Goal: Information Seeking & Learning: Check status

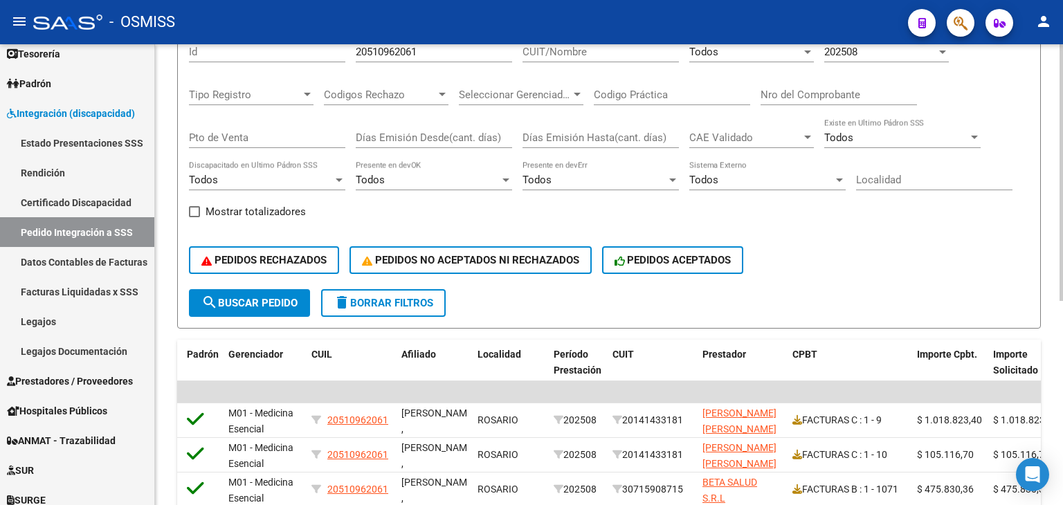
scroll to position [138, 0]
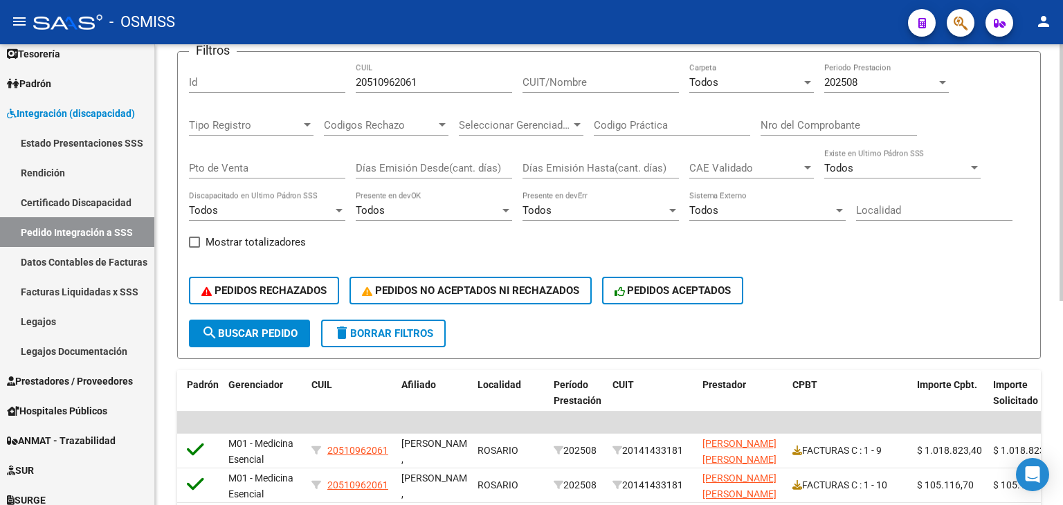
click at [622, 126] on input "Codigo Práctica" at bounding box center [672, 125] width 156 height 12
type input "96"
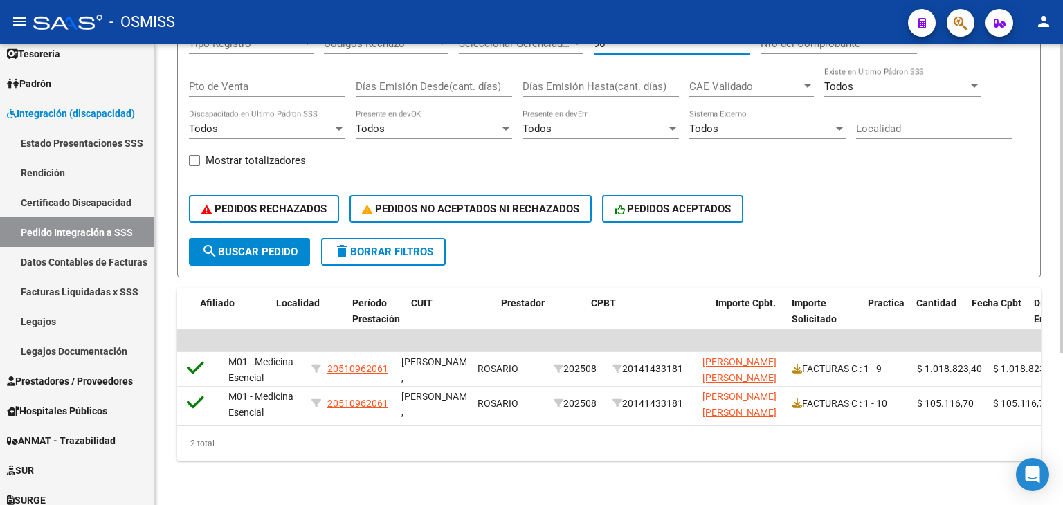
scroll to position [0, 539]
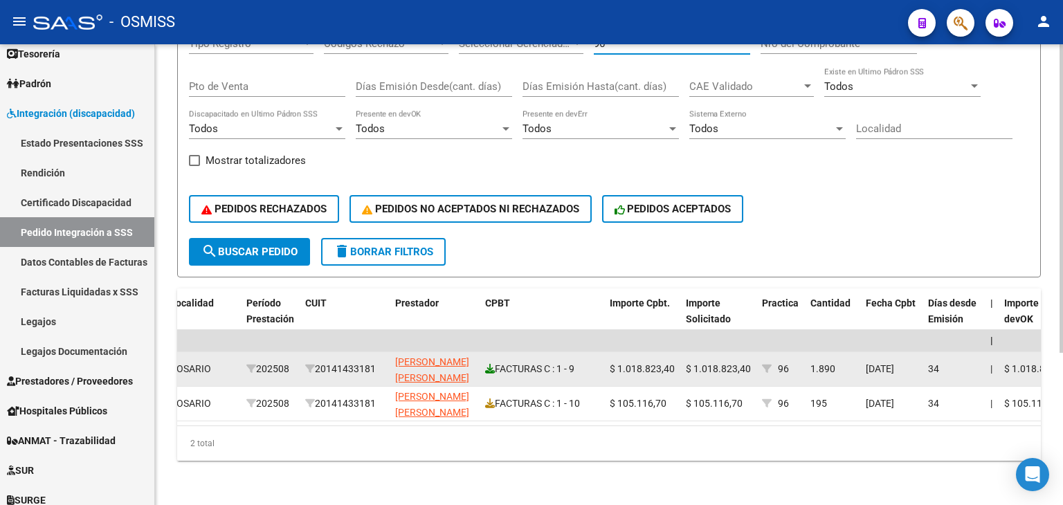
click at [489, 364] on icon at bounding box center [490, 369] width 10 height 10
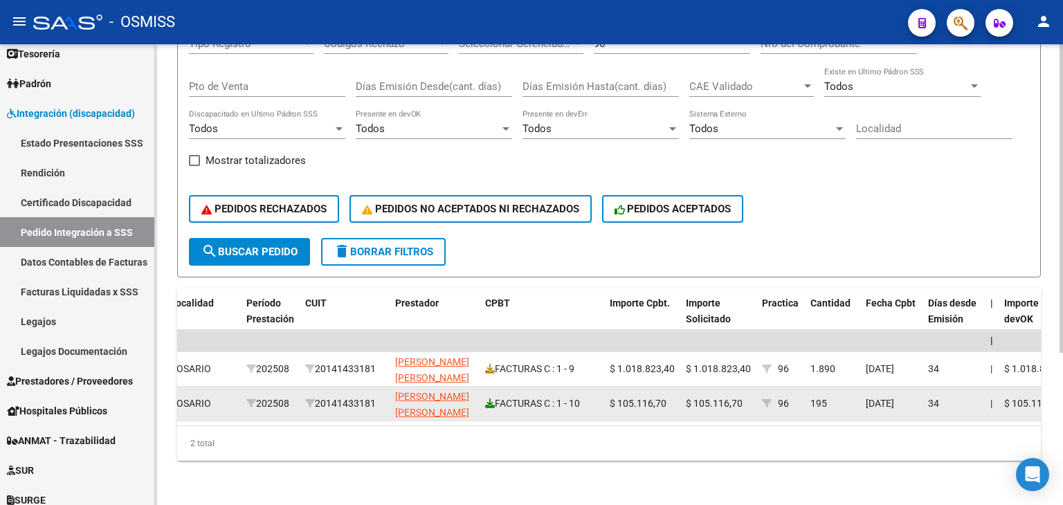
click at [490, 399] on icon at bounding box center [490, 404] width 10 height 10
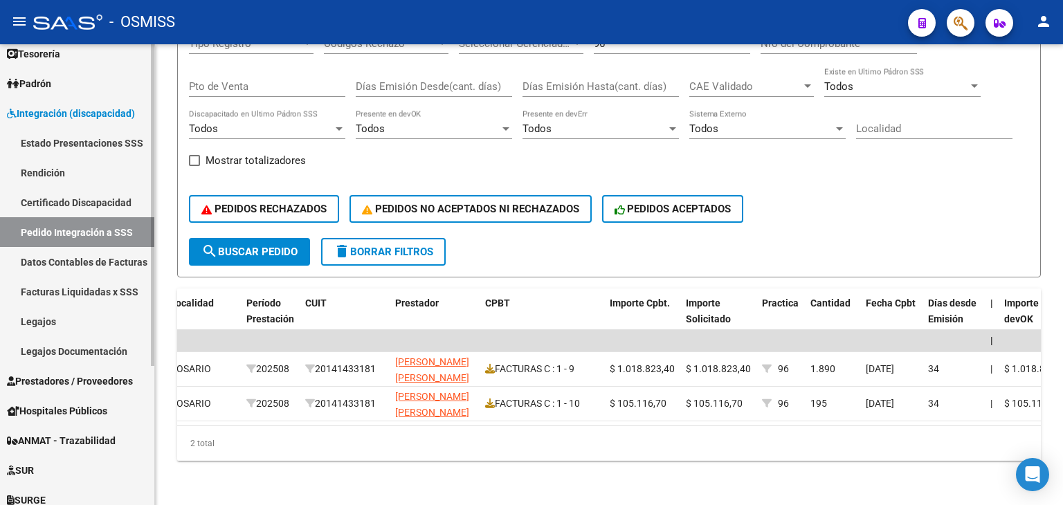
click at [60, 314] on link "Legajos" at bounding box center [77, 322] width 154 height 30
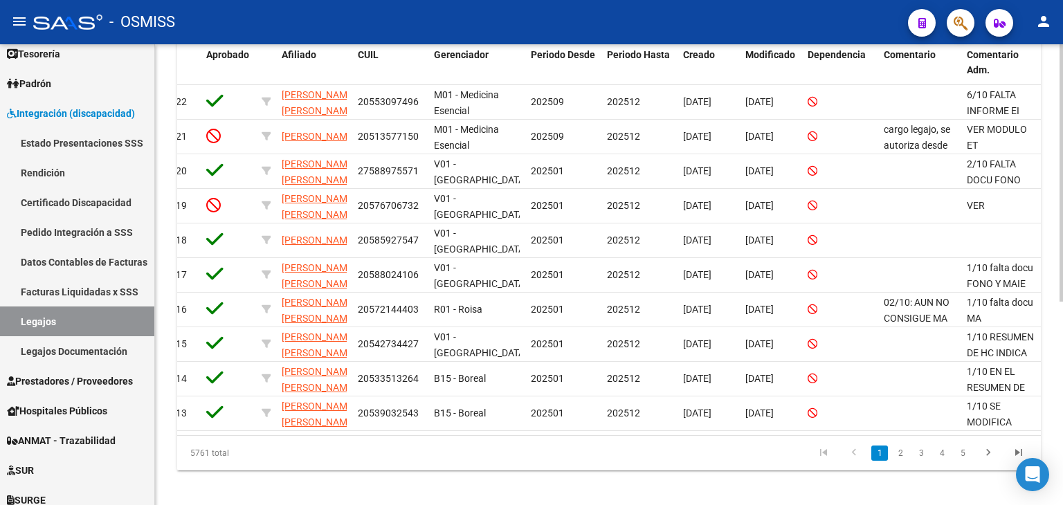
scroll to position [0, 75]
click at [899, 461] on link "2" at bounding box center [900, 453] width 17 height 15
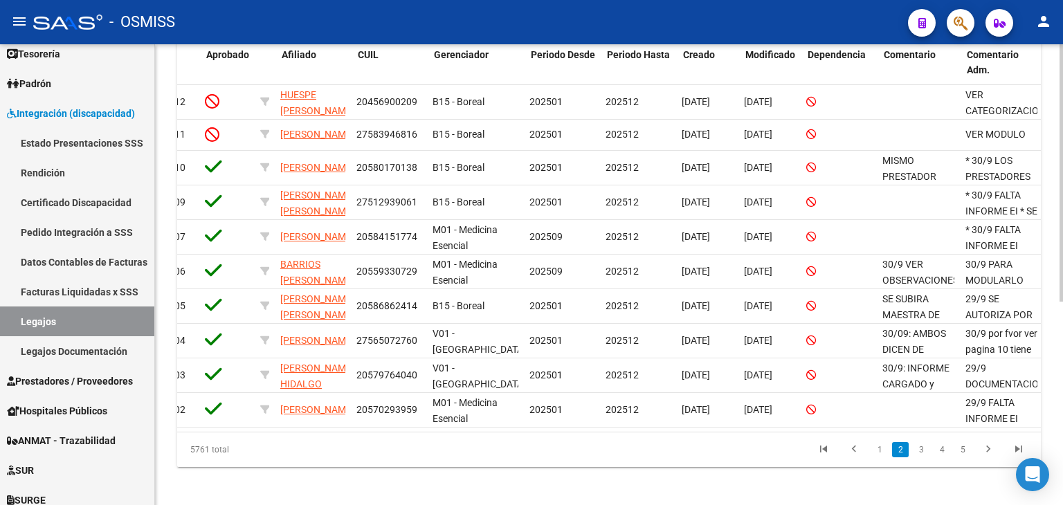
scroll to position [0, 47]
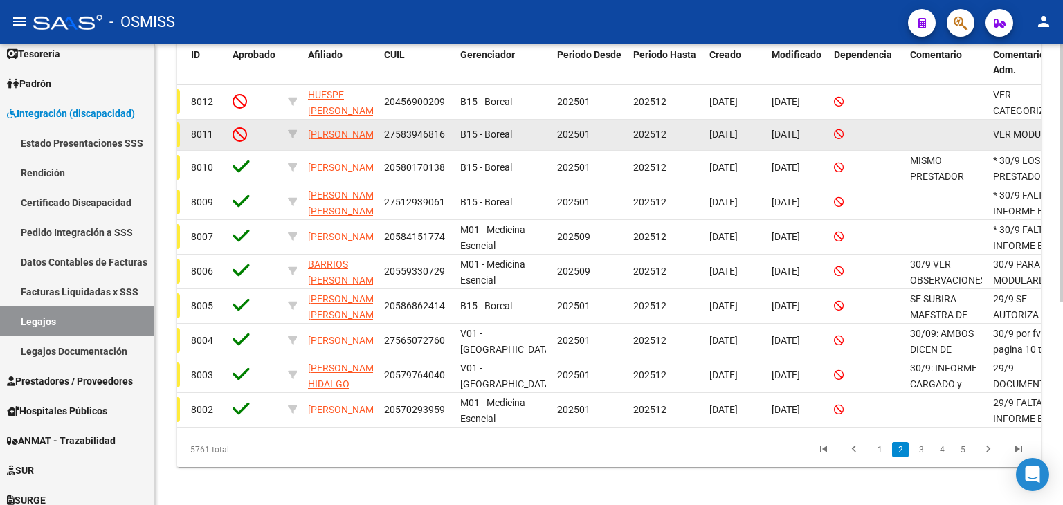
click at [179, 132] on button "assignment" at bounding box center [158, 135] width 44 height 25
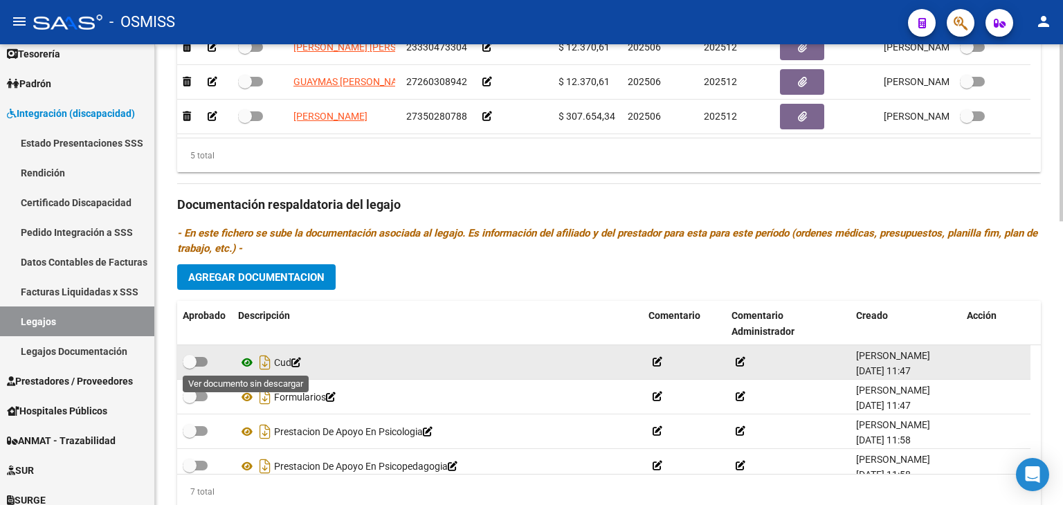
click at [244, 359] on icon at bounding box center [247, 362] width 18 height 17
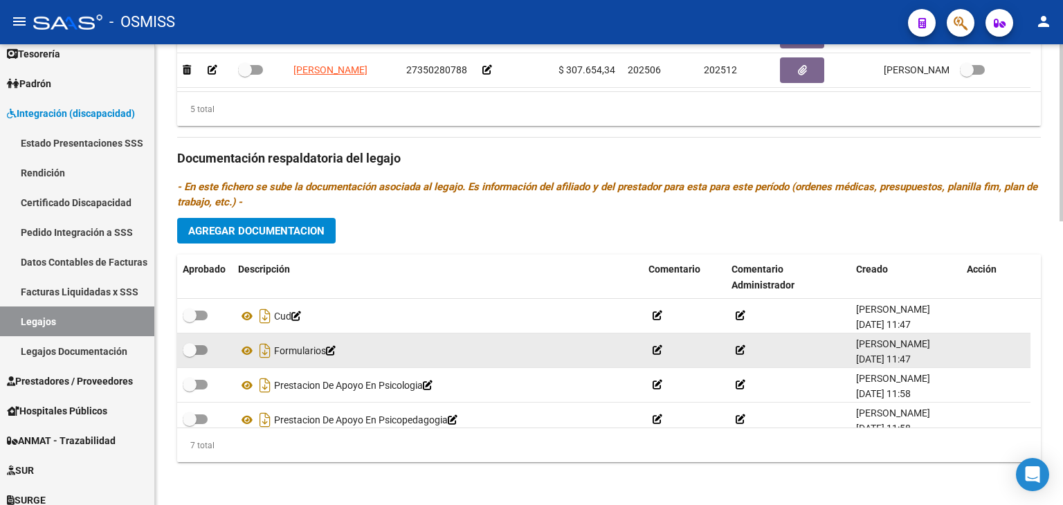
scroll to position [739, 0]
click at [246, 350] on icon at bounding box center [247, 350] width 18 height 17
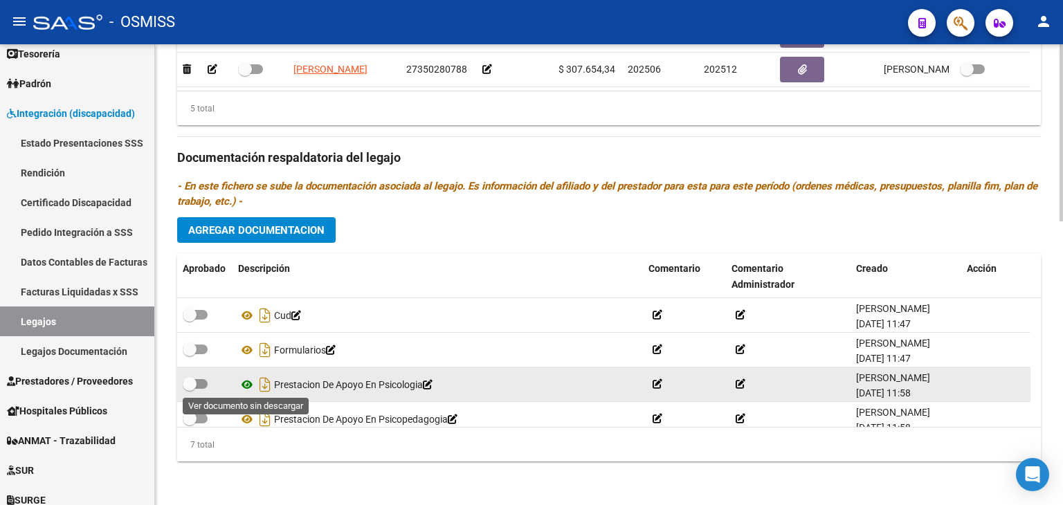
click at [248, 383] on icon at bounding box center [247, 385] width 18 height 17
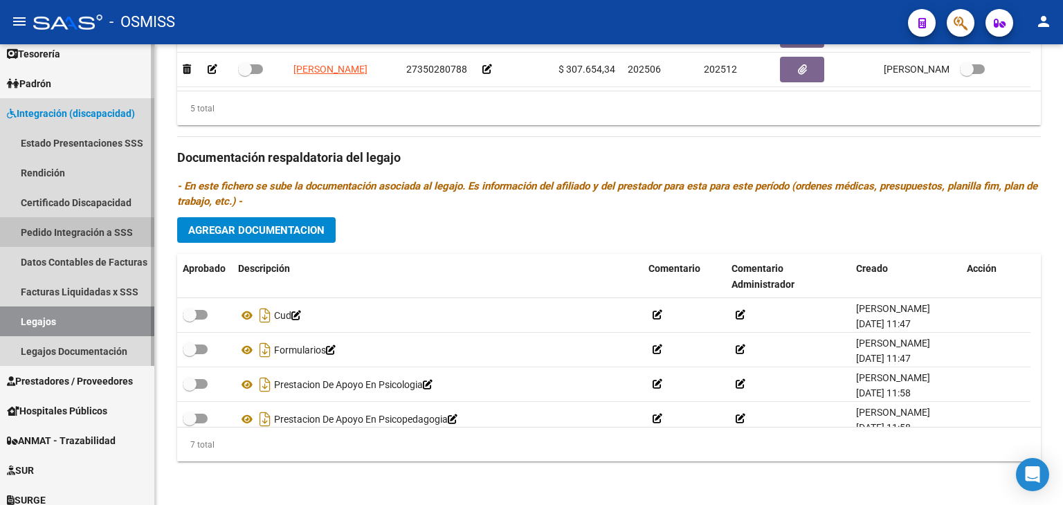
click at [80, 231] on link "Pedido Integración a SSS" at bounding box center [77, 232] width 154 height 30
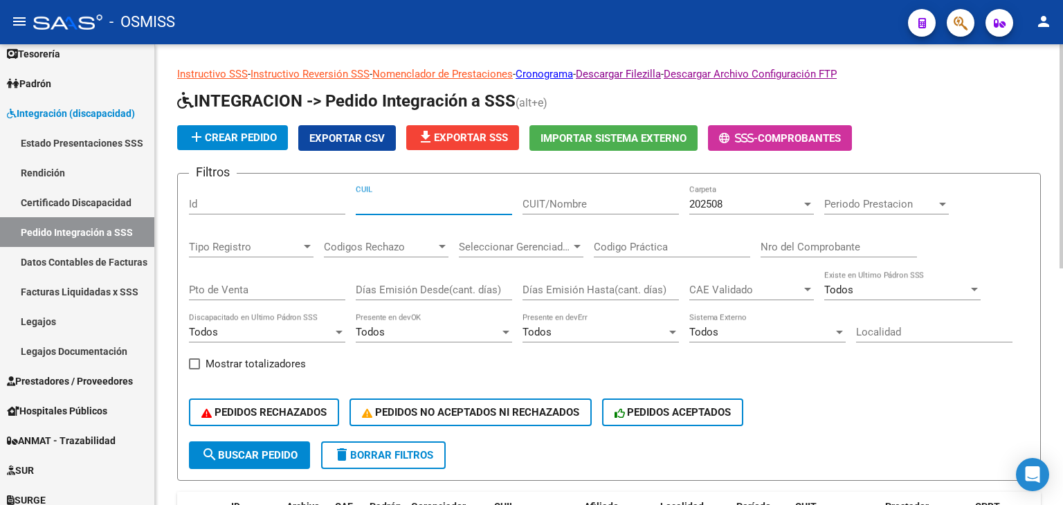
paste input "27566857672"
click at [731, 205] on div "202508" at bounding box center [746, 204] width 112 height 12
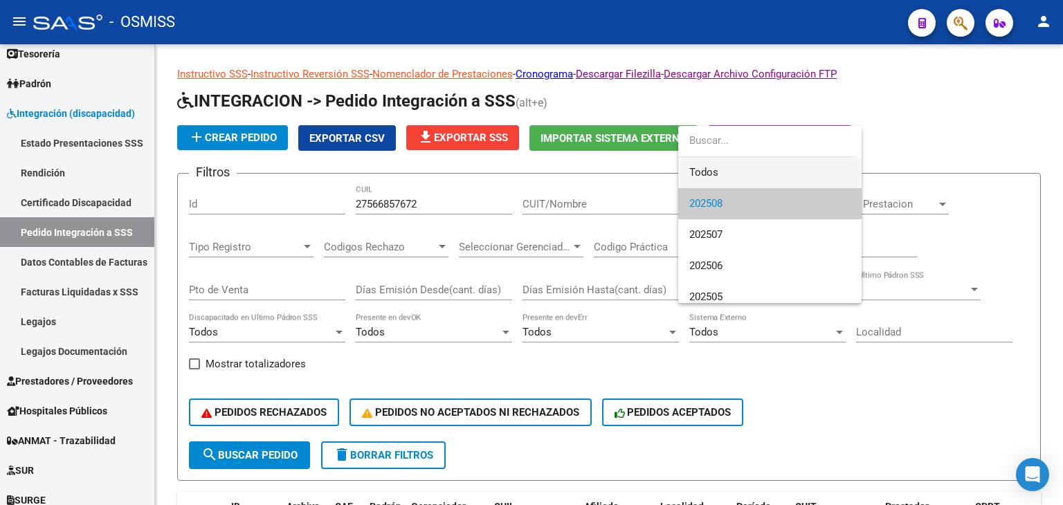
click at [728, 170] on span "Todos" at bounding box center [770, 172] width 161 height 31
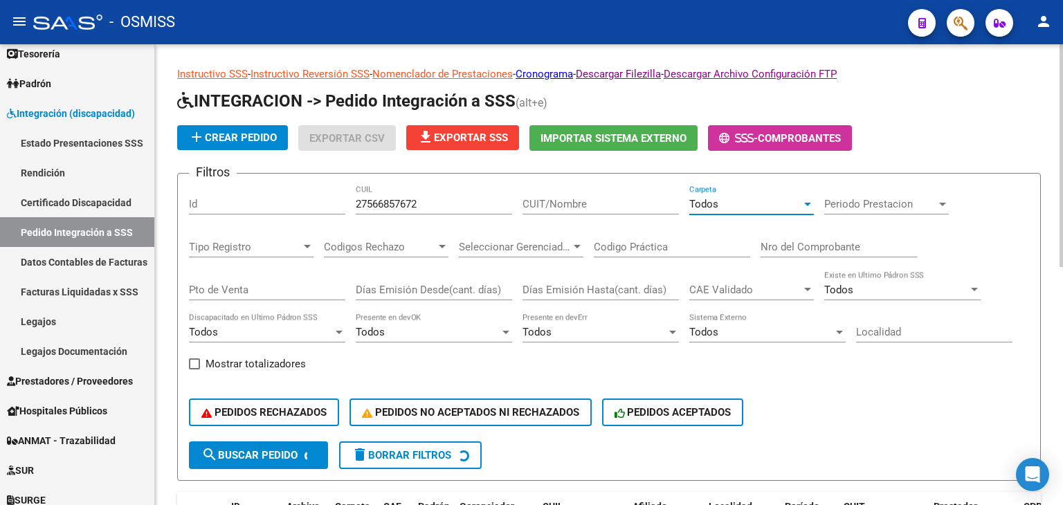
click at [870, 214] on div "Periodo Prestacion Periodo Prestacion" at bounding box center [887, 200] width 125 height 30
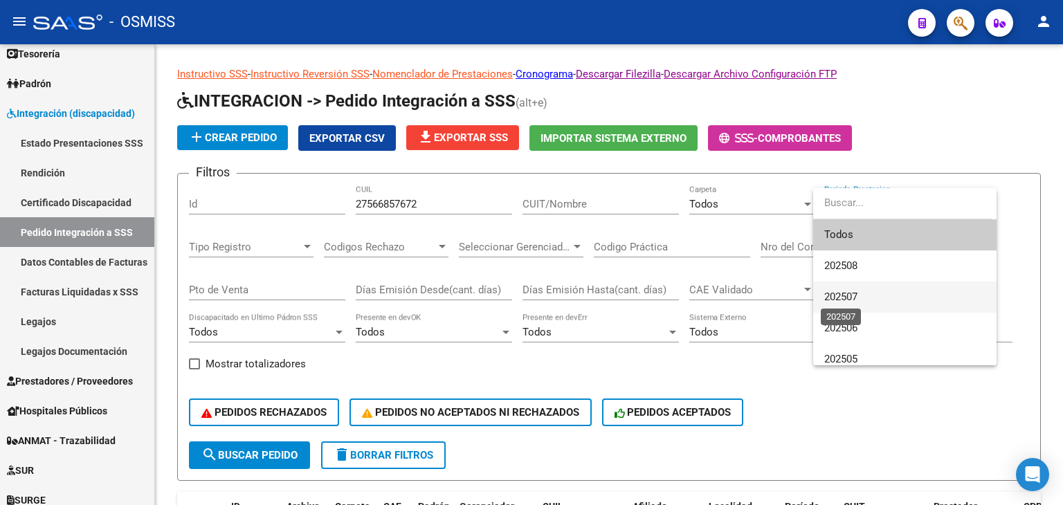
click at [846, 298] on span "202507" at bounding box center [841, 297] width 33 height 12
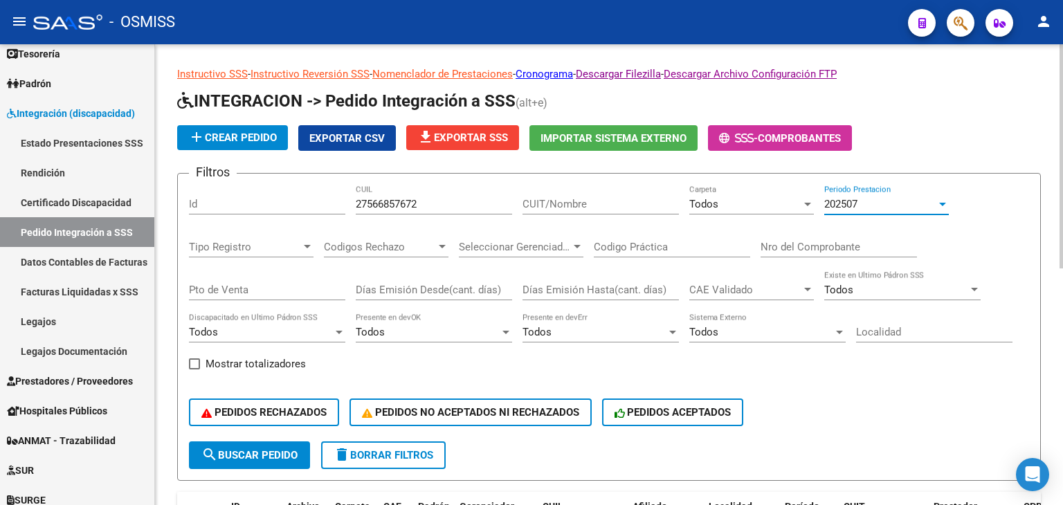
click at [239, 451] on span "search Buscar Pedido" at bounding box center [249, 455] width 96 height 12
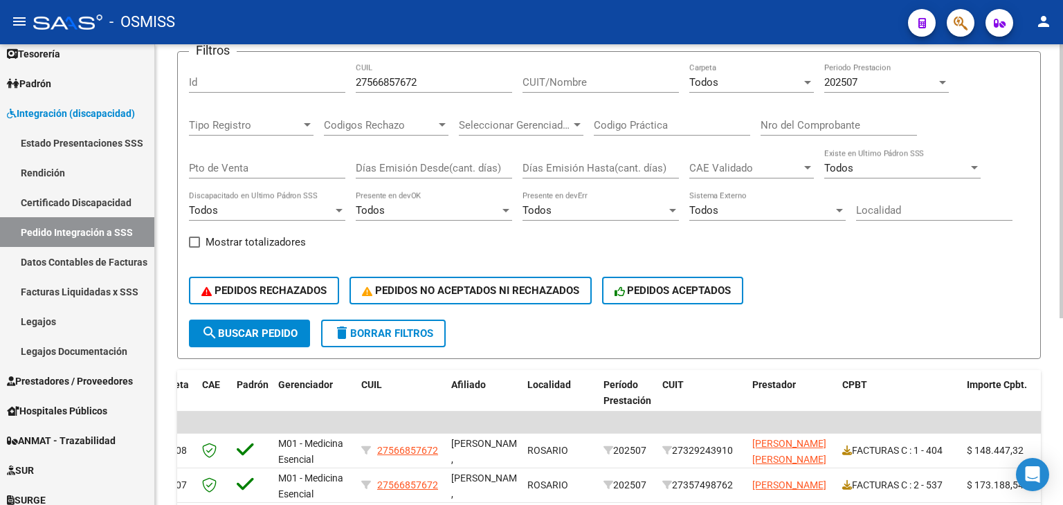
scroll to position [108, 0]
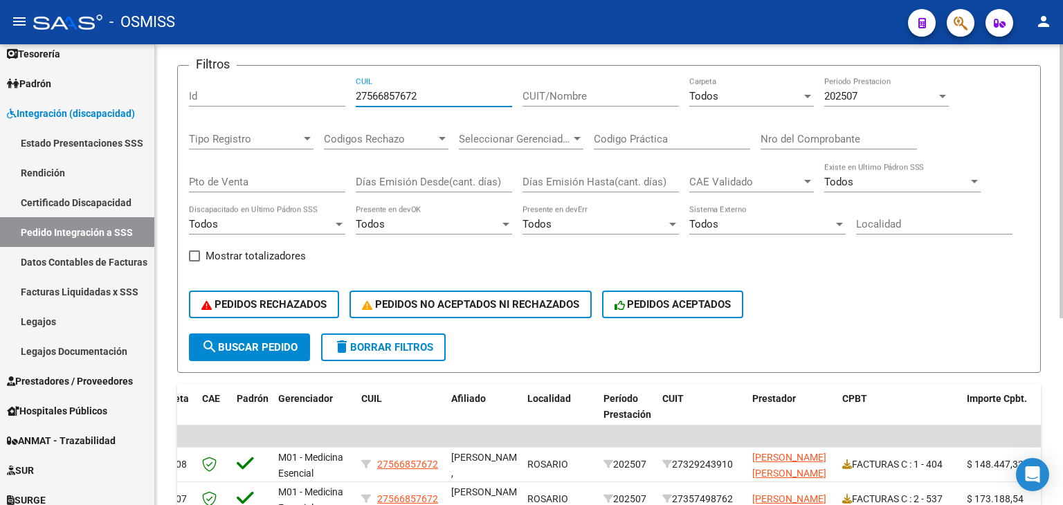
drag, startPoint x: 435, startPoint y: 95, endPoint x: 325, endPoint y: 95, distance: 109.4
click at [325, 95] on div "Filtros Id 27566857672 CUIL CUIT/Nombre Todos Carpeta 202507 Periodo Prestacion…" at bounding box center [609, 205] width 841 height 257
paste input "59330863"
click at [281, 345] on span "search Buscar Pedido" at bounding box center [249, 347] width 96 height 12
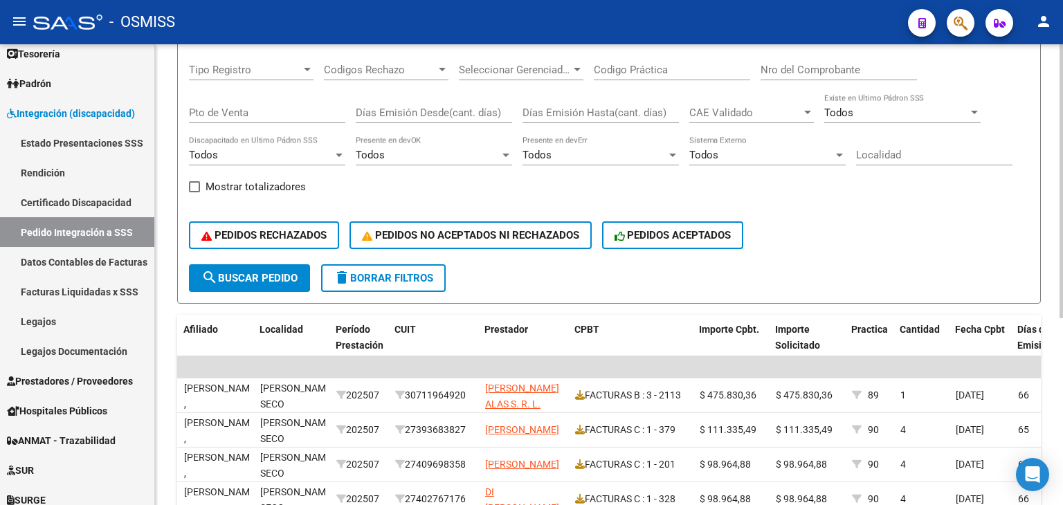
scroll to position [39, 0]
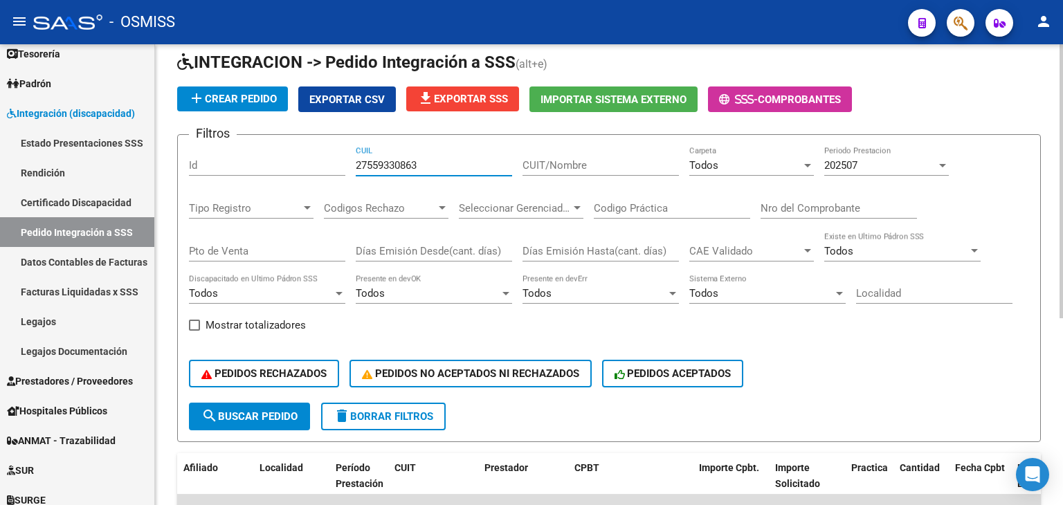
drag, startPoint x: 417, startPoint y: 167, endPoint x: 309, endPoint y: 164, distance: 108.0
click at [309, 164] on div "Filtros Id 27559330863 CUIL CUIT/Nombre Todos Carpeta 202507 Periodo Prestacion…" at bounding box center [609, 274] width 841 height 257
paste input "4084147"
click at [274, 413] on span "search Buscar Pedido" at bounding box center [249, 417] width 96 height 12
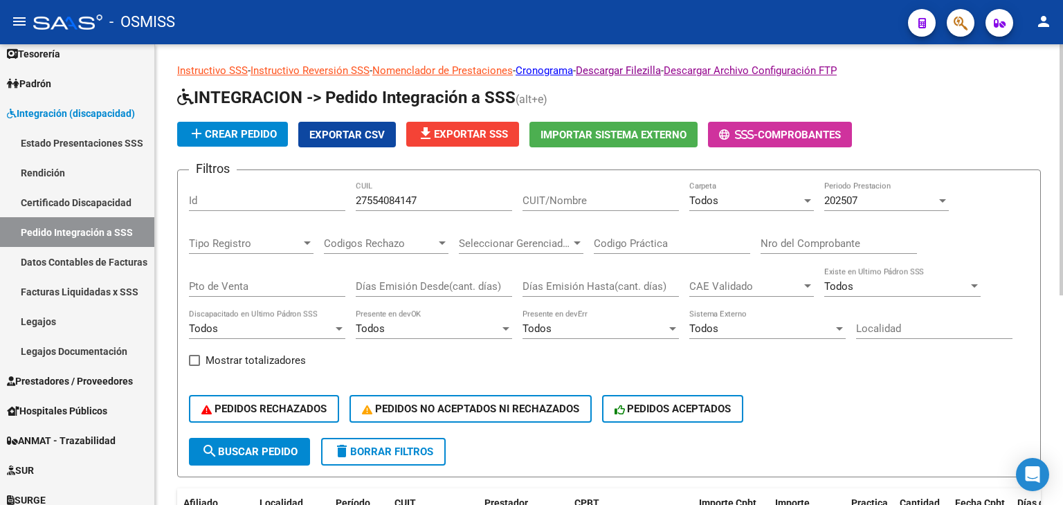
scroll to position [0, 0]
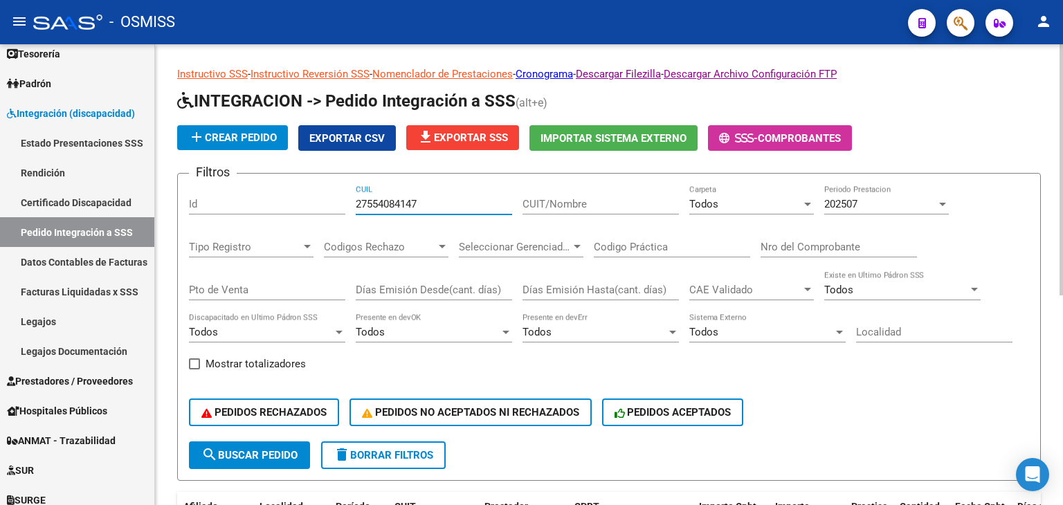
drag, startPoint x: 422, startPoint y: 203, endPoint x: 341, endPoint y: 208, distance: 81.8
click at [341, 208] on div "Filtros Id 27554084147 CUIL CUIT/Nombre Todos Carpeta 202507 Periodo Prestacion…" at bounding box center [609, 313] width 841 height 257
paste input "0546205879"
type input "20546205879"
click at [280, 449] on span "search Buscar Pedido" at bounding box center [249, 455] width 96 height 12
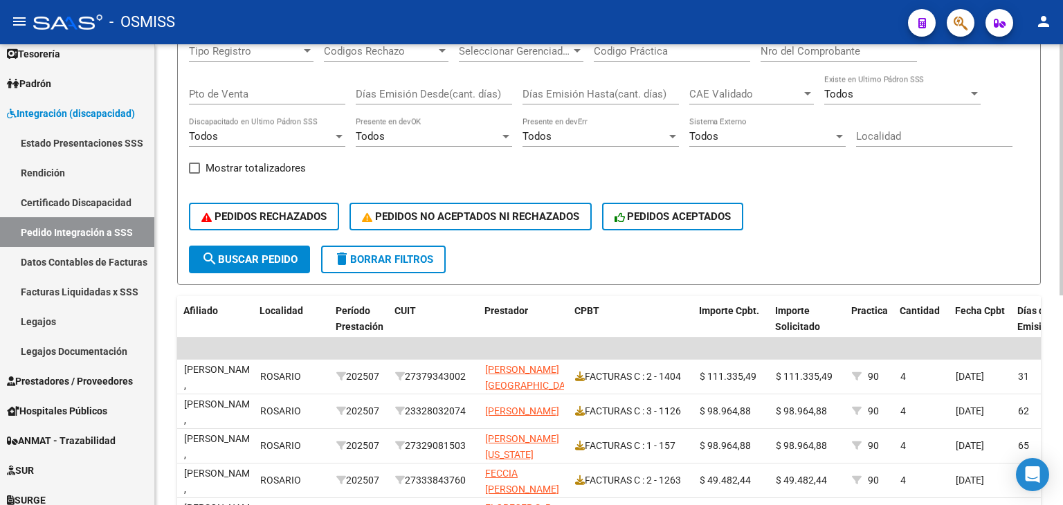
scroll to position [177, 0]
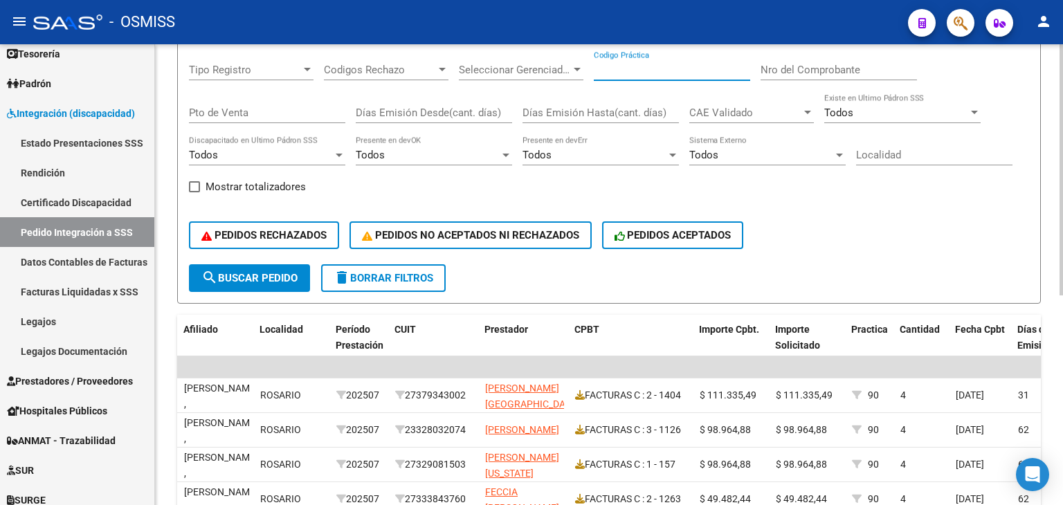
click at [629, 75] on input "Codigo Práctica" at bounding box center [672, 70] width 156 height 12
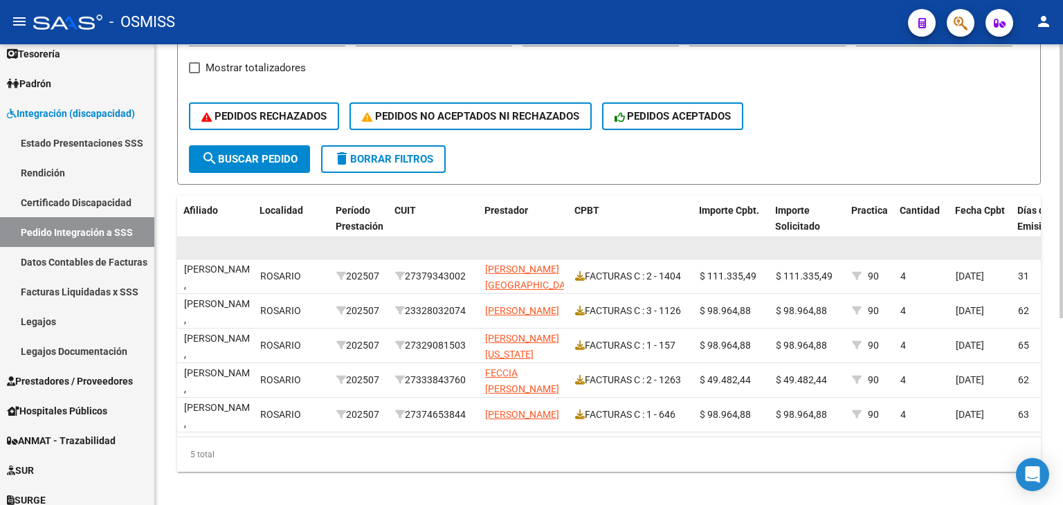
scroll to position [316, 0]
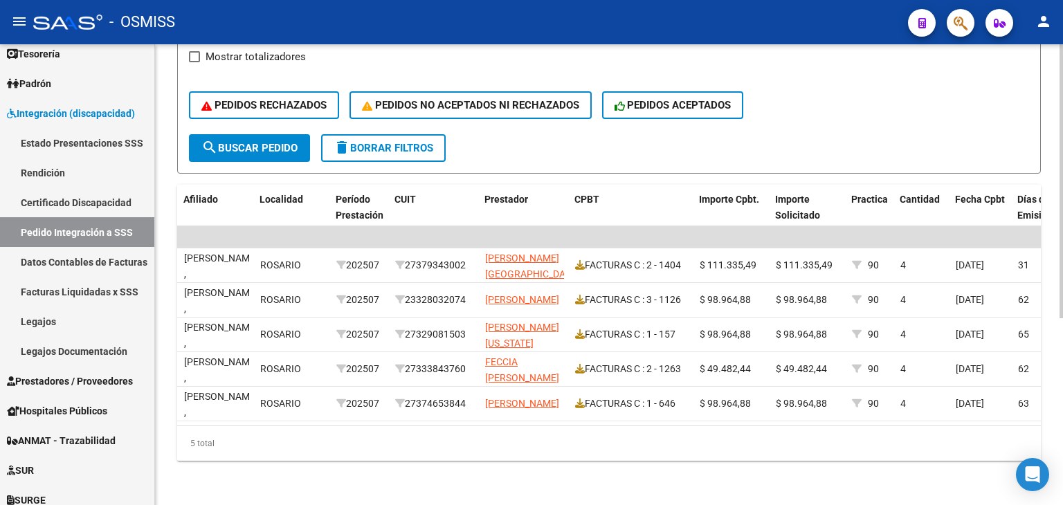
type input "90"
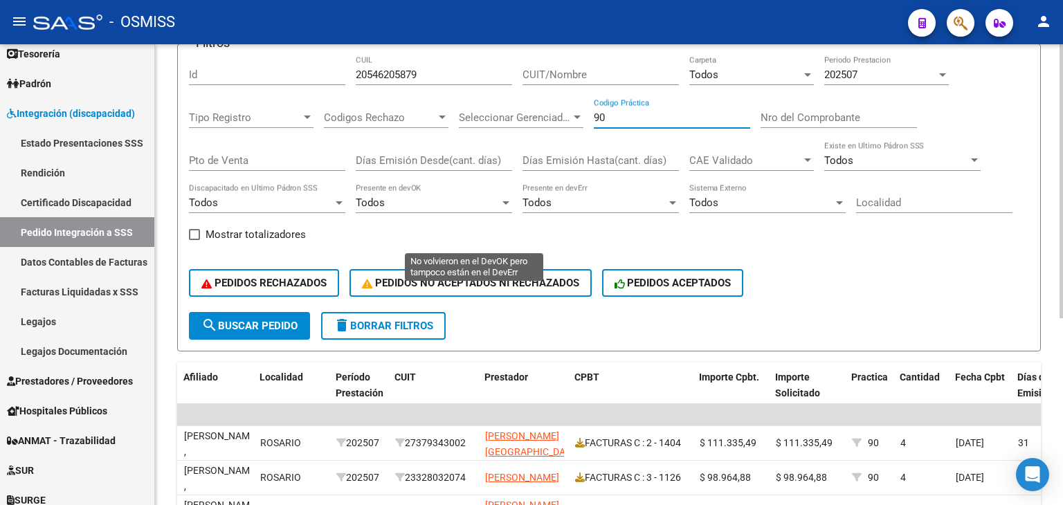
scroll to position [108, 0]
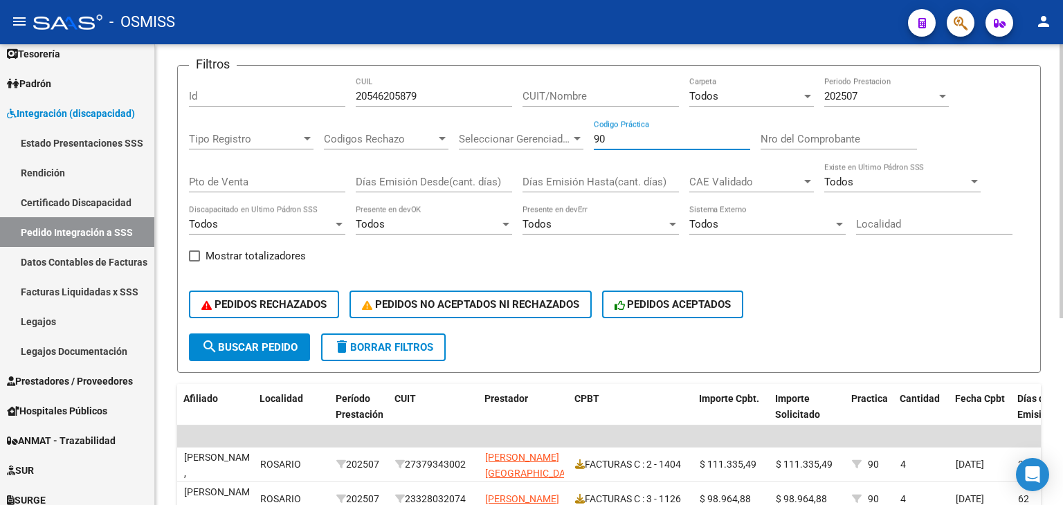
click at [561, 135] on div "Filtros Id 20546205879 CUIL CUIT/Nombre Todos Carpeta 202507 Periodo Prestacion…" at bounding box center [609, 205] width 841 height 257
drag, startPoint x: 438, startPoint y: 92, endPoint x: 345, endPoint y: 92, distance: 92.1
click at [274, 84] on div "Filtros Id 20546205879 CUIL CUIT/Nombre Todos Carpeta 202507 Periodo Prestacion…" at bounding box center [609, 205] width 841 height 257
drag, startPoint x: 379, startPoint y: 102, endPoint x: 424, endPoint y: 88, distance: 47.3
click at [424, 88] on div "20546205879 CUIL" at bounding box center [434, 92] width 156 height 30
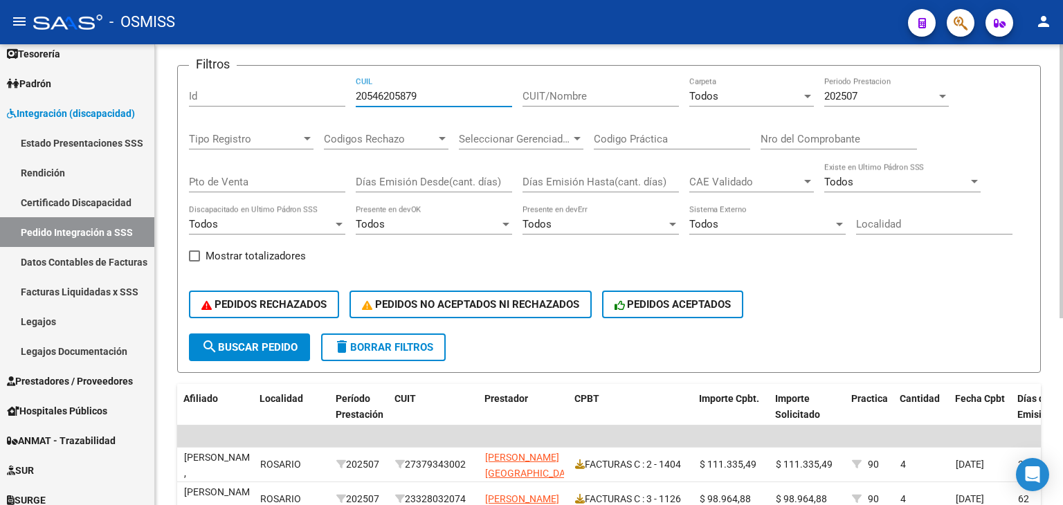
paste input "14061638"
click at [291, 341] on span "search Buscar Pedido" at bounding box center [249, 347] width 96 height 12
drag, startPoint x: 452, startPoint y: 95, endPoint x: 333, endPoint y: 92, distance: 119.1
click at [333, 92] on div "Filtros Id 20514061638 CUIL CUIT/Nombre Todos Carpeta 202507 Periodo Prestacion…" at bounding box center [609, 205] width 841 height 257
paste input "3514061629"
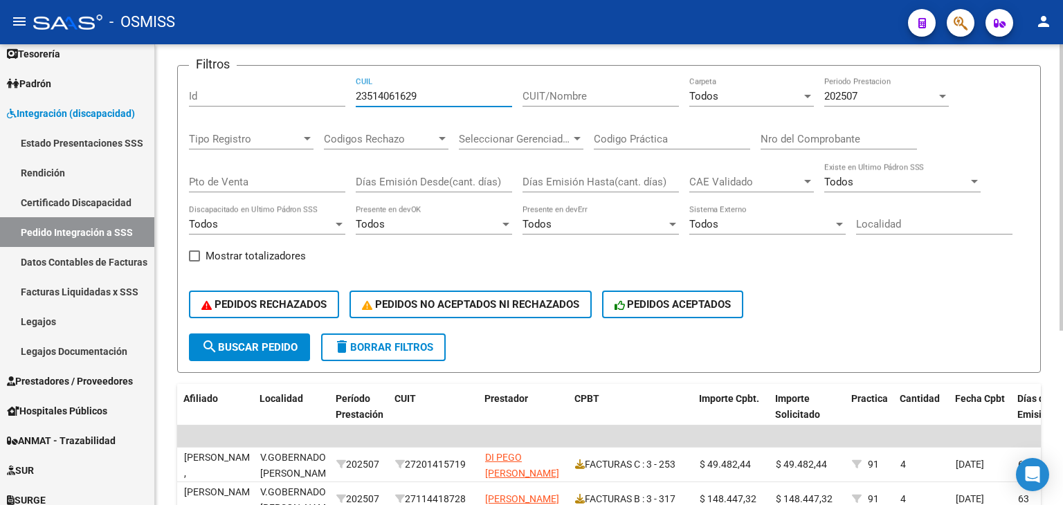
click at [260, 354] on button "search Buscar Pedido" at bounding box center [249, 348] width 121 height 28
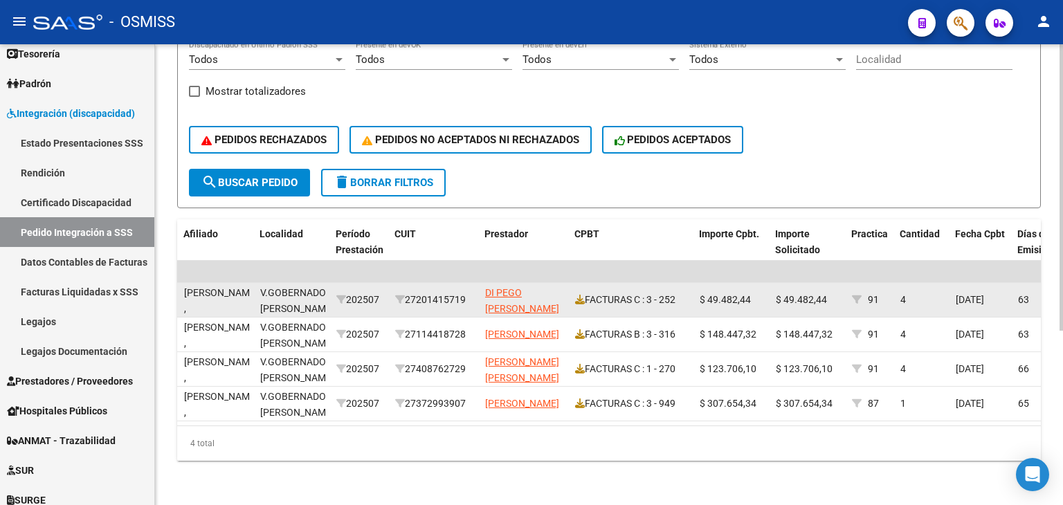
scroll to position [142, 0]
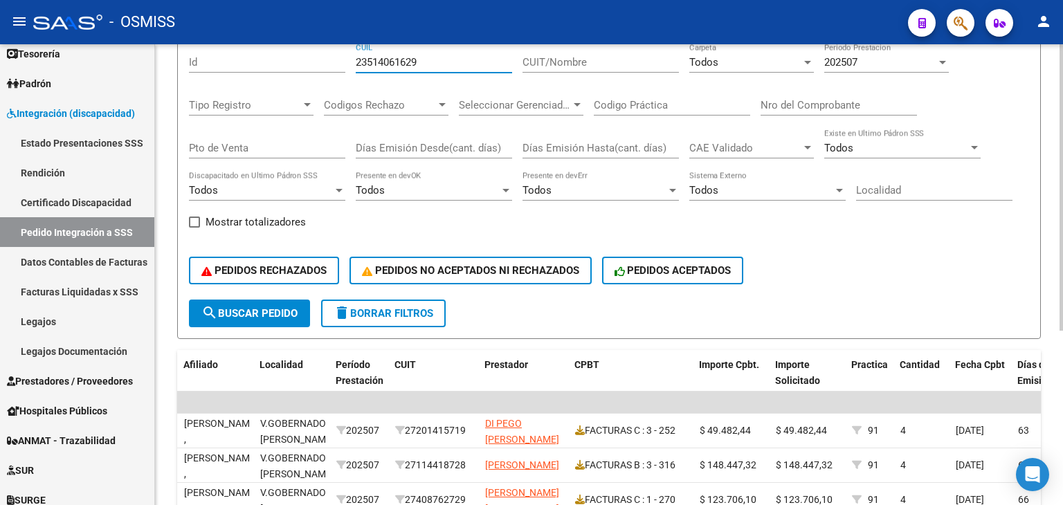
drag, startPoint x: 415, startPoint y: 60, endPoint x: 357, endPoint y: 59, distance: 58.2
click at [343, 59] on div "Filtros Id 23514061629 CUIL CUIT/Nombre Todos Carpeta 202507 Periodo Prestacion…" at bounding box center [609, 171] width 841 height 257
drag, startPoint x: 389, startPoint y: 68, endPoint x: 429, endPoint y: 61, distance: 40.1
click at [429, 61] on input "23514061629" at bounding box center [434, 62] width 156 height 12
drag, startPoint x: 429, startPoint y: 61, endPoint x: 340, endPoint y: 60, distance: 89.3
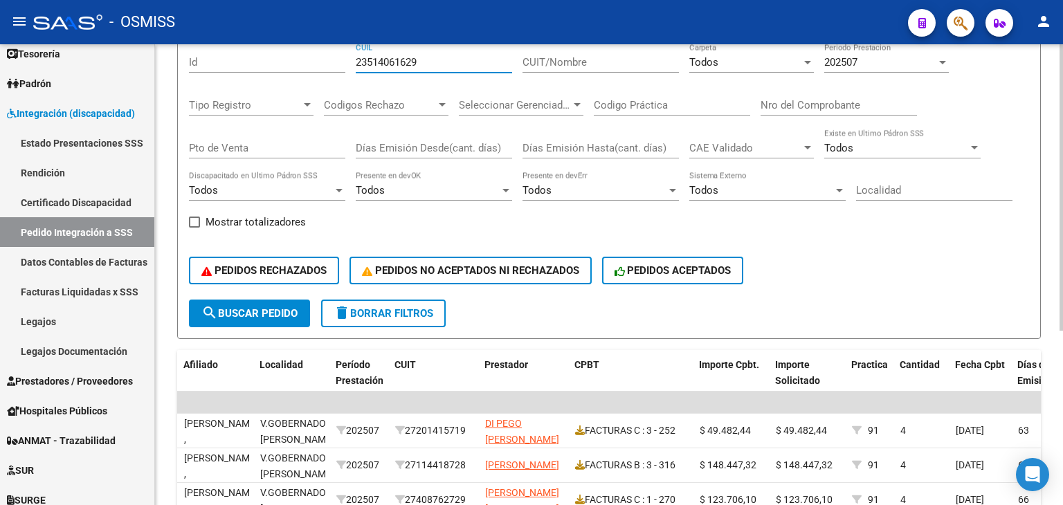
click at [332, 60] on div "Filtros Id 23514061629 CUIL CUIT/Nombre Todos Carpeta 202507 Periodo Prestacion…" at bounding box center [609, 171] width 841 height 257
paste input "7537996884"
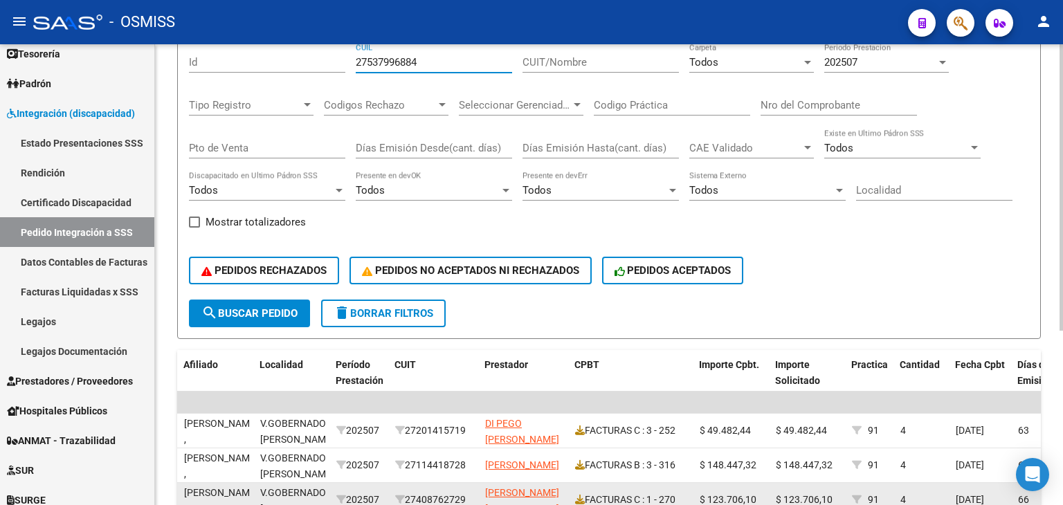
type input "27537996884"
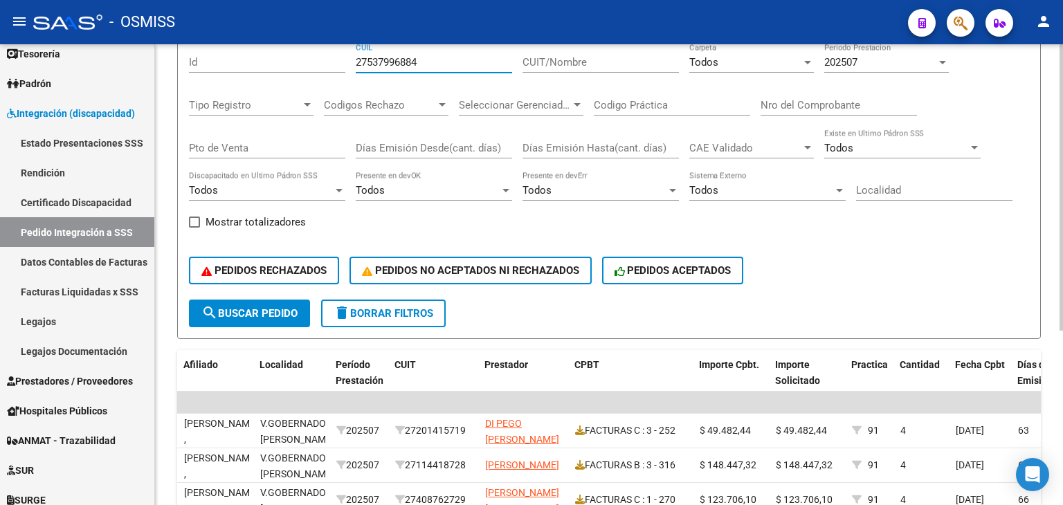
click at [850, 62] on span "202507" at bounding box center [841, 62] width 33 height 12
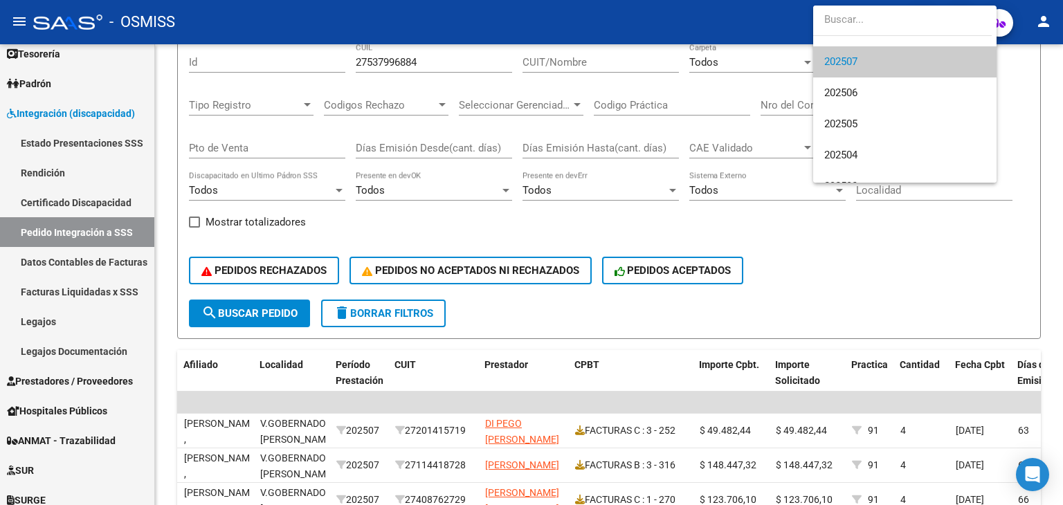
scroll to position [0, 0]
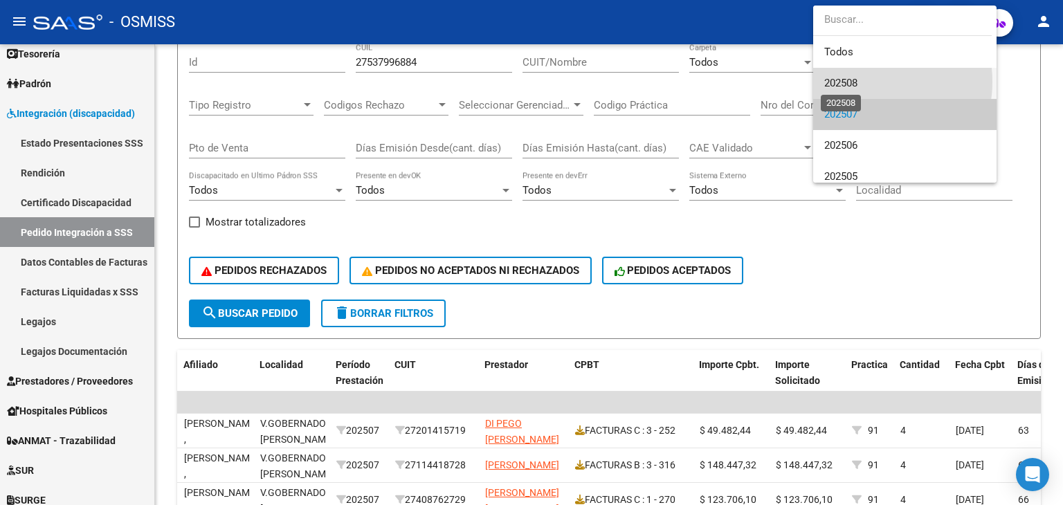
click at [856, 82] on span "202508" at bounding box center [841, 83] width 33 height 12
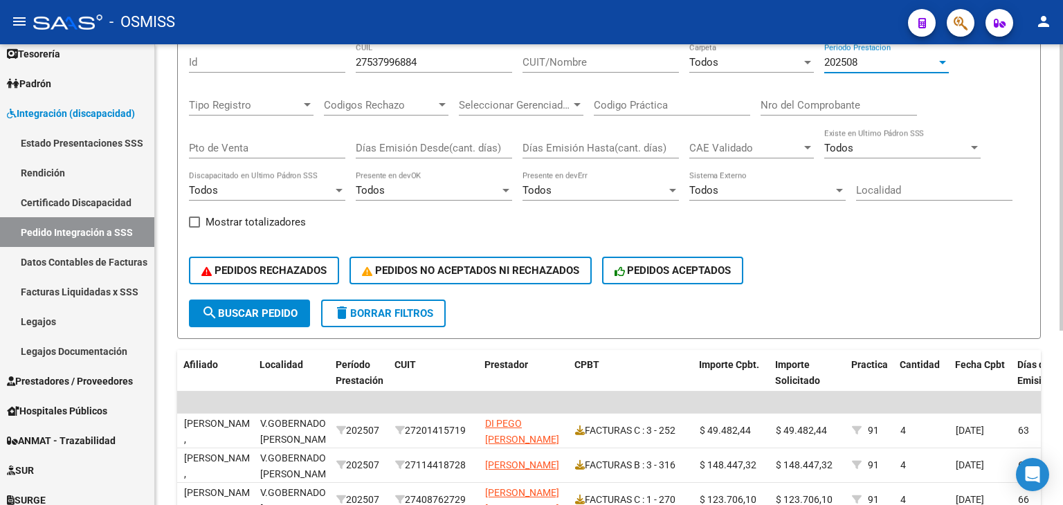
click at [273, 312] on span "search Buscar Pedido" at bounding box center [249, 313] width 96 height 12
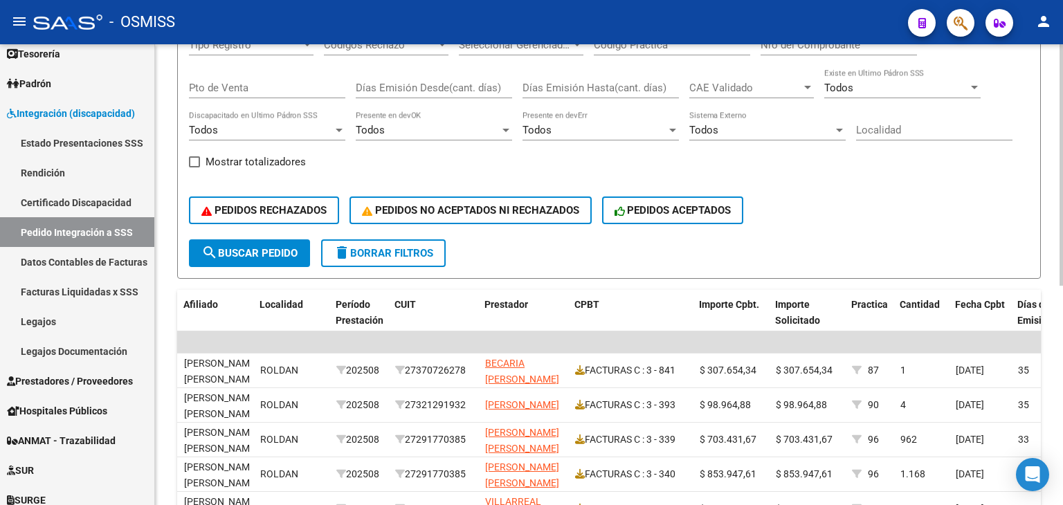
scroll to position [142, 0]
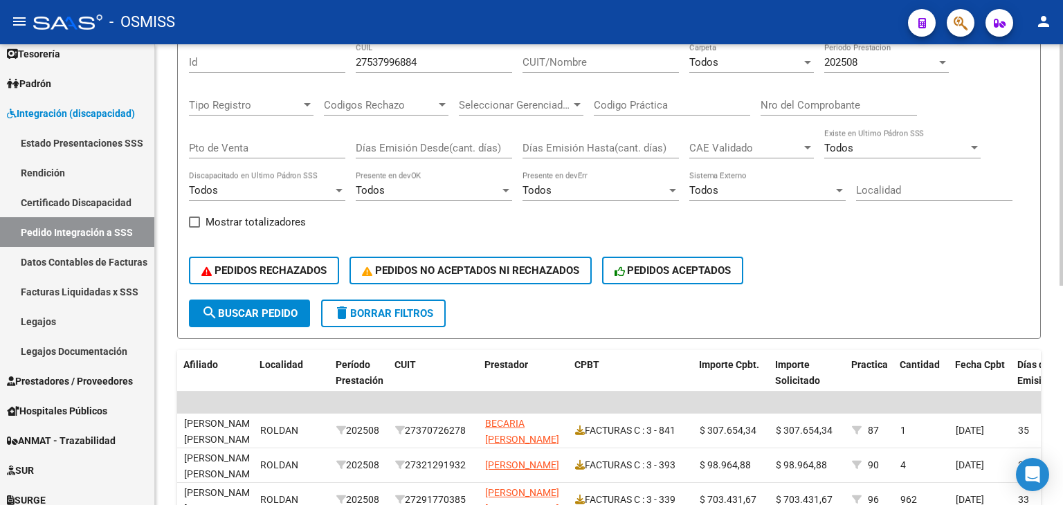
click at [649, 105] on input "Codigo Práctica" at bounding box center [672, 105] width 156 height 12
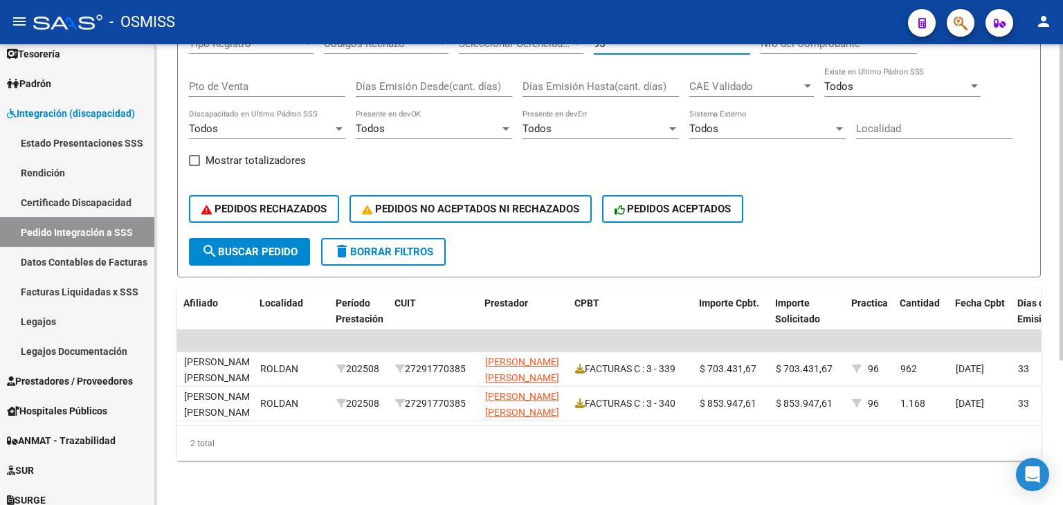
scroll to position [211, 0]
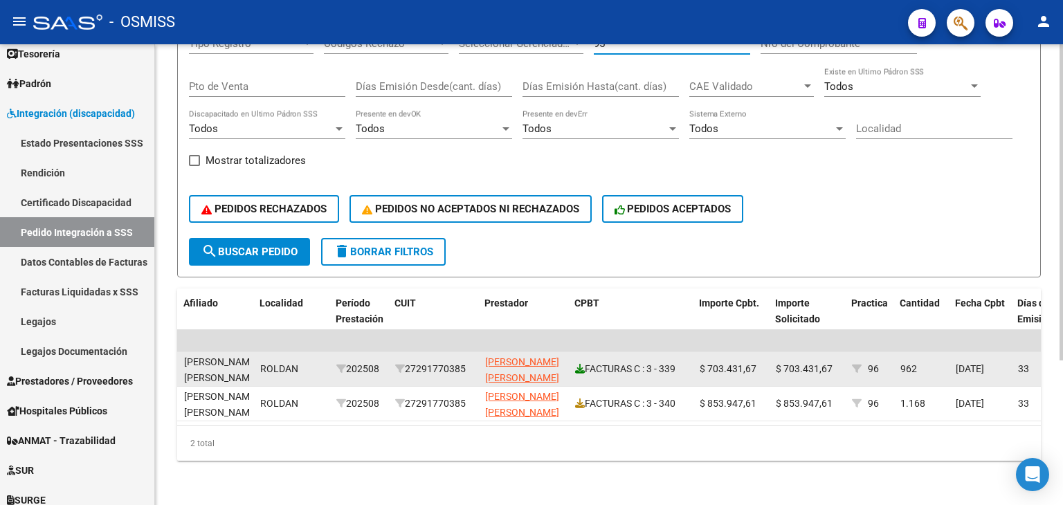
type input "95"
click at [582, 364] on icon at bounding box center [580, 369] width 10 height 10
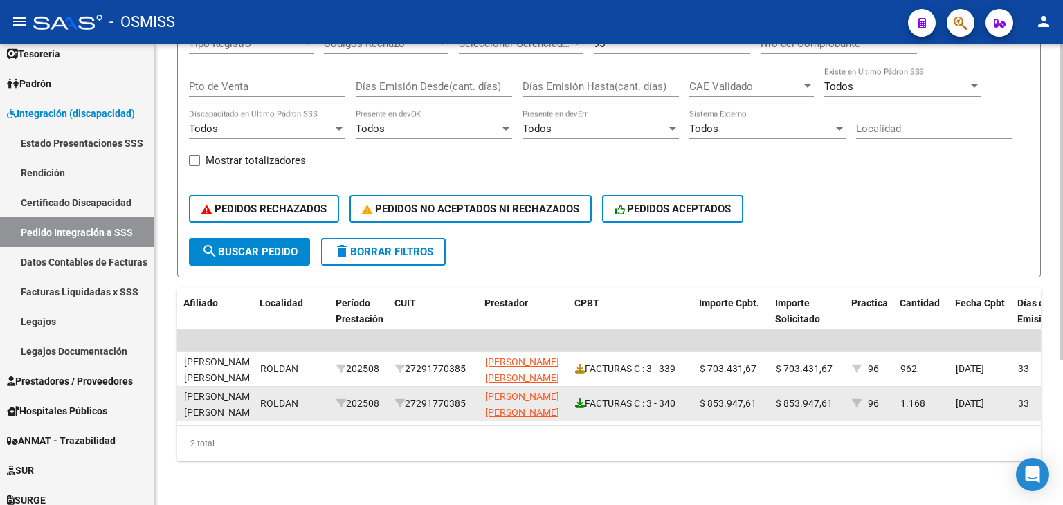
click at [582, 399] on icon at bounding box center [580, 404] width 10 height 10
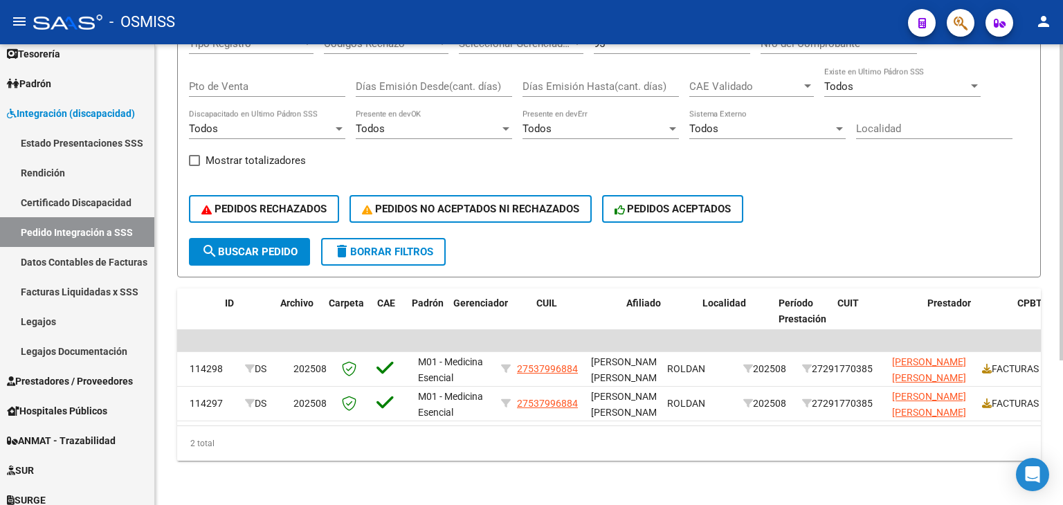
scroll to position [0, 0]
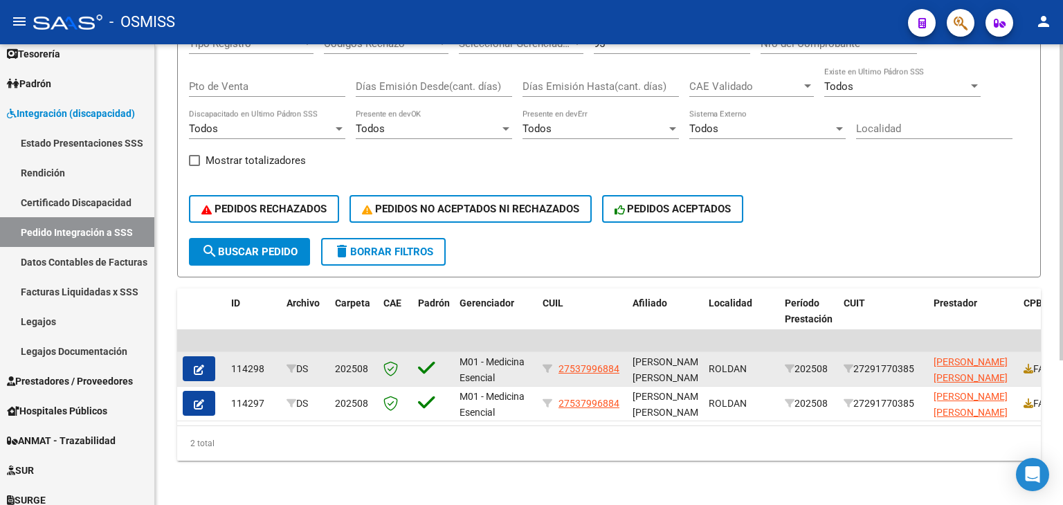
click at [196, 365] on icon "button" at bounding box center [199, 370] width 10 height 10
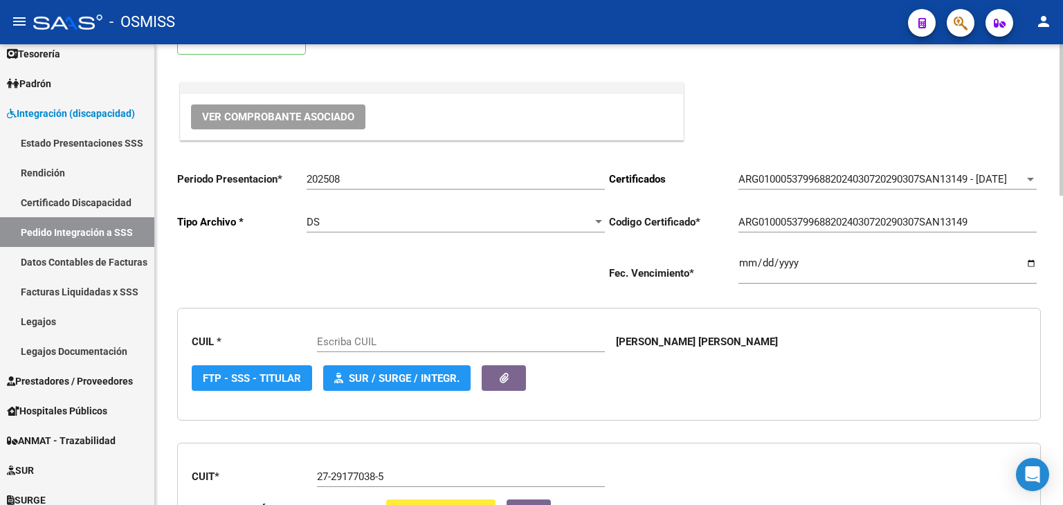
type input "27537996884"
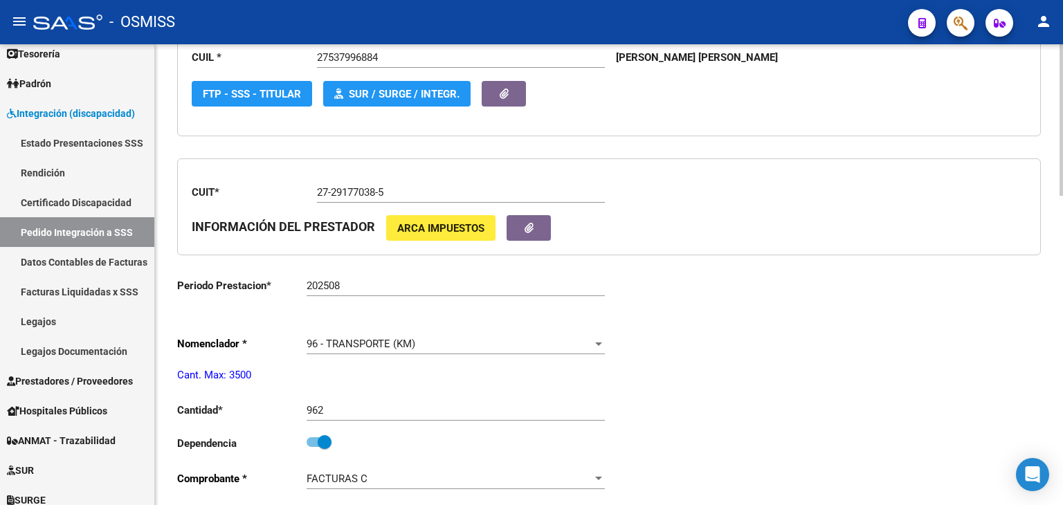
scroll to position [554, 0]
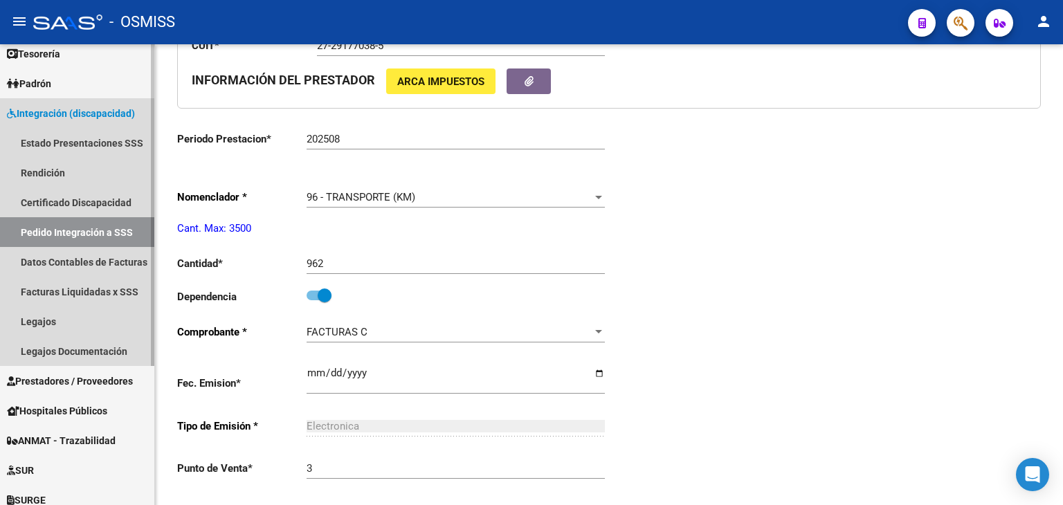
click at [138, 228] on link "Pedido Integración a SSS" at bounding box center [77, 232] width 154 height 30
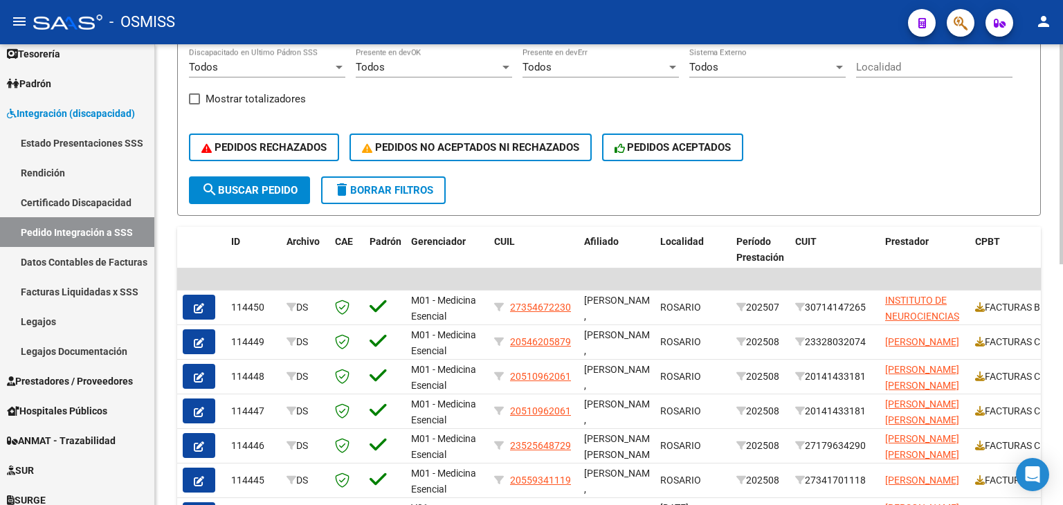
scroll to position [159, 0]
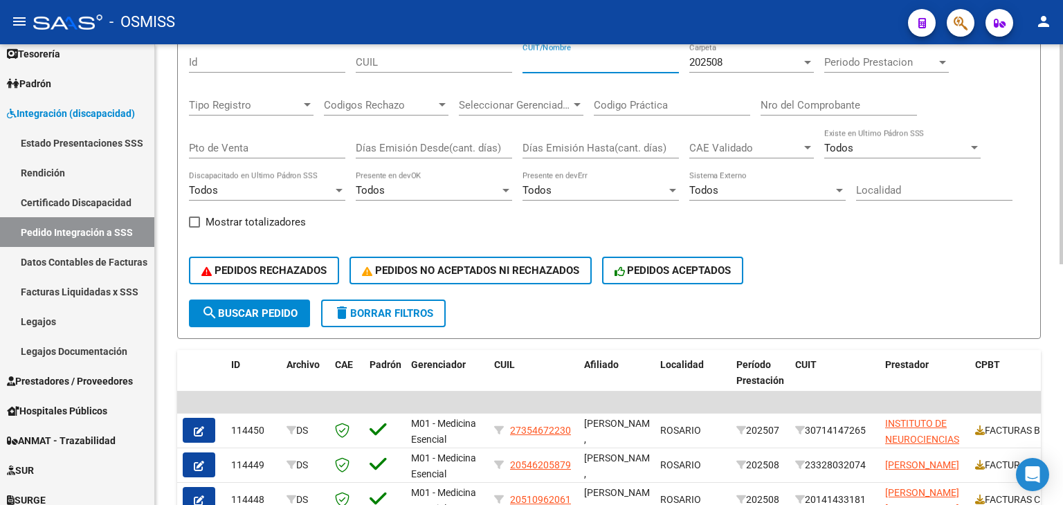
paste input "27537996884"
type input "27537996884"
click at [646, 105] on input "Codigo Práctica" at bounding box center [672, 105] width 156 height 12
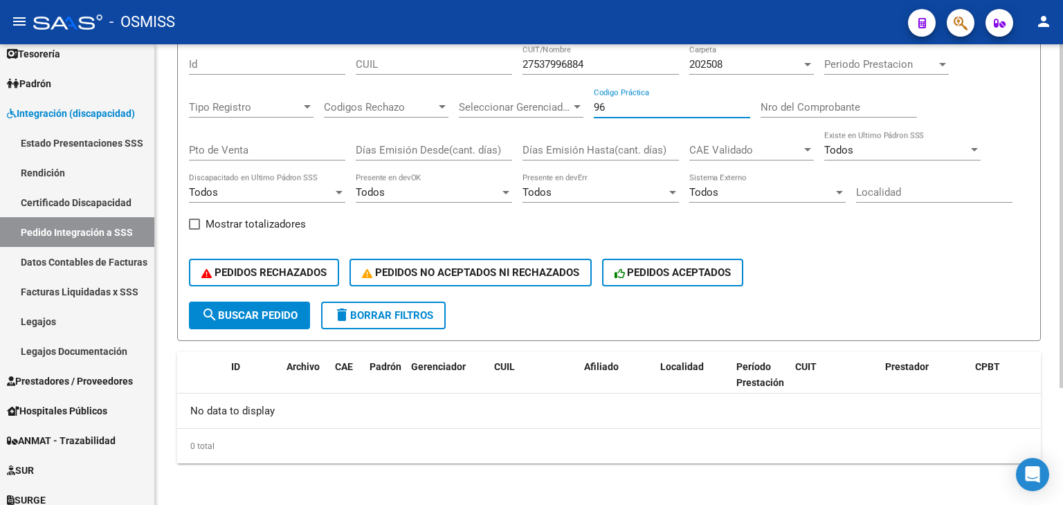
scroll to position [87, 0]
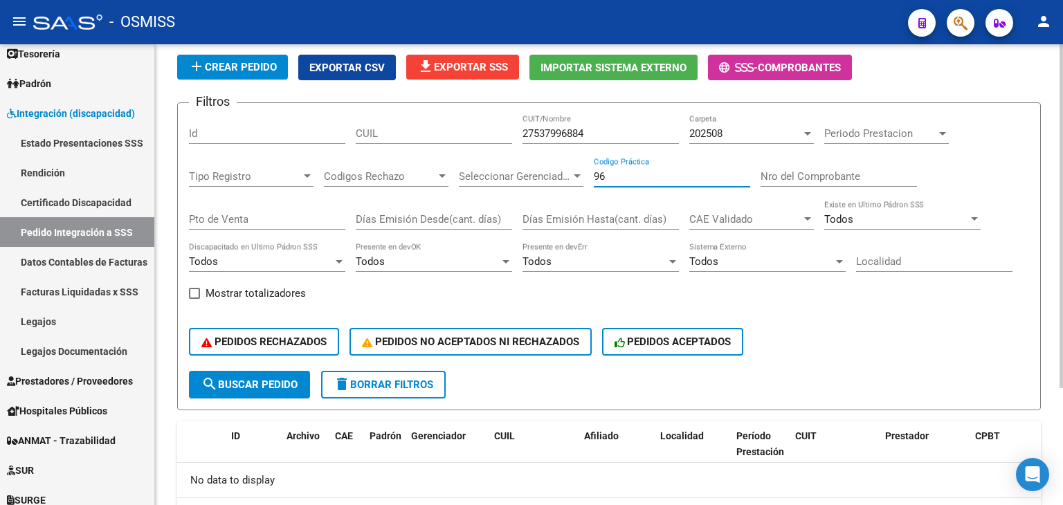
type input "96"
click at [737, 133] on div "202508" at bounding box center [746, 133] width 112 height 12
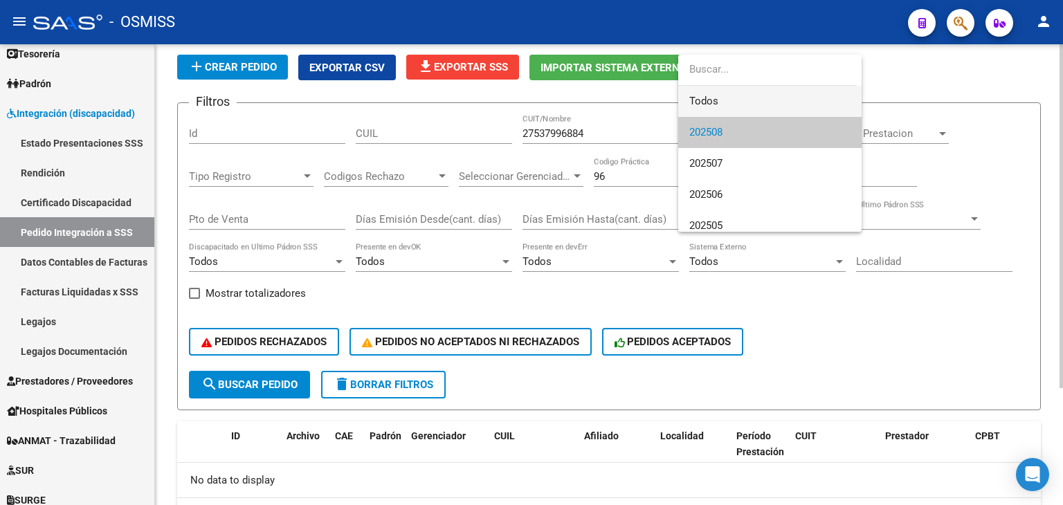
click at [744, 103] on span "Todos" at bounding box center [770, 101] width 161 height 31
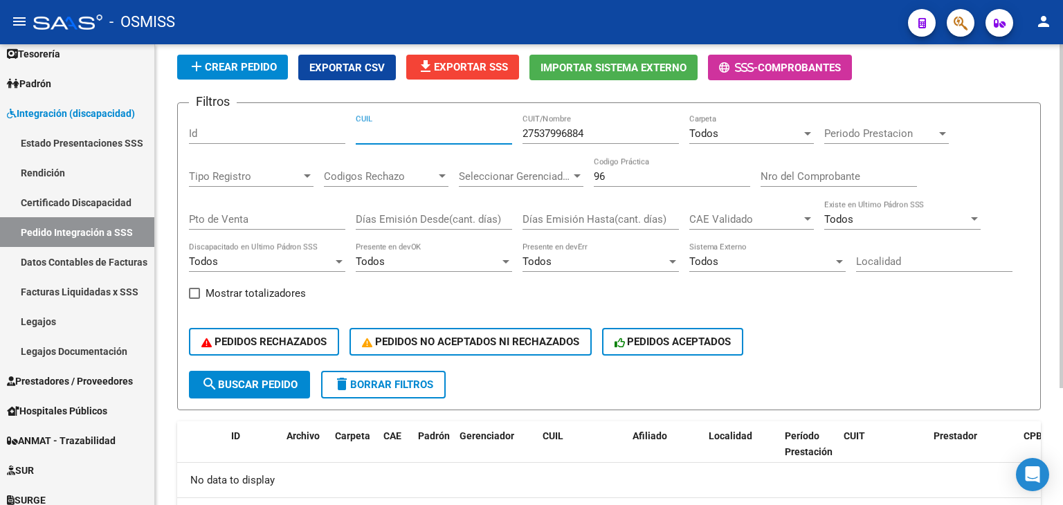
paste input "27537996884"
type input "27537996884"
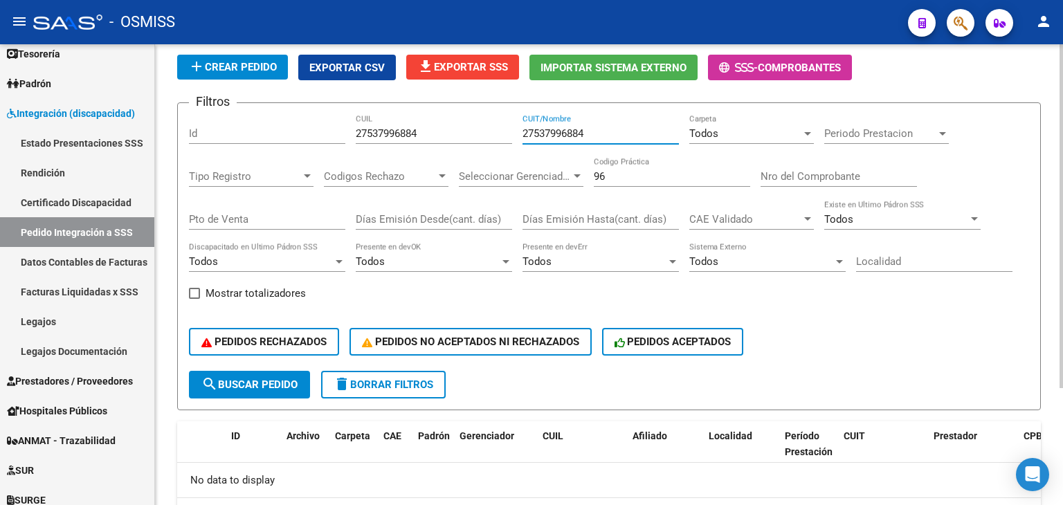
drag, startPoint x: 564, startPoint y: 134, endPoint x: 455, endPoint y: 130, distance: 108.8
click at [457, 131] on div "Filtros Id 27537996884 CUIL 27537996884 CUIT/Nombre Todos Carpeta Periodo Prest…" at bounding box center [609, 242] width 841 height 257
click at [276, 381] on span "search Buscar Pedido" at bounding box center [249, 385] width 96 height 12
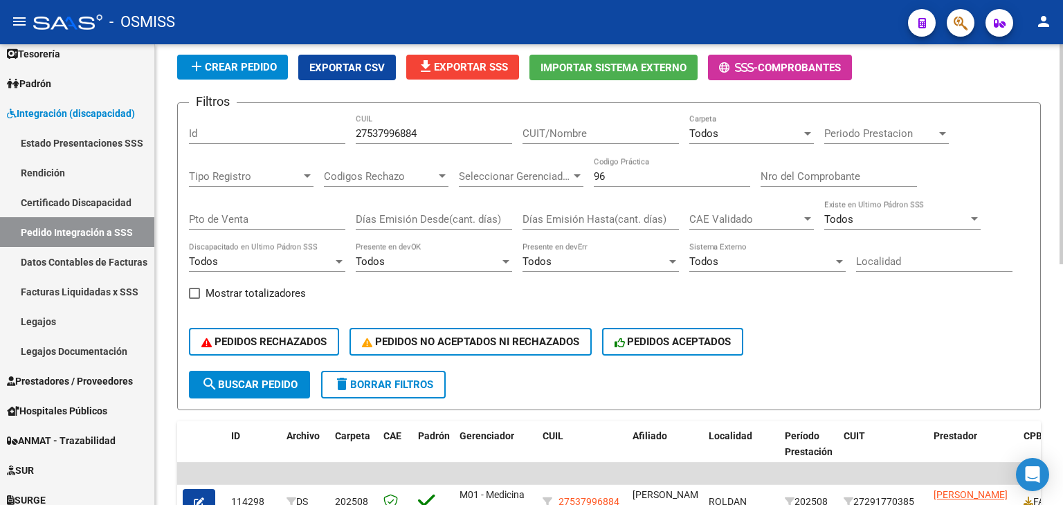
click at [874, 142] on div "Periodo Prestacion Periodo Prestacion" at bounding box center [887, 129] width 125 height 30
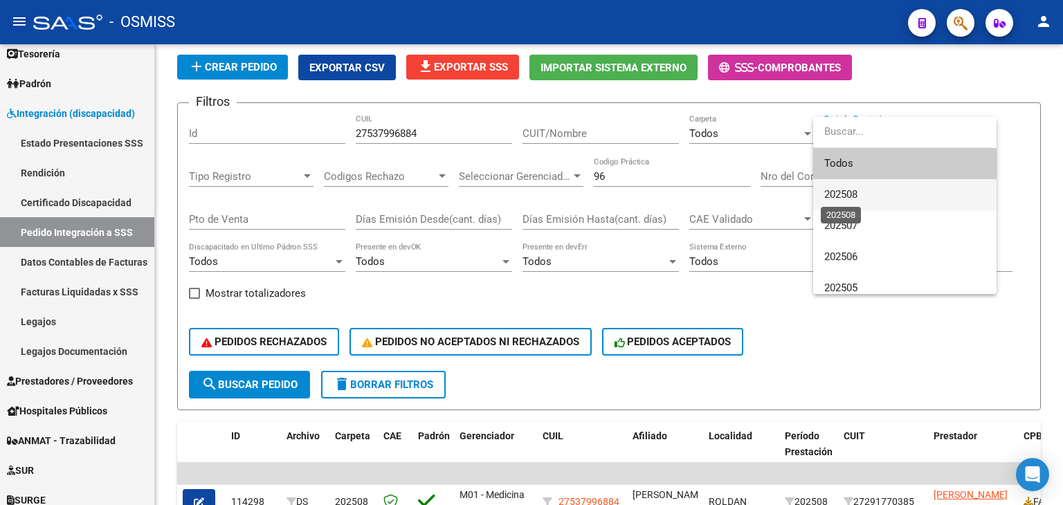
click at [856, 192] on span "202508" at bounding box center [841, 194] width 33 height 12
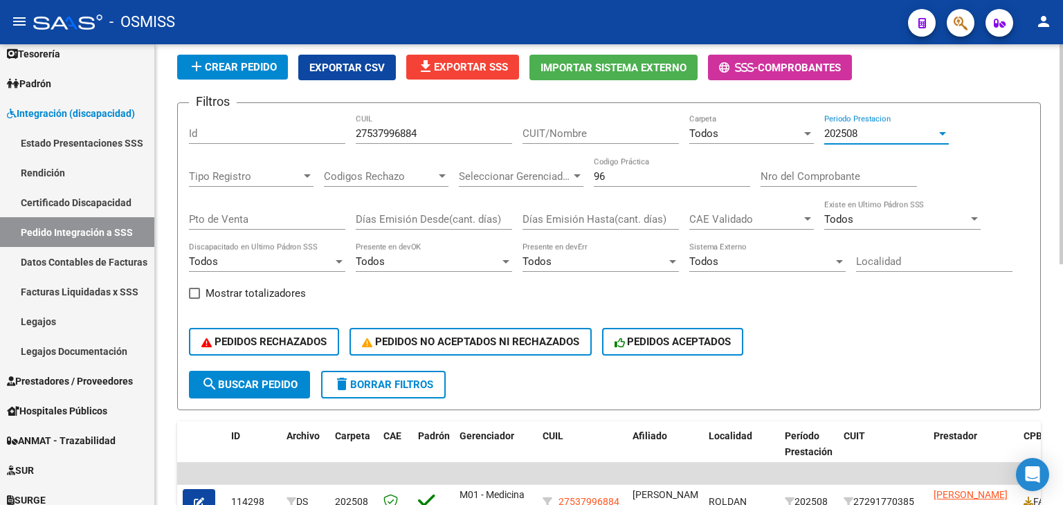
click at [273, 393] on button "search Buscar Pedido" at bounding box center [249, 385] width 121 height 28
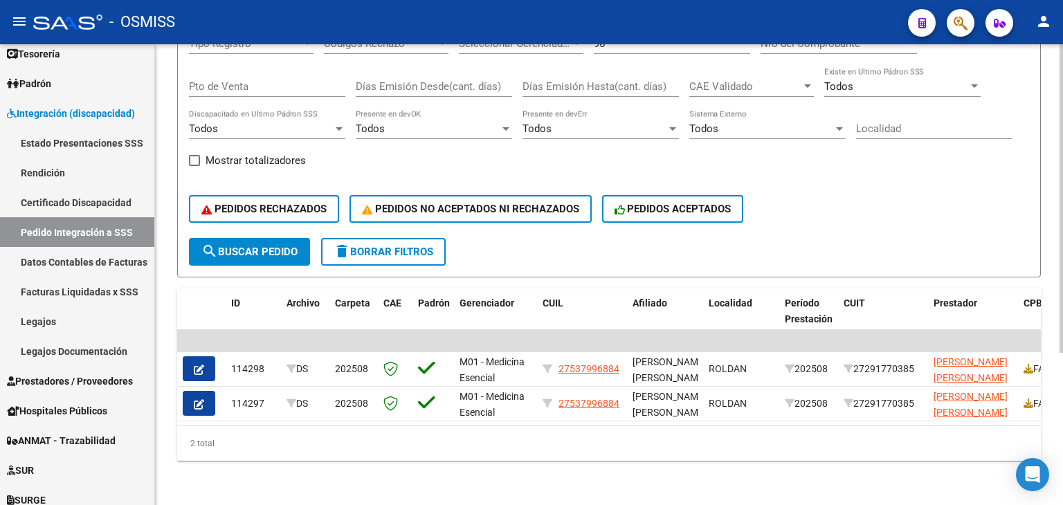
scroll to position [228, 0]
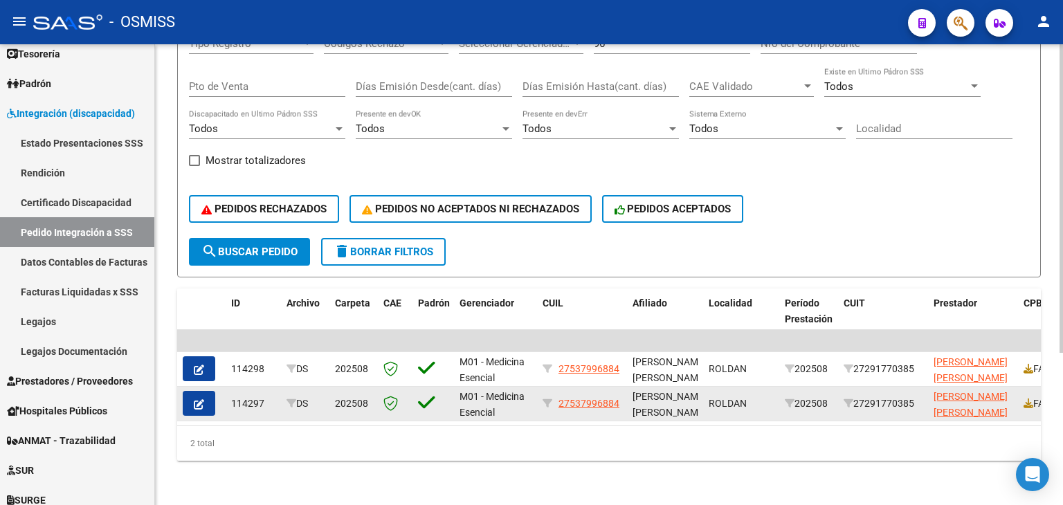
click at [199, 400] on icon "button" at bounding box center [199, 405] width 10 height 10
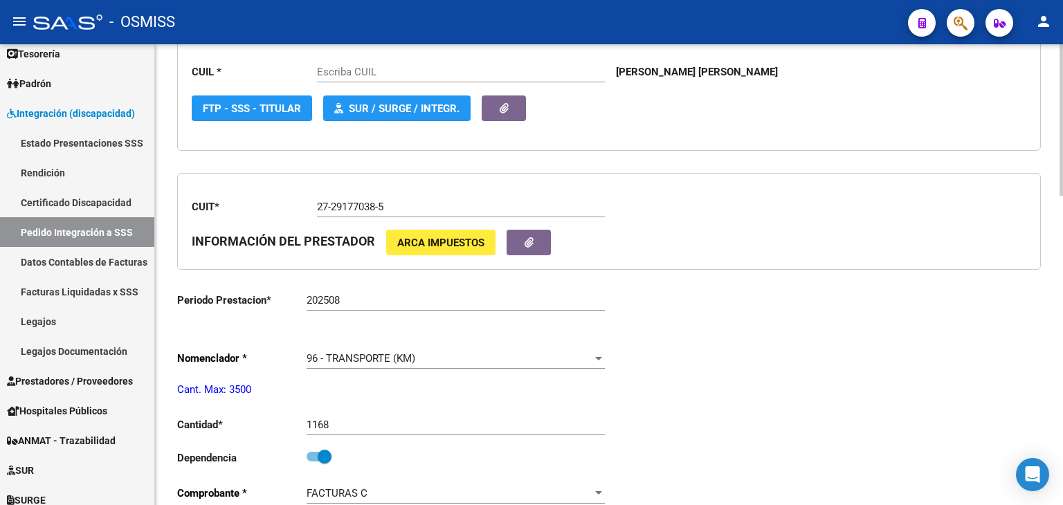
type input "27537996884"
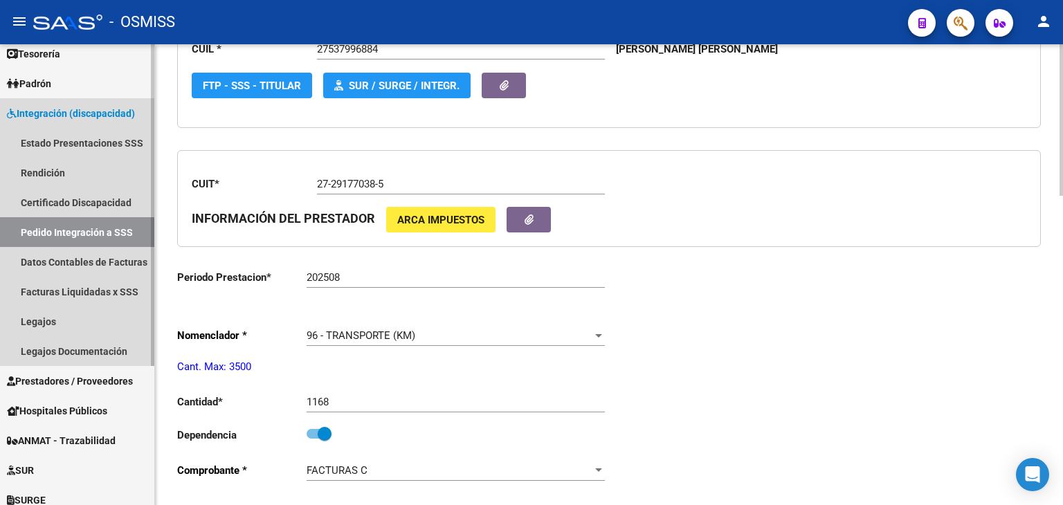
click at [131, 233] on link "Pedido Integración a SSS" at bounding box center [77, 232] width 154 height 30
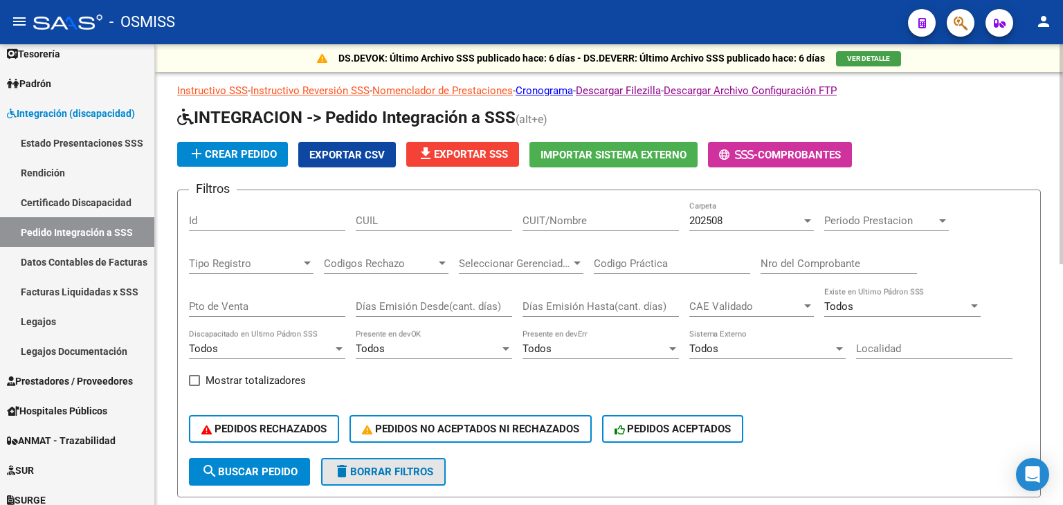
click at [397, 474] on span "delete Borrar Filtros" at bounding box center [384, 472] width 100 height 12
paste input "20571400902"
click at [739, 215] on div "202508" at bounding box center [746, 221] width 112 height 12
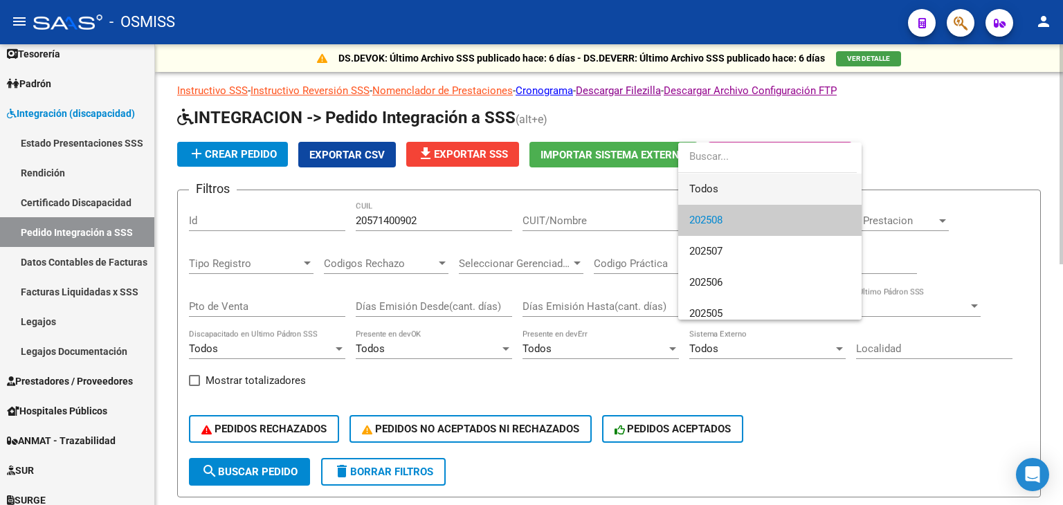
drag, startPoint x: 734, startPoint y: 178, endPoint x: 767, endPoint y: 196, distance: 37.8
click at [734, 178] on span "Todos" at bounding box center [770, 189] width 161 height 31
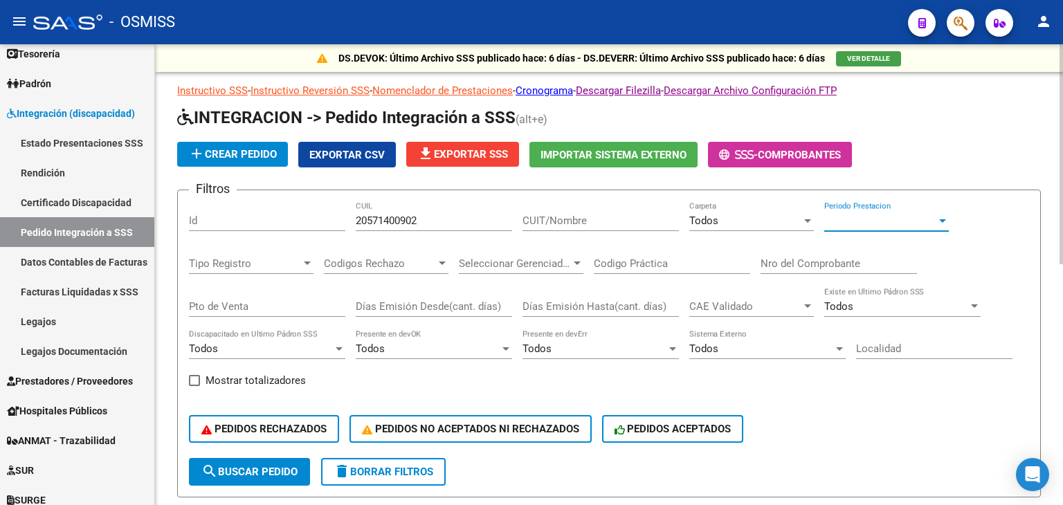
click at [832, 217] on span "Periodo Prestacion" at bounding box center [881, 221] width 112 height 12
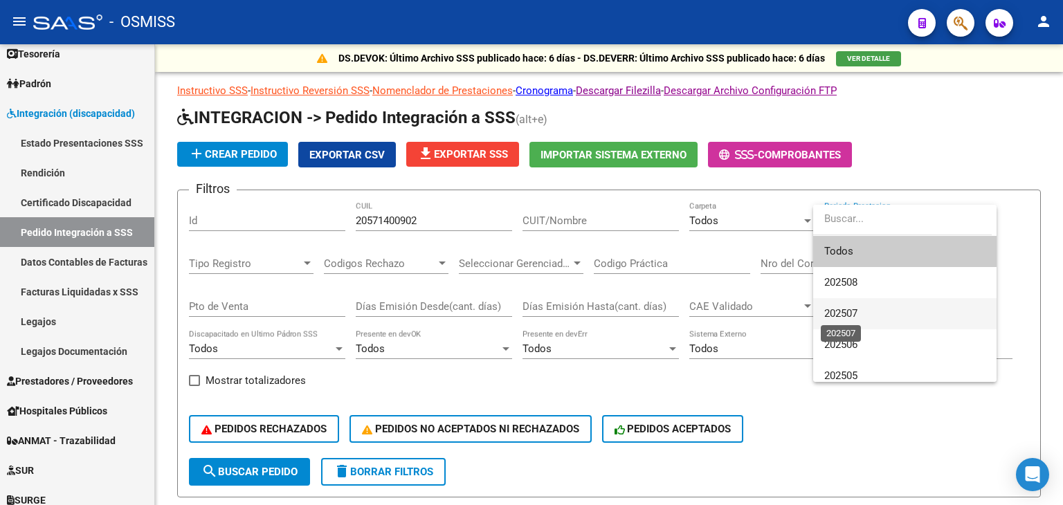
click at [851, 312] on span "202507" at bounding box center [841, 313] width 33 height 12
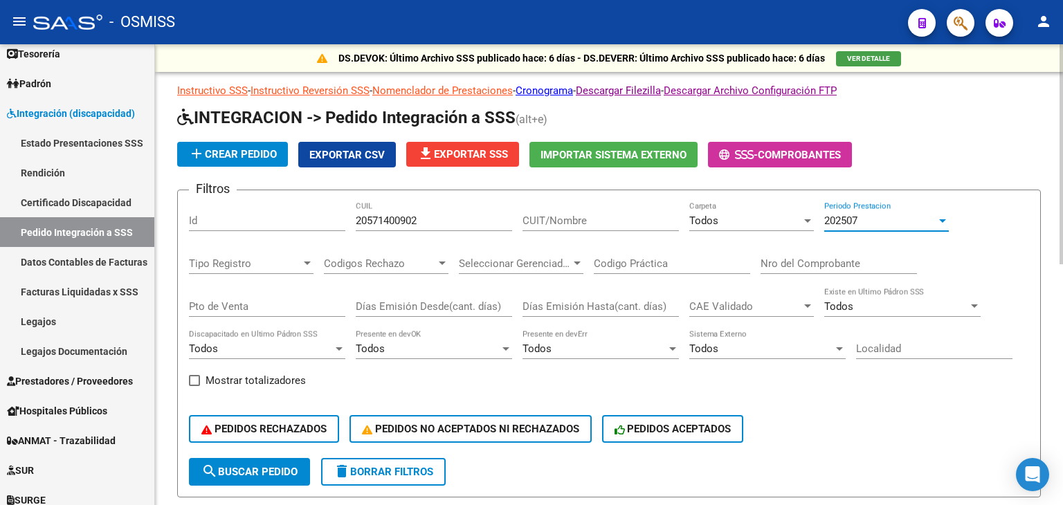
click at [272, 466] on span "search Buscar Pedido" at bounding box center [249, 472] width 96 height 12
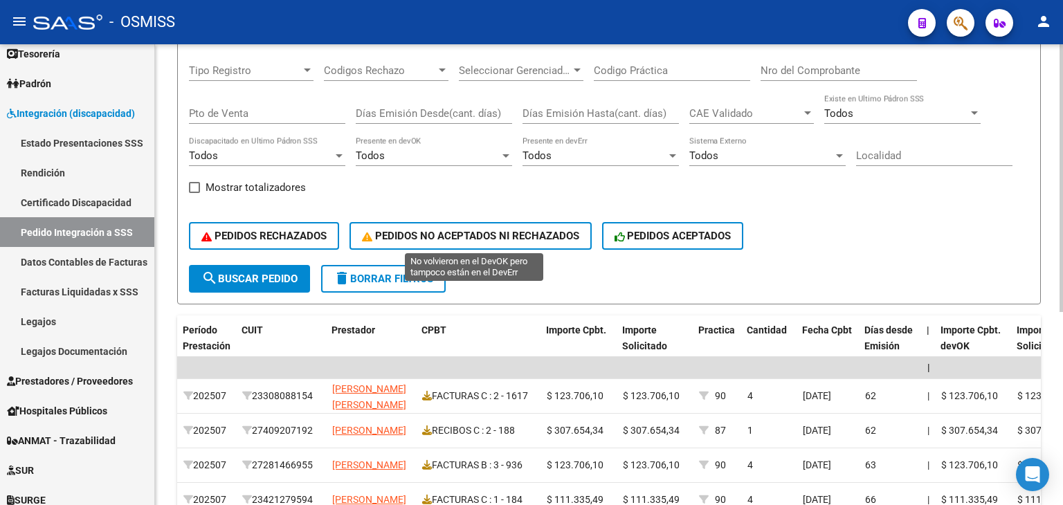
scroll to position [124, 0]
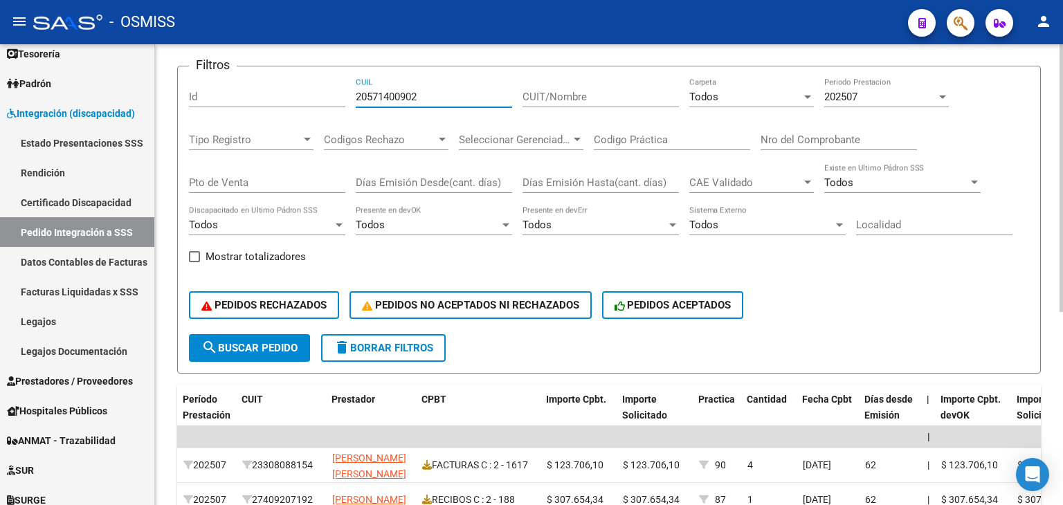
drag, startPoint x: 445, startPoint y: 92, endPoint x: 351, endPoint y: 96, distance: 94.2
click at [350, 96] on div "Filtros Id 20571400902 CUIL CUIT/Nombre Todos Carpeta 202507 Periodo Prestacion…" at bounding box center [609, 206] width 841 height 257
paste input "454855"
click at [278, 342] on span "search Buscar Pedido" at bounding box center [249, 348] width 96 height 12
drag, startPoint x: 447, startPoint y: 95, endPoint x: 354, endPoint y: 87, distance: 93.1
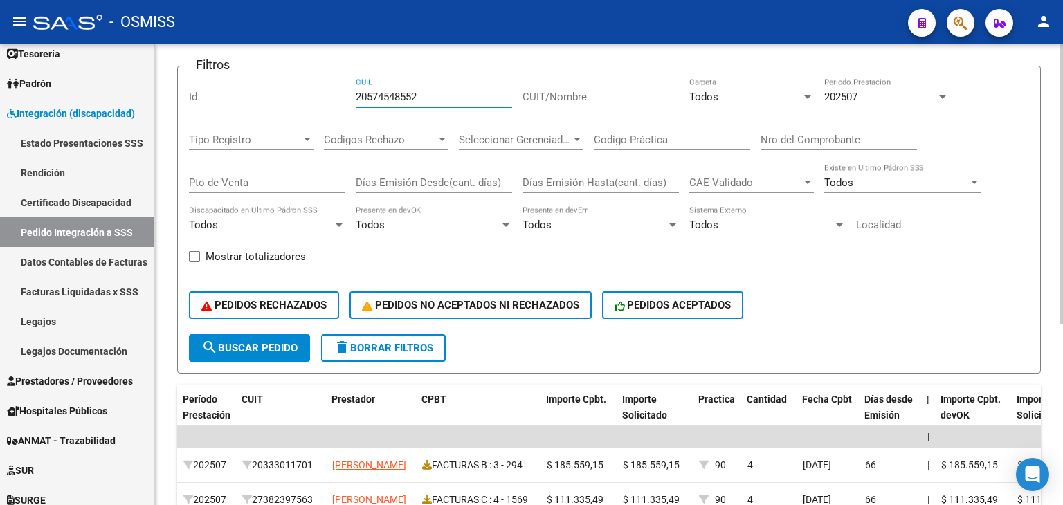
click at [344, 87] on div "Filtros Id 20574548552 CUIL CUIT/Nombre Todos Carpeta 202507 Periodo Prestacion…" at bounding box center [609, 206] width 841 height 257
drag, startPoint x: 368, startPoint y: 89, endPoint x: 350, endPoint y: 120, distance: 35.6
click at [350, 120] on div "Filtros Id 20574548552 CUIL CUIT/Nombre Todos Carpeta 202507 Periodo Prestacion…" at bounding box center [609, 206] width 841 height 257
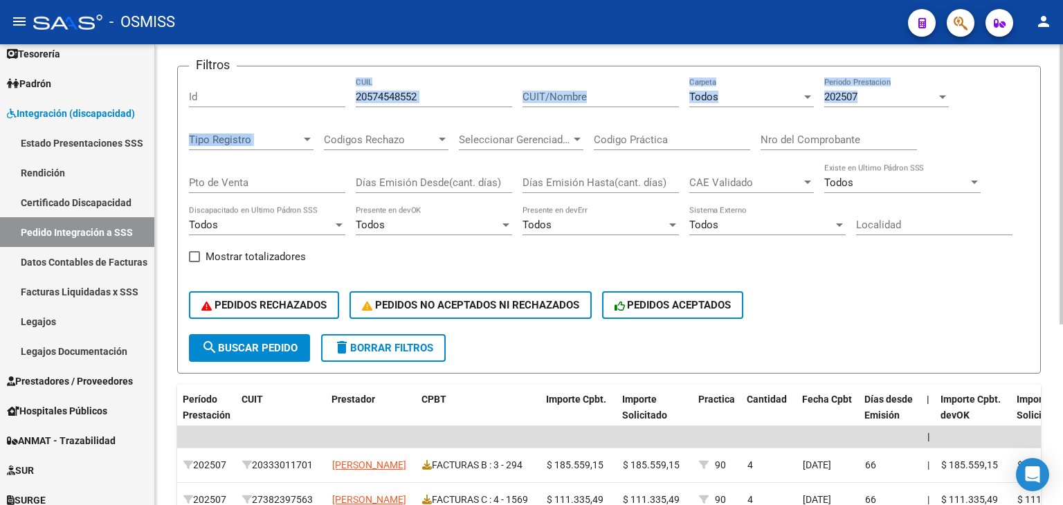
click at [435, 104] on div "20574548552 CUIL" at bounding box center [434, 93] width 156 height 30
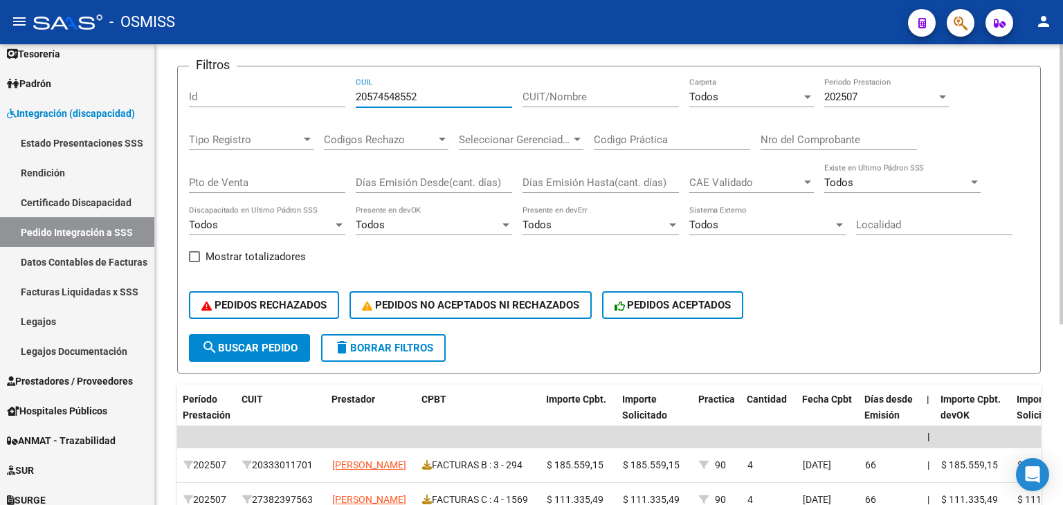
paste input "407049390"
click at [274, 342] on span "search Buscar Pedido" at bounding box center [249, 348] width 96 height 12
drag, startPoint x: 443, startPoint y: 89, endPoint x: 353, endPoint y: 80, distance: 90.5
click at [307, 82] on div "Filtros Id 20407049390 CUIL CUIT/Nombre Todos Carpeta 202507 Periodo Prestacion…" at bounding box center [609, 206] width 841 height 257
paste input "757294263"
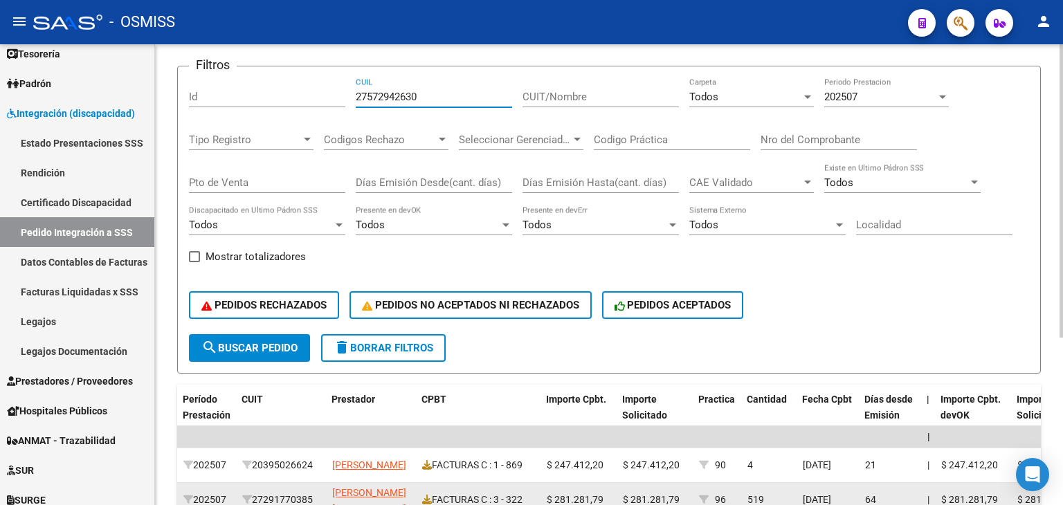
type input "27572942630"
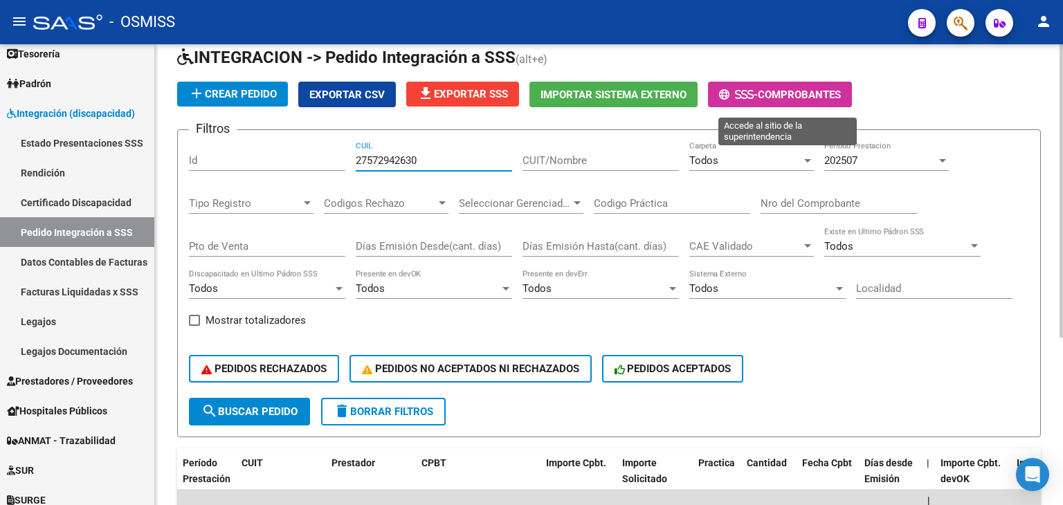
scroll to position [55, 0]
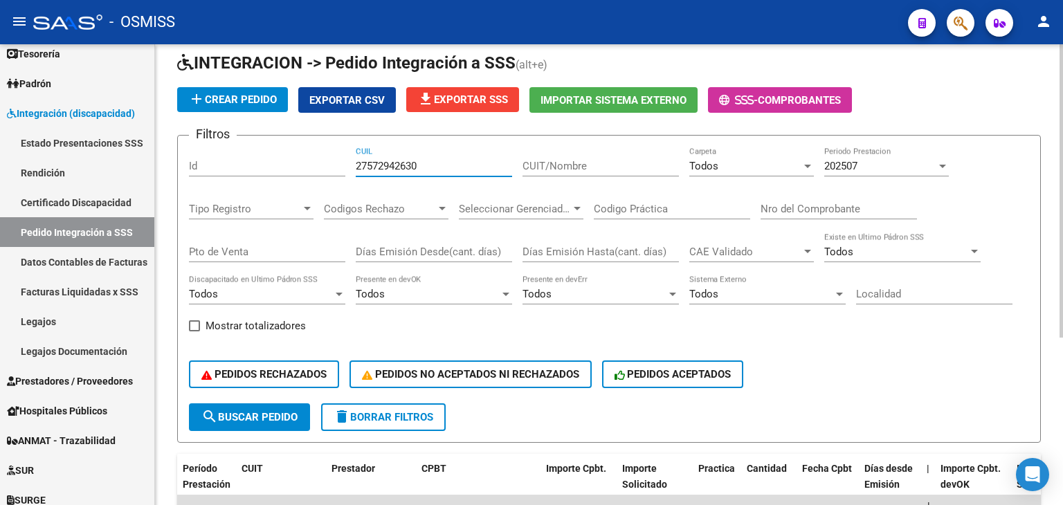
click at [862, 161] on div "202507" at bounding box center [881, 166] width 112 height 12
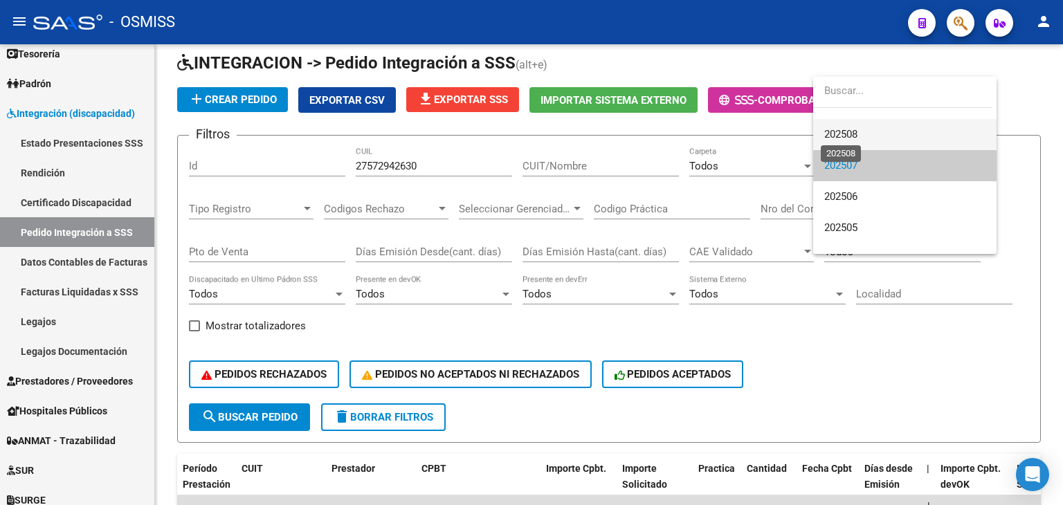
click at [838, 133] on span "202508" at bounding box center [841, 134] width 33 height 12
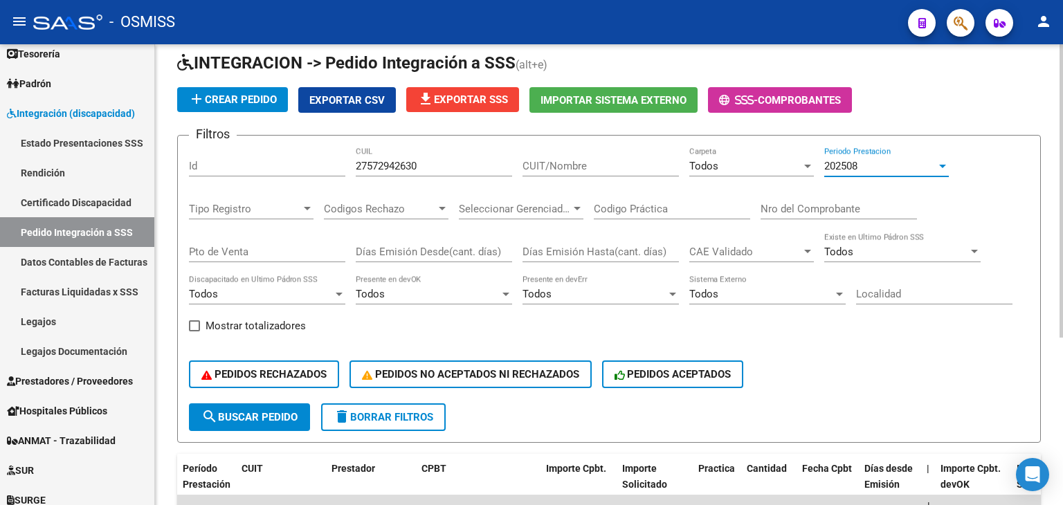
scroll to position [30, 0]
click at [247, 415] on span "search Buscar Pedido" at bounding box center [249, 417] width 96 height 12
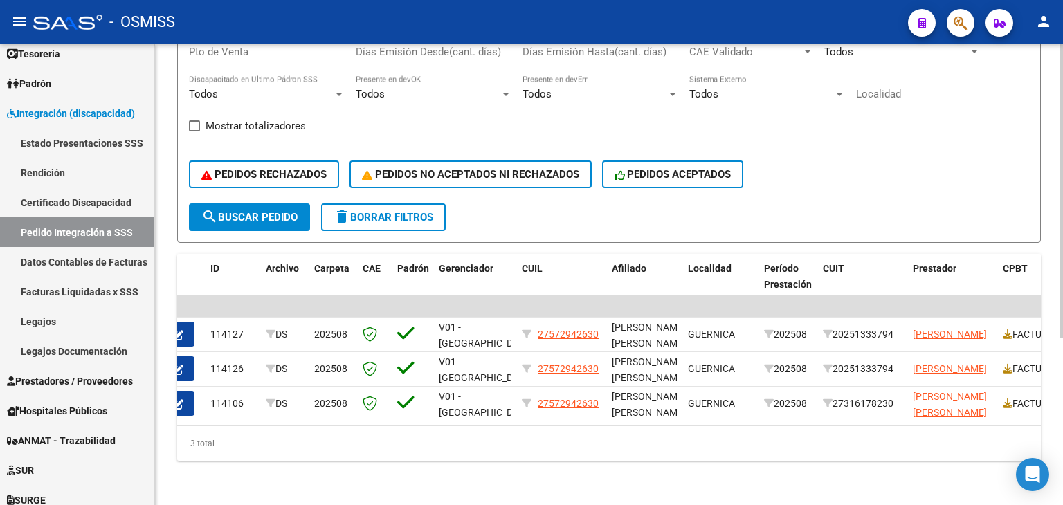
scroll to position [0, 0]
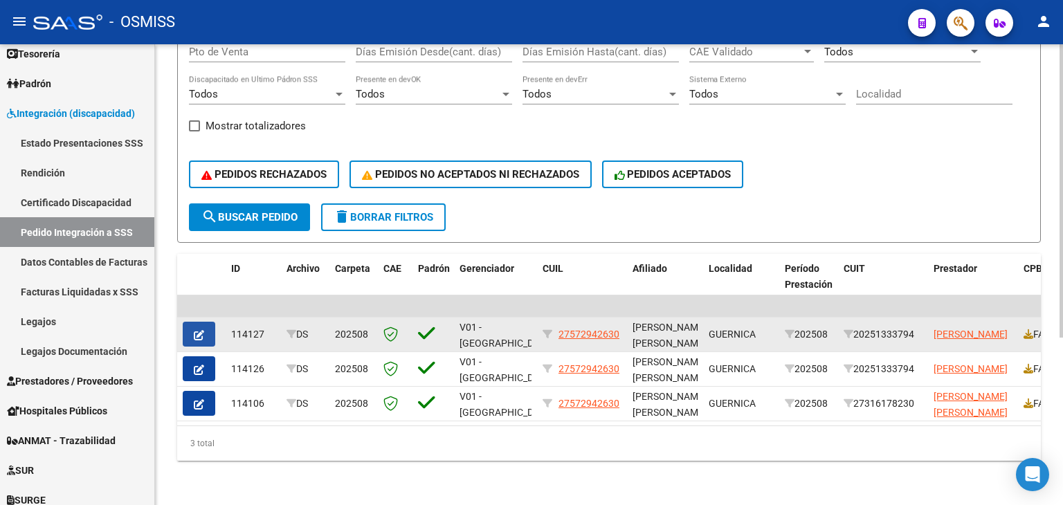
click at [204, 322] on button "button" at bounding box center [199, 334] width 33 height 25
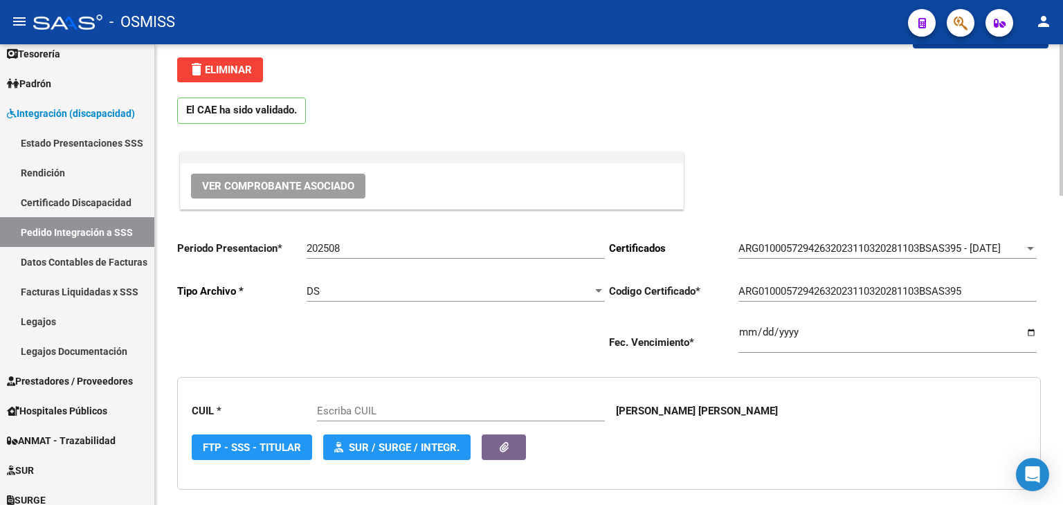
type input "27572942630"
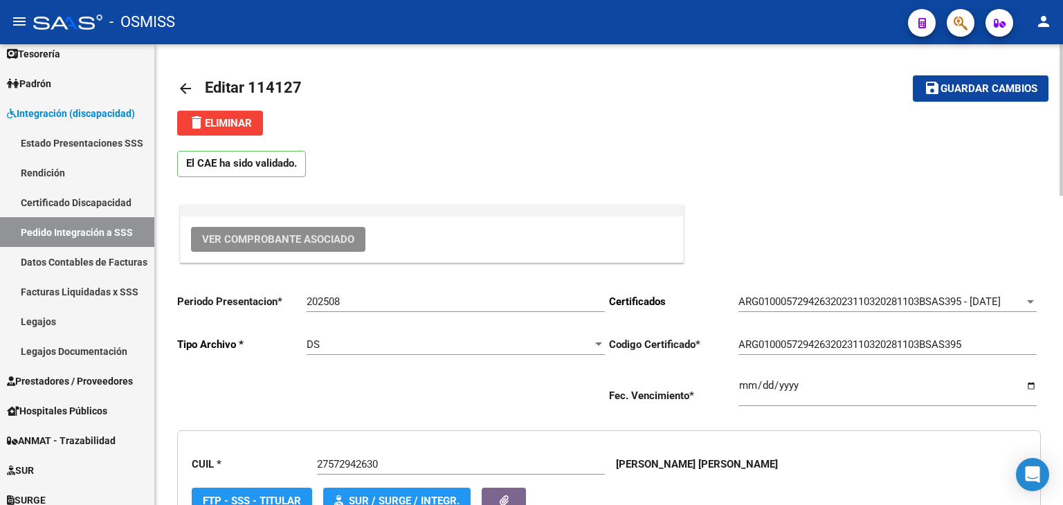
click at [310, 240] on span "Ver Comprobante Asociado" at bounding box center [278, 239] width 152 height 12
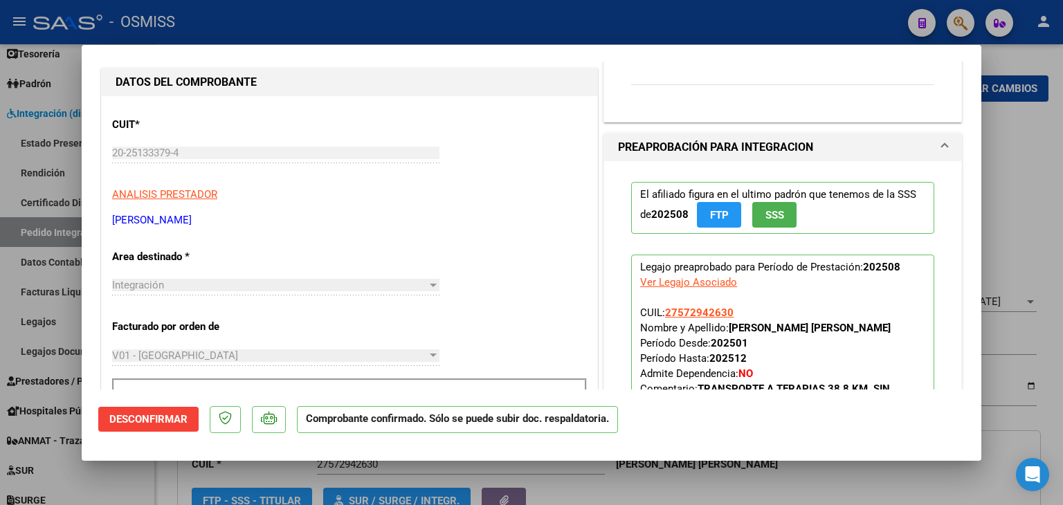
scroll to position [415, 0]
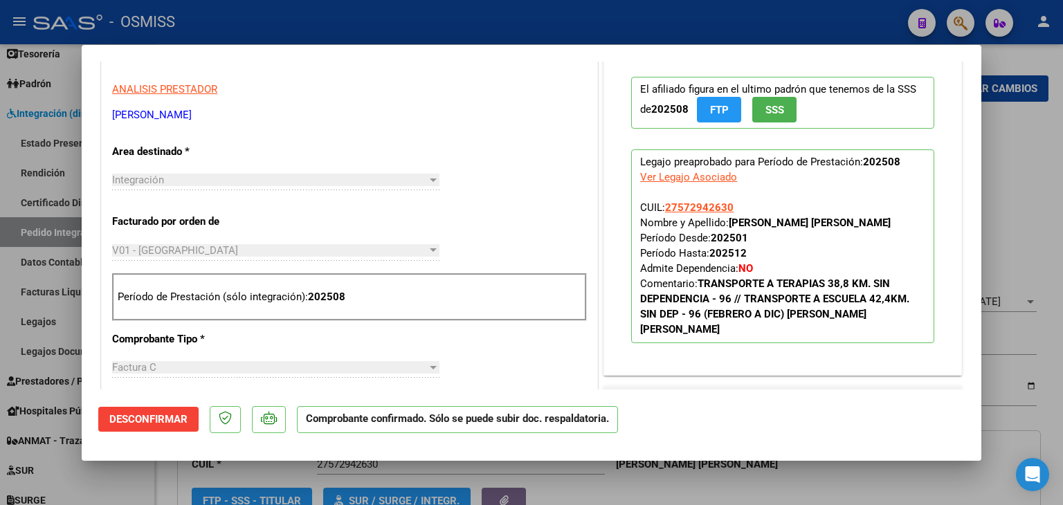
click at [583, 477] on div at bounding box center [531, 252] width 1063 height 505
type input "$ 0,00"
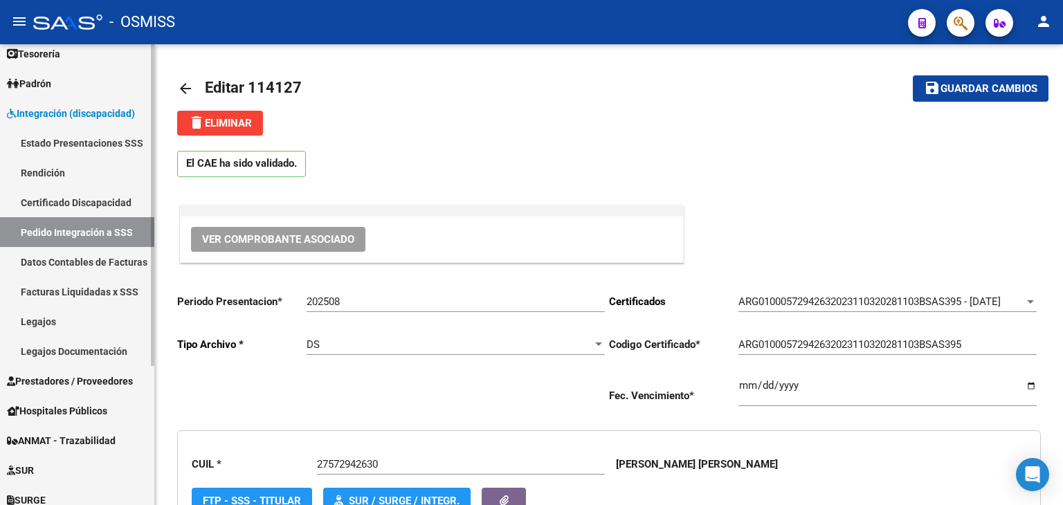
drag, startPoint x: 80, startPoint y: 236, endPoint x: 101, endPoint y: 229, distance: 21.9
click at [80, 236] on link "Pedido Integración a SSS" at bounding box center [77, 232] width 154 height 30
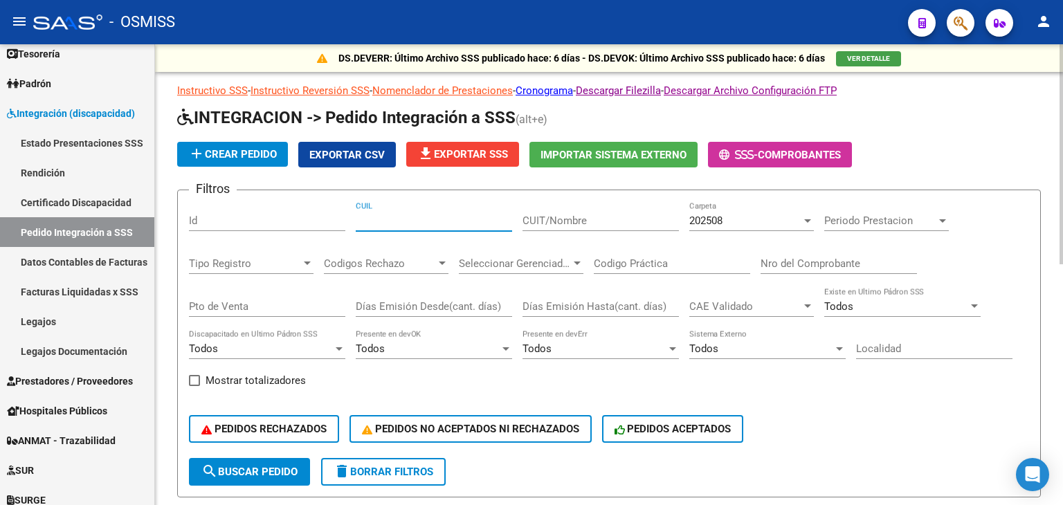
paste input "27572942630"
click at [274, 473] on span "search Buscar Pedido" at bounding box center [249, 472] width 96 height 12
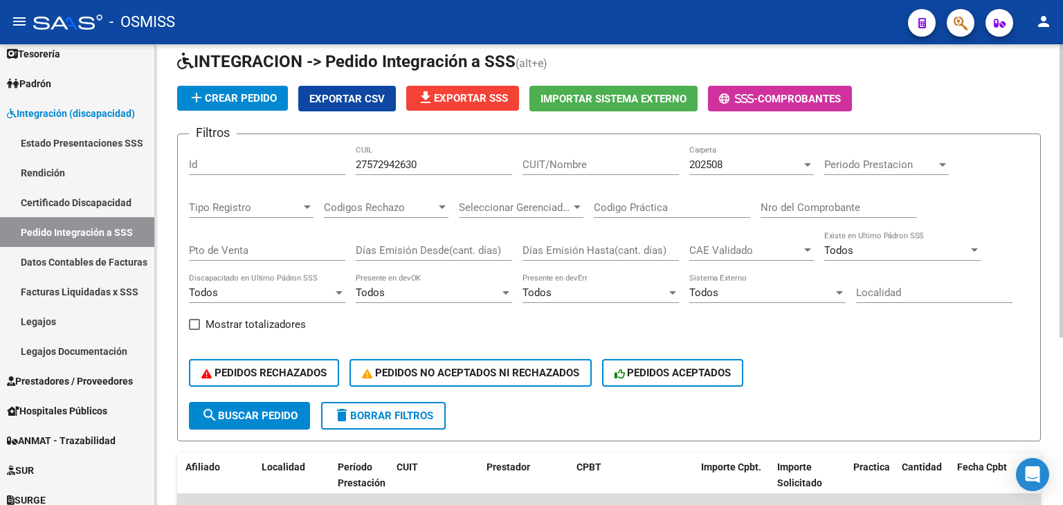
scroll to position [55, 0]
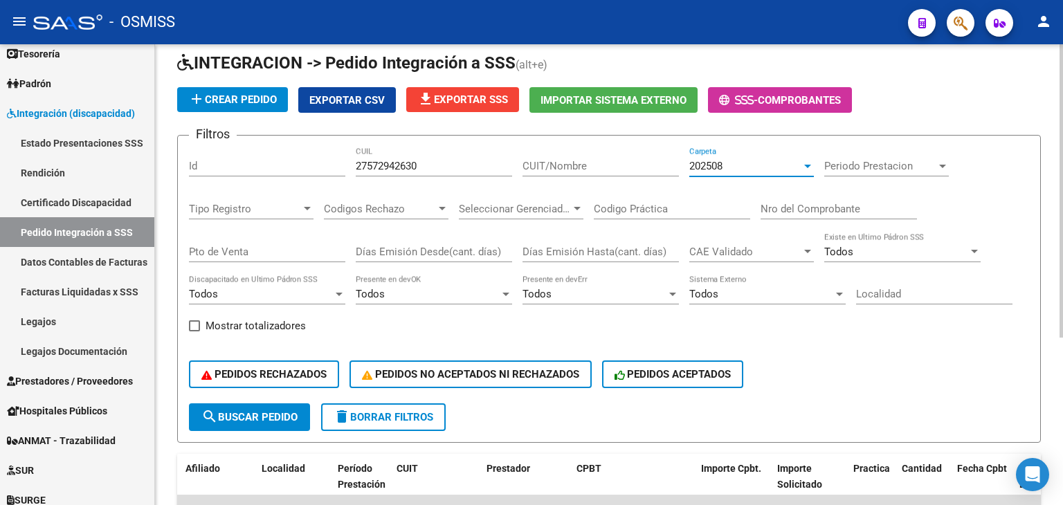
click at [731, 164] on div "202508" at bounding box center [746, 166] width 112 height 12
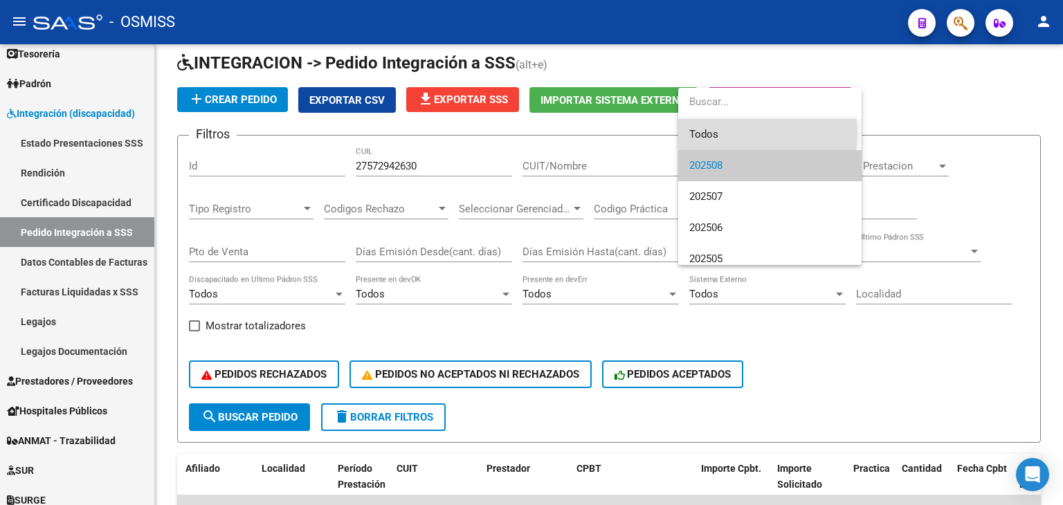
click at [729, 133] on span "Todos" at bounding box center [770, 134] width 161 height 31
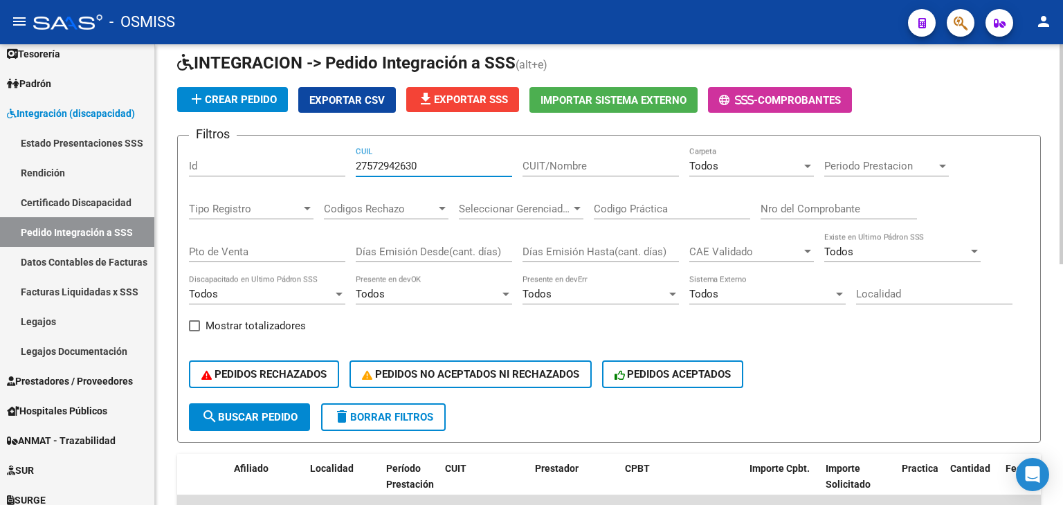
drag, startPoint x: 445, startPoint y: 167, endPoint x: 365, endPoint y: 171, distance: 79.7
click at [337, 172] on div "Filtros Id 27572942630 CUIL CUIT/Nombre Todos Carpeta Periodo Prestacion Period…" at bounding box center [609, 275] width 841 height 257
drag, startPoint x: 378, startPoint y: 172, endPoint x: 364, endPoint y: 163, distance: 16.5
click at [364, 163] on input "27572942630" at bounding box center [434, 166] width 156 height 12
drag, startPoint x: 449, startPoint y: 157, endPoint x: 343, endPoint y: 161, distance: 106.0
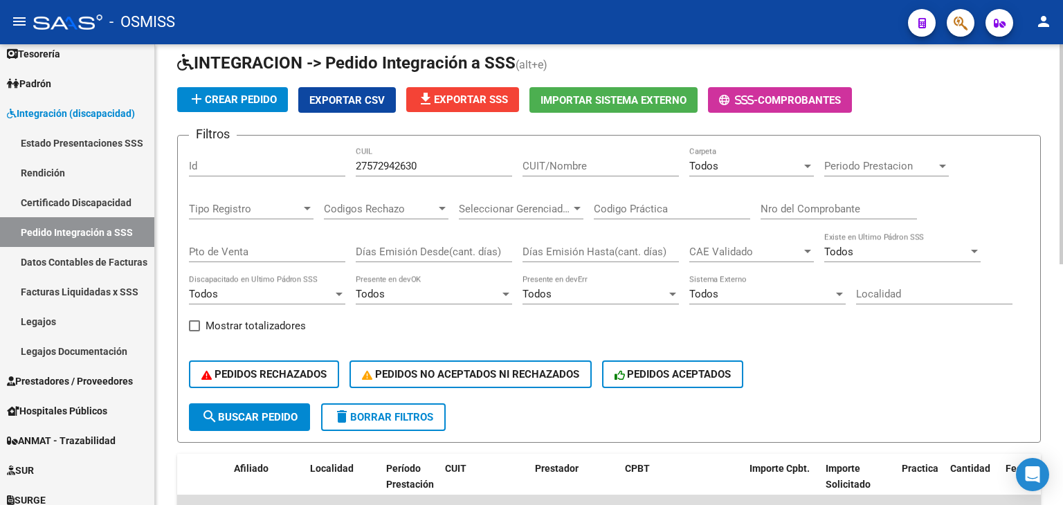
click at [340, 161] on div "Filtros Id 27572942630 CUIL CUIT/Nombre Todos Carpeta Periodo Prestacion Period…" at bounding box center [609, 275] width 841 height 257
drag, startPoint x: 428, startPoint y: 167, endPoint x: 341, endPoint y: 161, distance: 87.4
click at [339, 161] on div "Filtros Id 27572942630 CUIL CUIT/Nombre Todos Carpeta Periodo Prestacion Period…" at bounding box center [609, 275] width 841 height 257
paste input "8204737"
click at [835, 160] on span "Periodo Prestacion" at bounding box center [881, 166] width 112 height 12
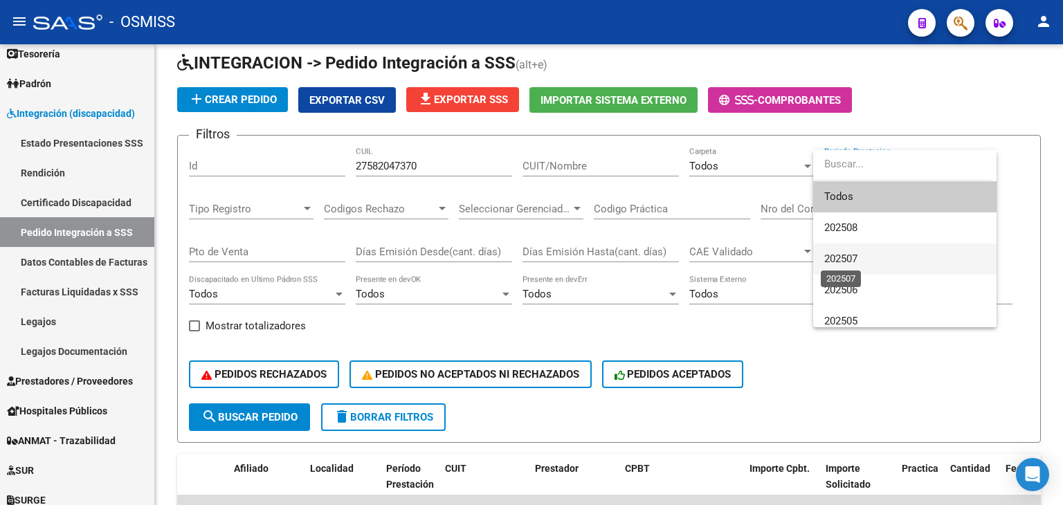
click at [847, 255] on span "202507" at bounding box center [841, 259] width 33 height 12
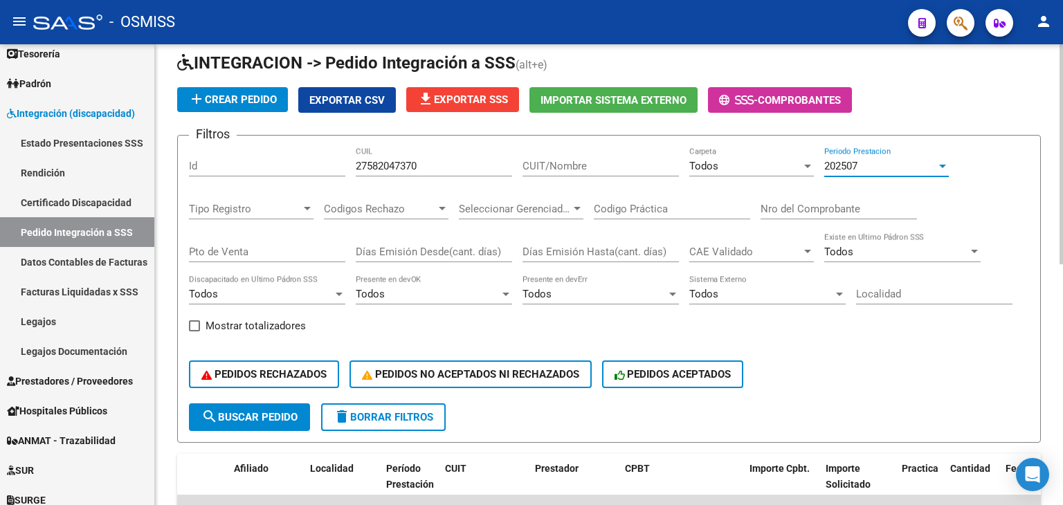
click at [237, 411] on span "search Buscar Pedido" at bounding box center [249, 417] width 96 height 12
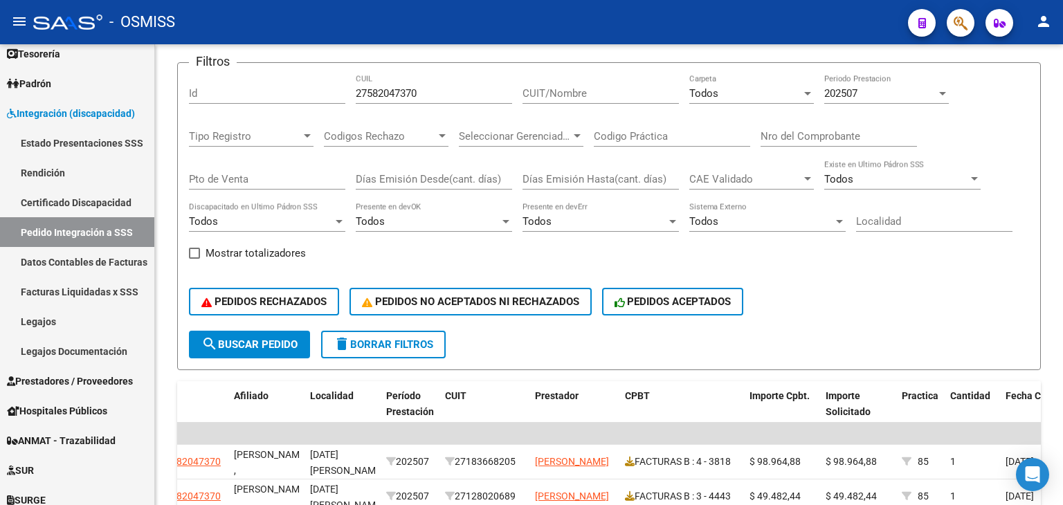
scroll to position [124, 0]
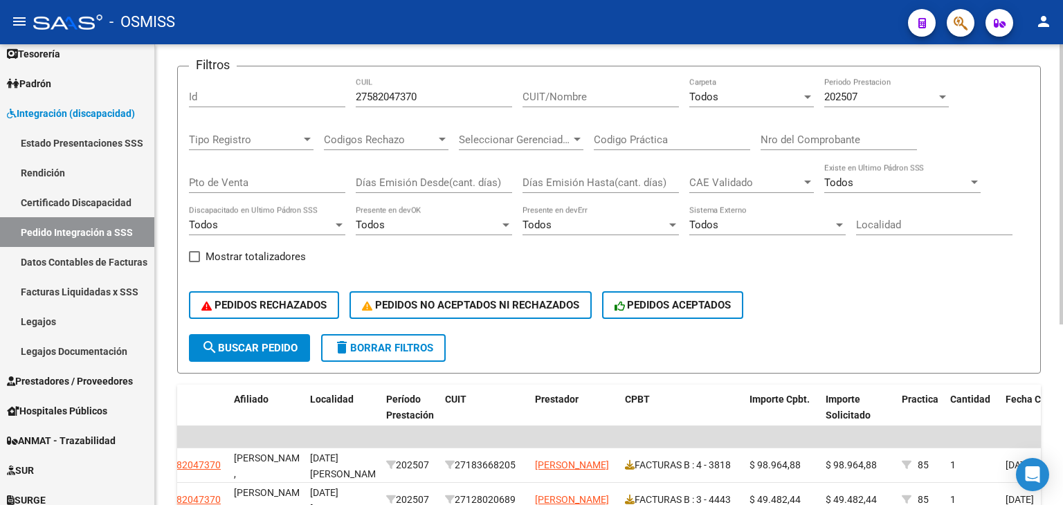
click at [872, 85] on div "202507 Periodo Prestacion" at bounding box center [887, 93] width 125 height 30
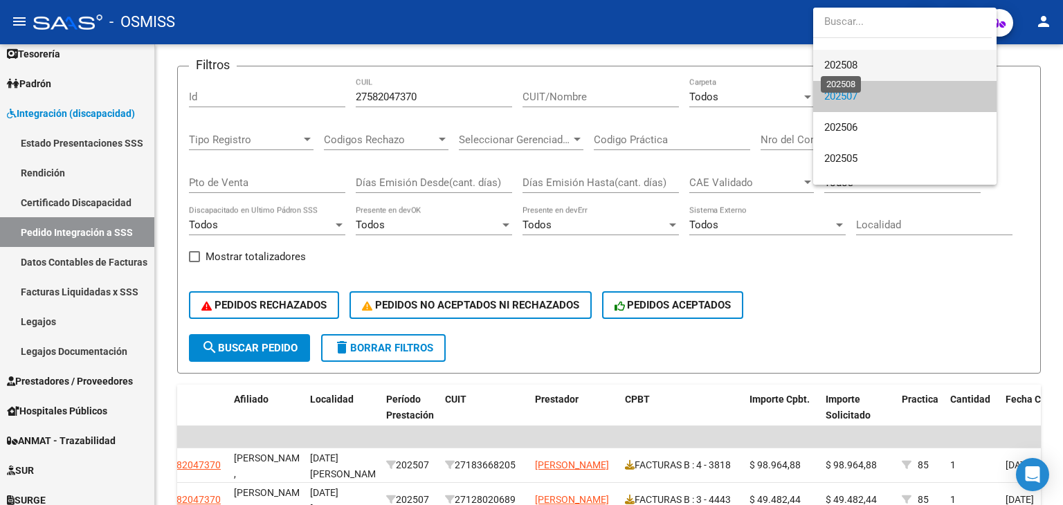
click at [853, 64] on span "202508" at bounding box center [841, 65] width 33 height 12
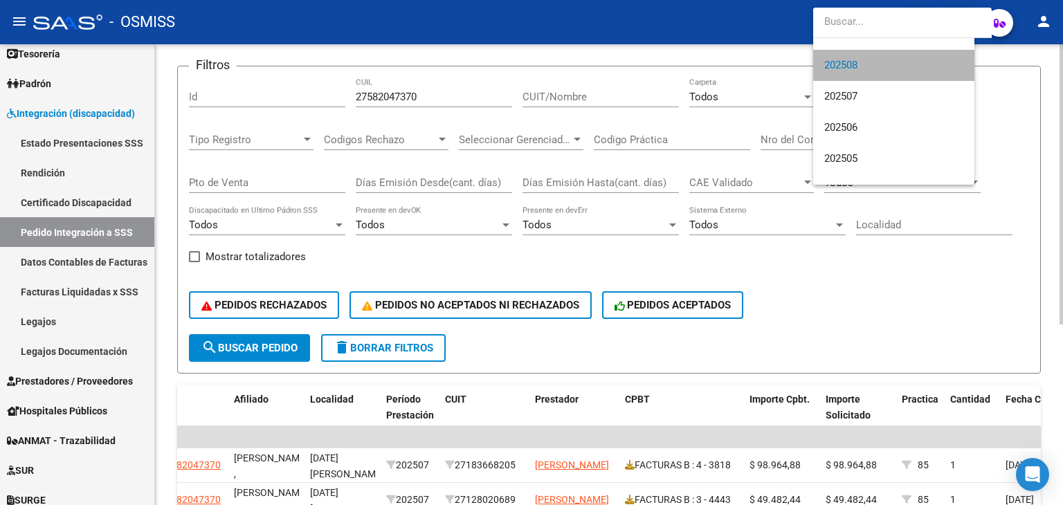
scroll to position [30, 0]
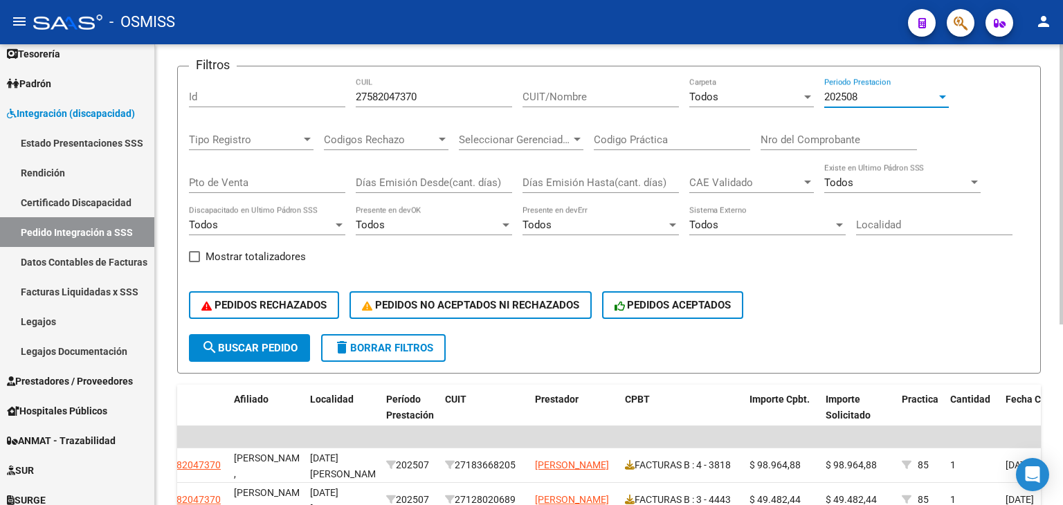
click at [269, 336] on button "search Buscar Pedido" at bounding box center [249, 348] width 121 height 28
click at [864, 106] on div "202508 Periodo Prestacion" at bounding box center [887, 99] width 125 height 43
click at [853, 87] on div "202508 Periodo Prestacion" at bounding box center [887, 93] width 125 height 30
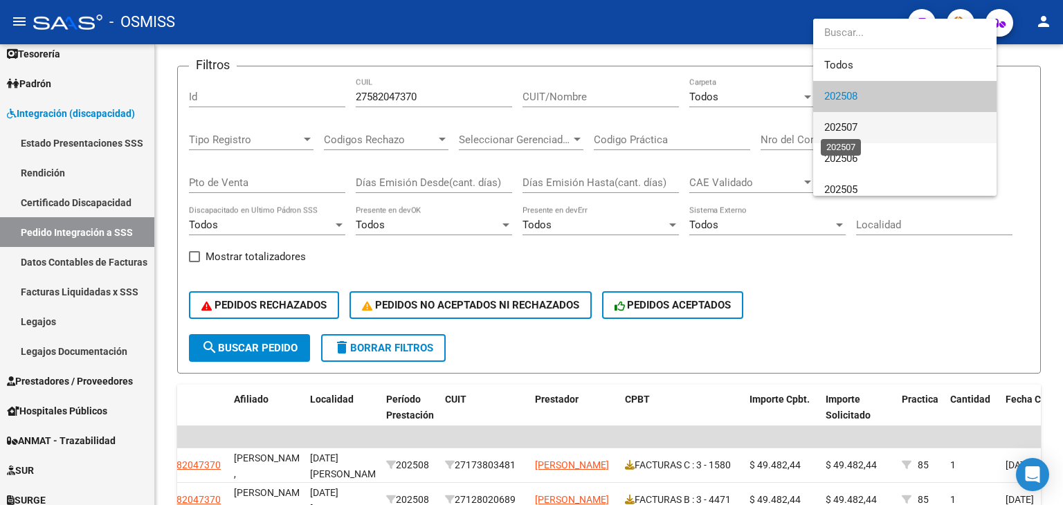
click at [854, 126] on span "202507" at bounding box center [841, 127] width 33 height 12
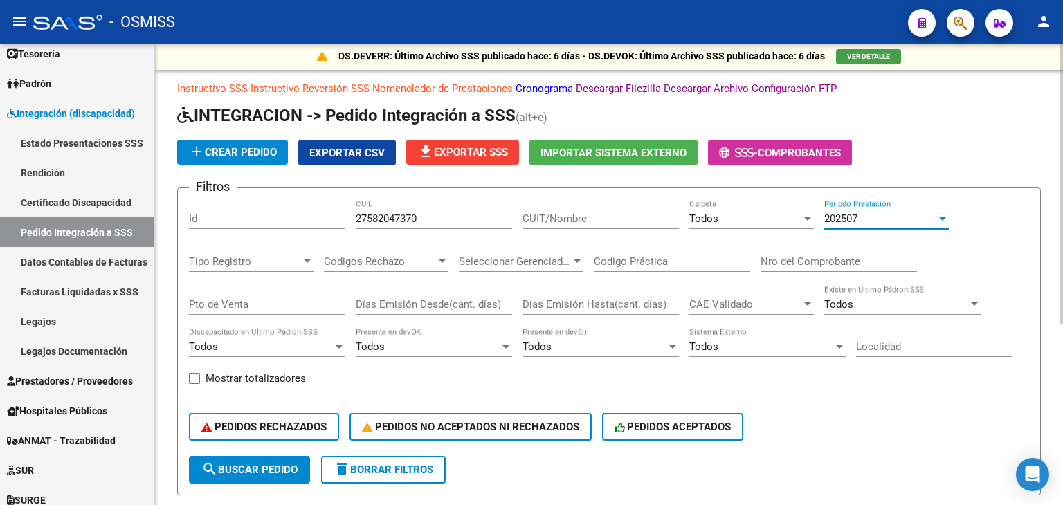
scroll to position [0, 0]
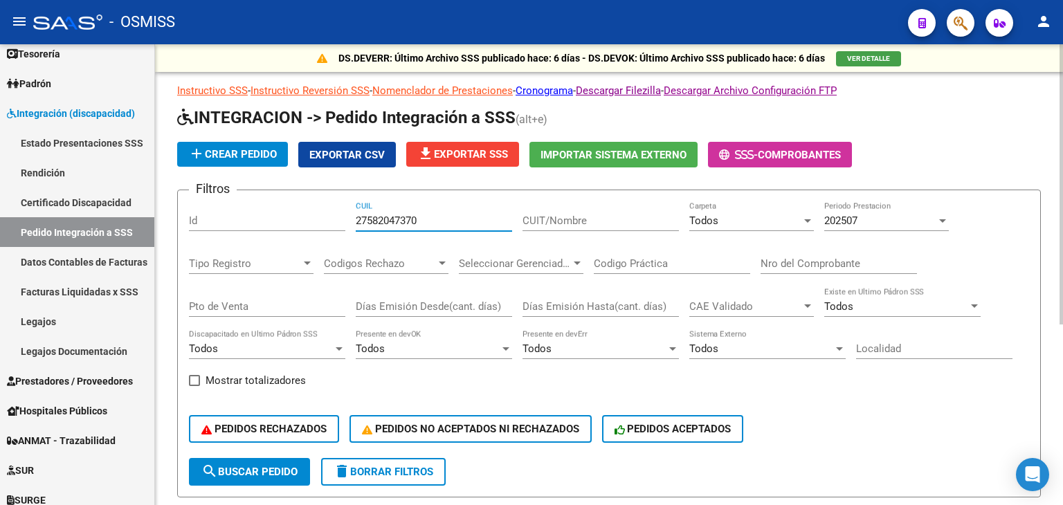
click at [349, 211] on div "Filtros Id 27582047370 CUIL CUIT/Nombre Todos Carpeta 202507 Periodo Prestacion…" at bounding box center [609, 329] width 841 height 257
paste input "75425076"
click at [297, 469] on span "search Buscar Pedido" at bounding box center [249, 472] width 96 height 12
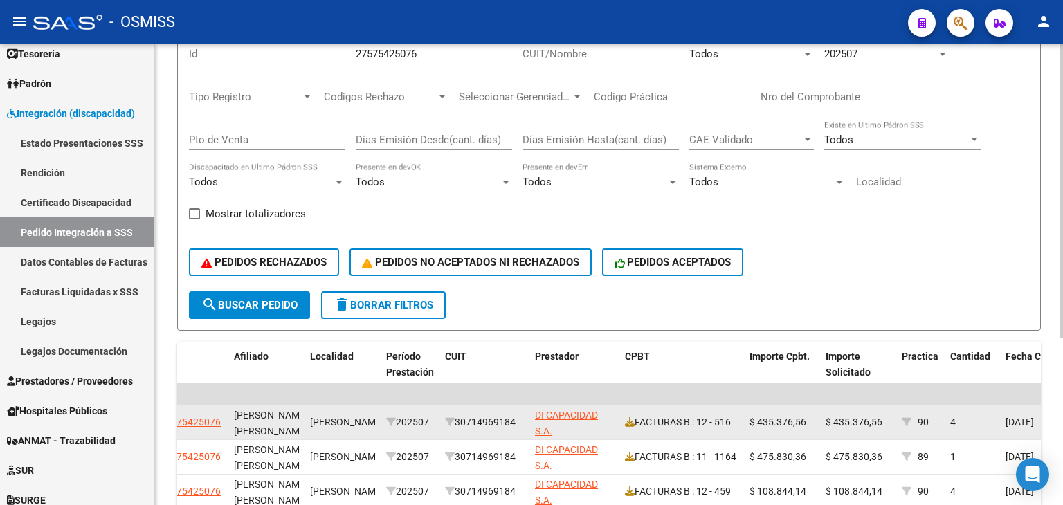
scroll to position [208, 0]
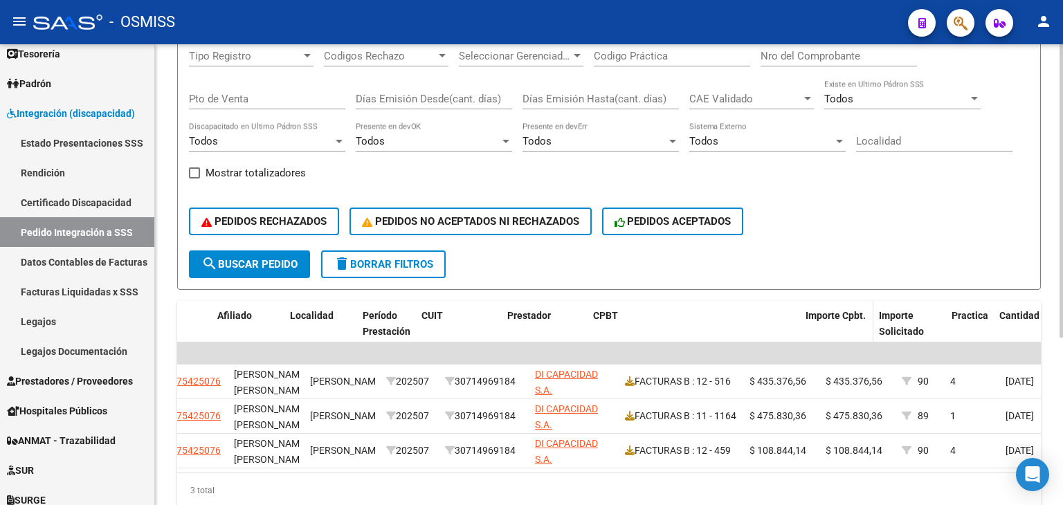
drag, startPoint x: 741, startPoint y: 325, endPoint x: 841, endPoint y: 320, distance: 99.8
click at [841, 320] on div "ID Archivo Carpeta CAE Padrón Gerenciador CUIL Afiliado Localidad Período Prest…" at bounding box center [915, 331] width 2274 height 61
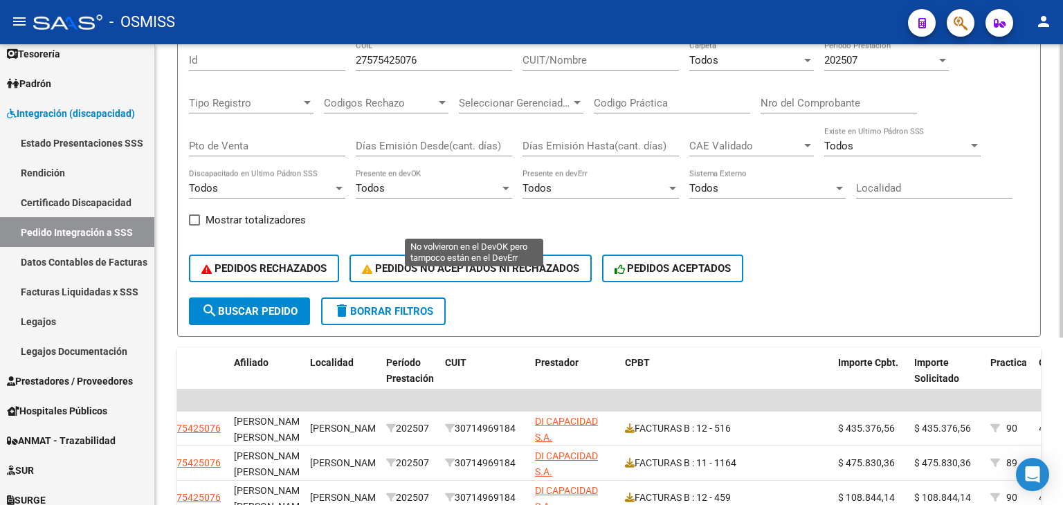
scroll to position [138, 0]
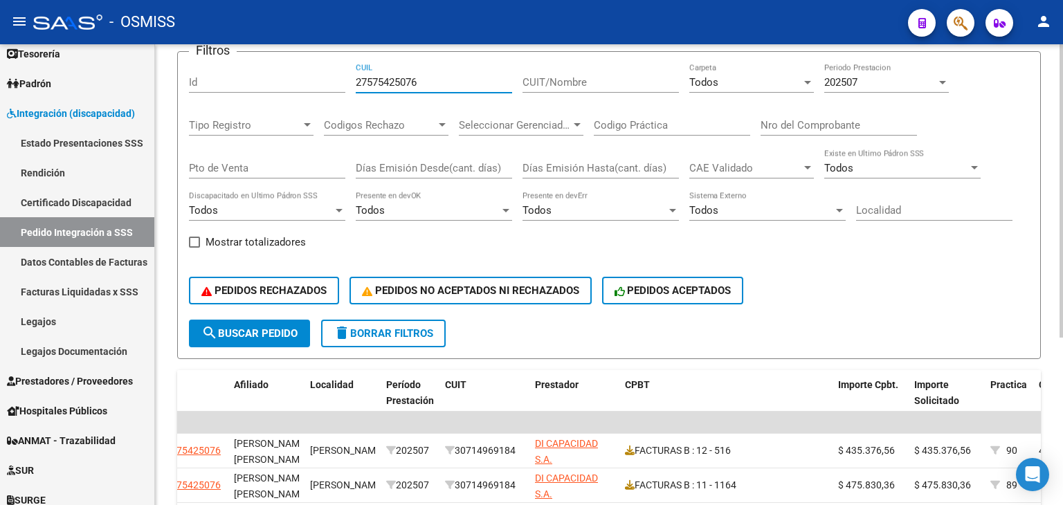
drag, startPoint x: 388, startPoint y: 81, endPoint x: 309, endPoint y: 75, distance: 78.4
click at [309, 75] on div "Filtros Id 27575425076 CUIL CUIT/Nombre Todos Carpeta 202507 Periodo Prestacion…" at bounding box center [609, 191] width 841 height 257
drag, startPoint x: 393, startPoint y: 75, endPoint x: 350, endPoint y: 111, distance: 56.5
click at [350, 111] on div "Codigos Rechazo Codigos Rechazo" at bounding box center [386, 121] width 125 height 30
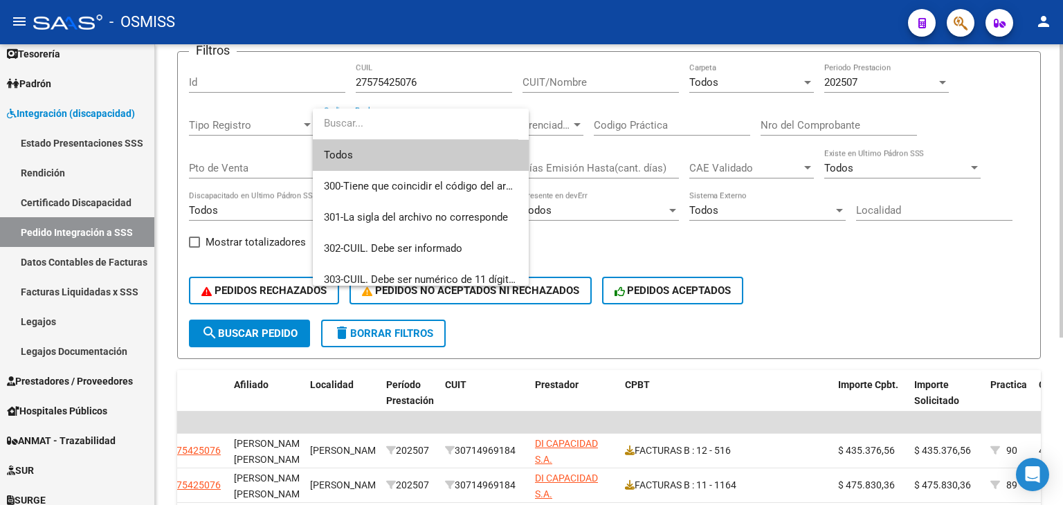
drag, startPoint x: 438, startPoint y: 82, endPoint x: 354, endPoint y: 85, distance: 83.2
click at [339, 85] on div at bounding box center [531, 252] width 1063 height 505
click at [428, 80] on input "27575425076" at bounding box center [434, 82] width 156 height 12
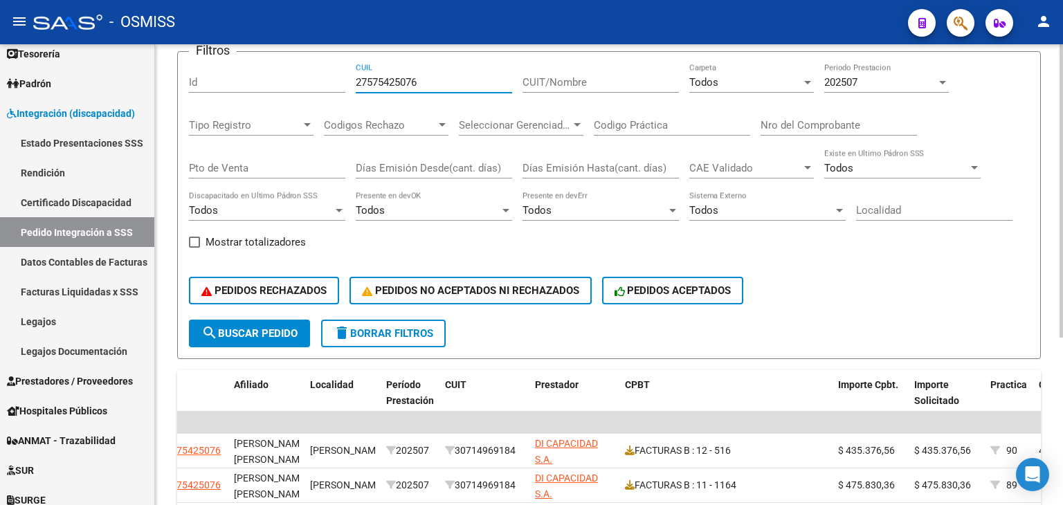
drag, startPoint x: 360, startPoint y: 84, endPoint x: 332, endPoint y: 84, distance: 27.7
click at [332, 84] on div "Filtros Id 27575425076 CUIL CUIT/Nombre Todos Carpeta 202507 Periodo Prestacion…" at bounding box center [609, 191] width 841 height 257
paste input "8754614"
click at [259, 335] on span "search Buscar Pedido" at bounding box center [249, 333] width 96 height 12
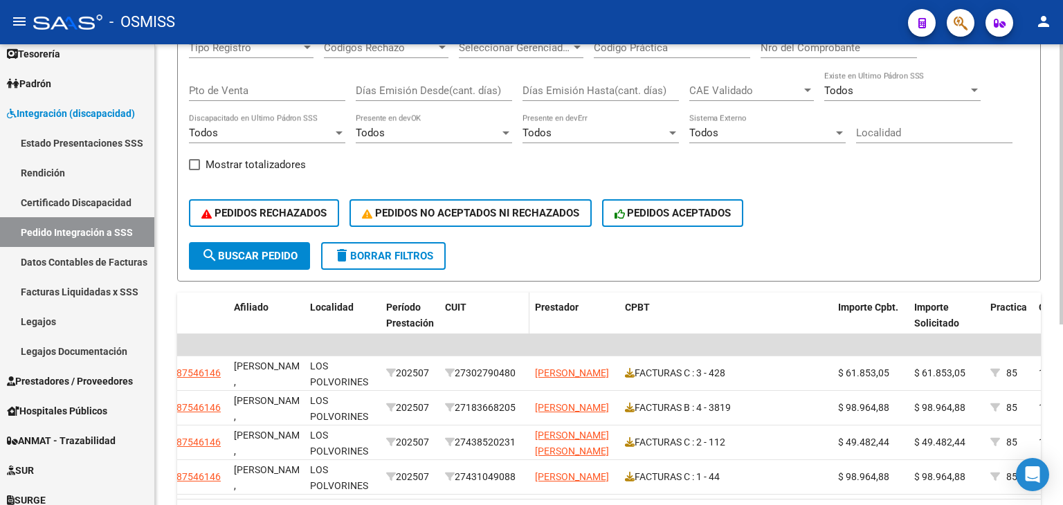
scroll to position [159, 0]
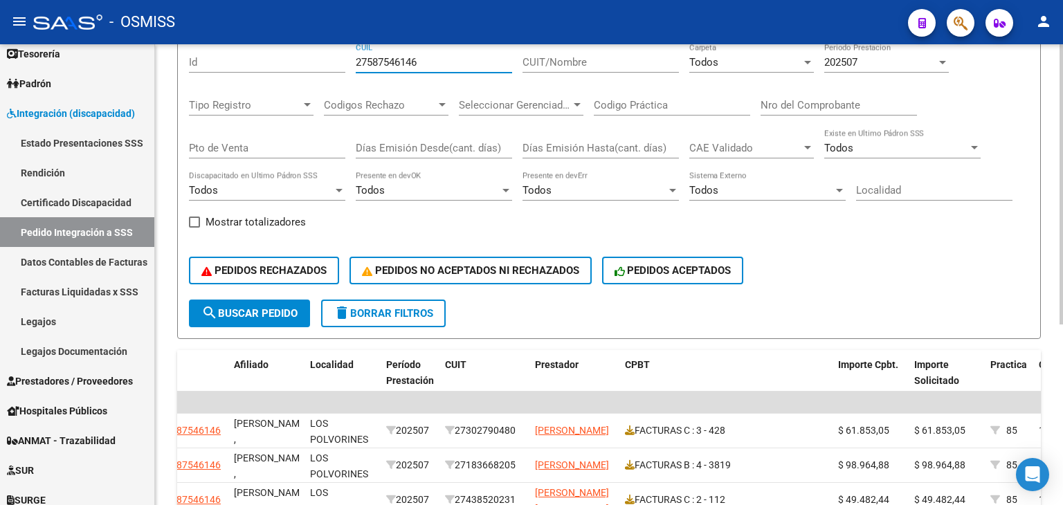
drag, startPoint x: 453, startPoint y: 64, endPoint x: 336, endPoint y: 57, distance: 116.5
click at [334, 57] on div "Filtros Id 27587546146 CUIL CUIT/Nombre Todos Carpeta 202507 Periodo Prestacion…" at bounding box center [609, 171] width 841 height 257
click at [263, 319] on button "search Buscar Pedido" at bounding box center [249, 314] width 121 height 28
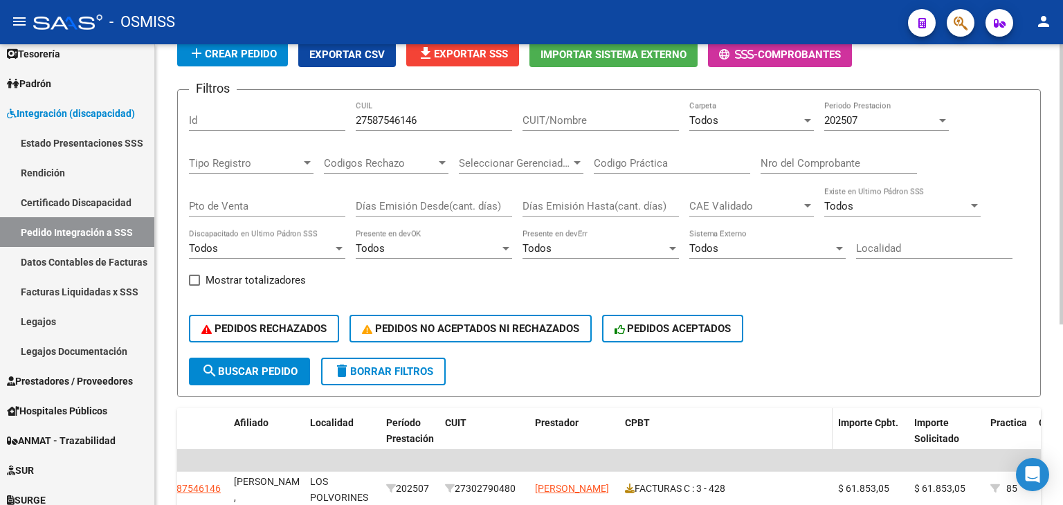
scroll to position [20, 0]
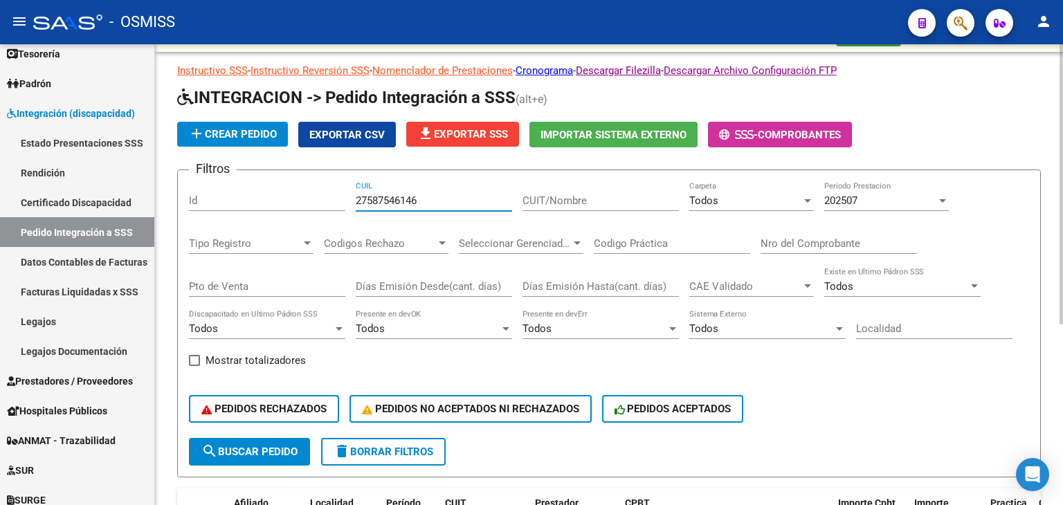
drag, startPoint x: 458, startPoint y: 202, endPoint x: 341, endPoint y: 203, distance: 117.0
click at [341, 203] on div "Filtros Id 27587546146 CUIL CUIT/Nombre Todos Carpeta 202507 Periodo Prestacion…" at bounding box center [609, 309] width 841 height 257
paste input "30529881"
click at [835, 199] on span "202507" at bounding box center [841, 201] width 33 height 12
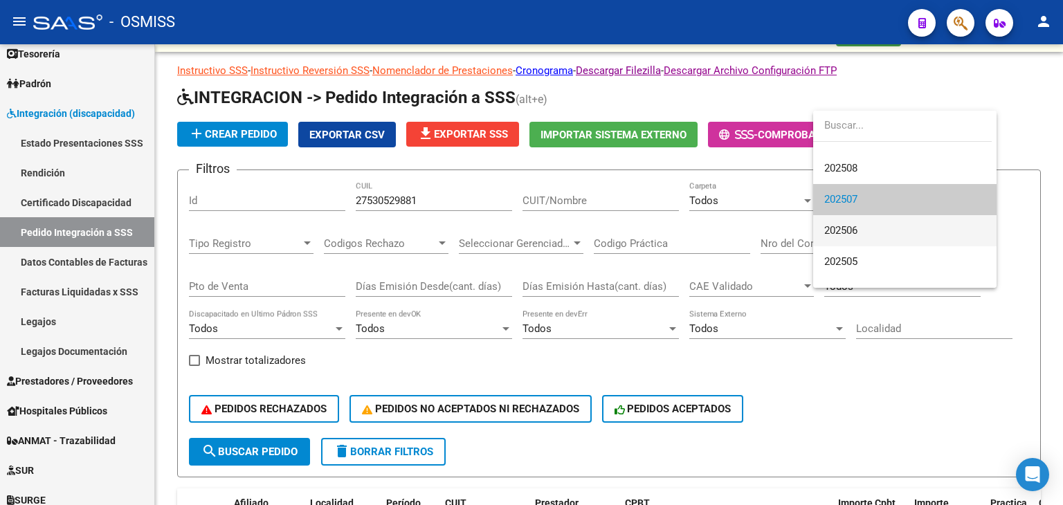
click at [865, 240] on span "202506" at bounding box center [905, 230] width 161 height 31
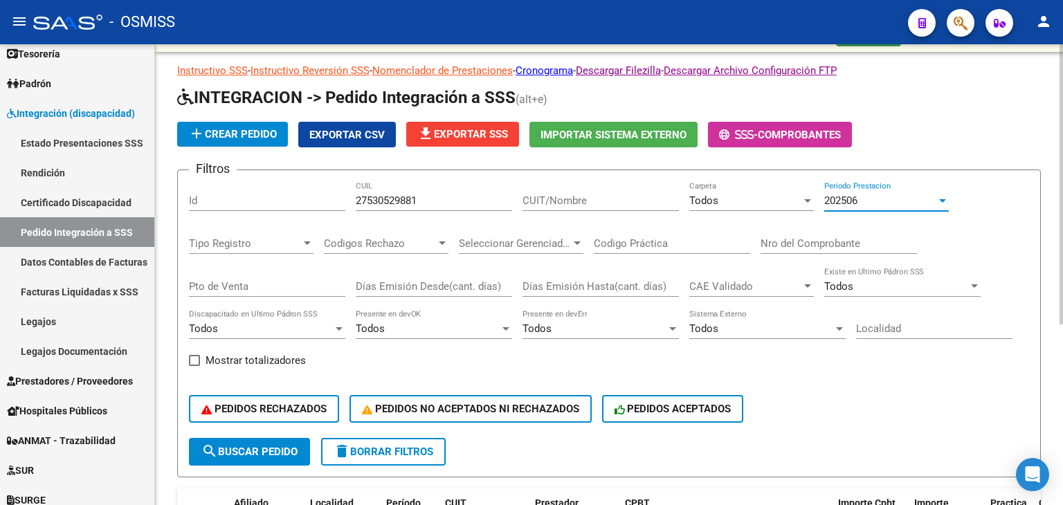
click at [269, 446] on span "search Buscar Pedido" at bounding box center [249, 452] width 96 height 12
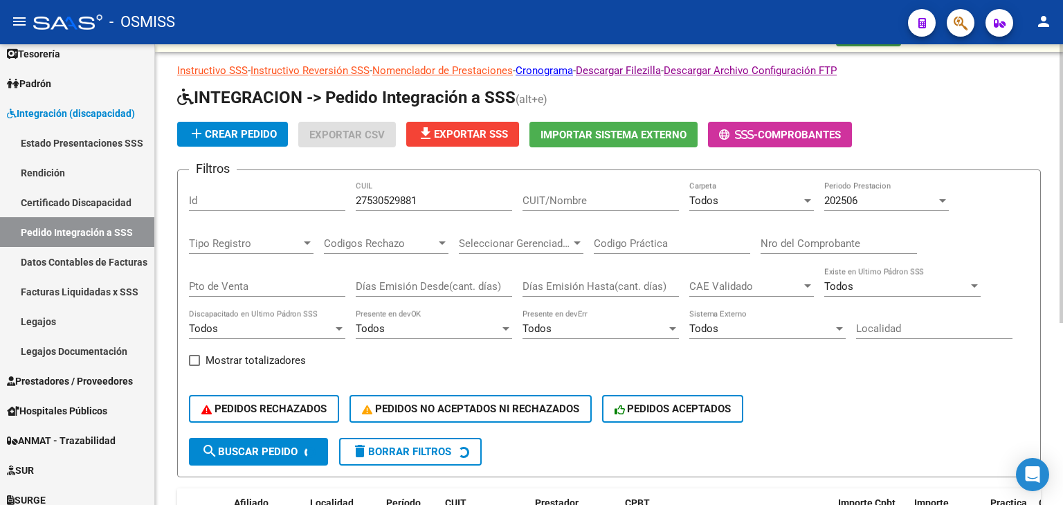
scroll to position [2, 0]
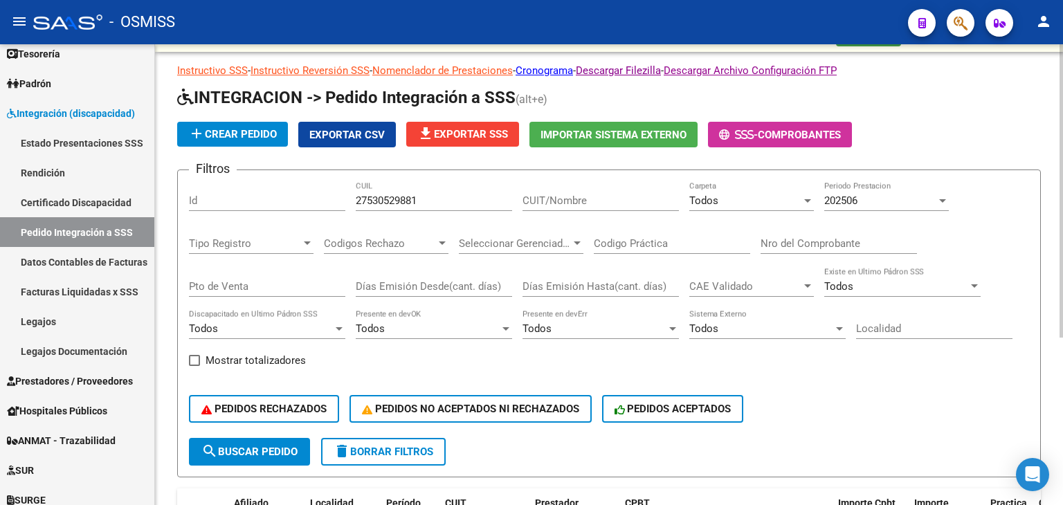
click at [819, 421] on div "PEDIDOS RECHAZADOS PEDIDOS NO ACEPTADOS NI RECHAZADOS PEDIDOS ACEPTADOS" at bounding box center [609, 409] width 841 height 58
click at [263, 446] on span "search Buscar Pedido" at bounding box center [249, 452] width 96 height 12
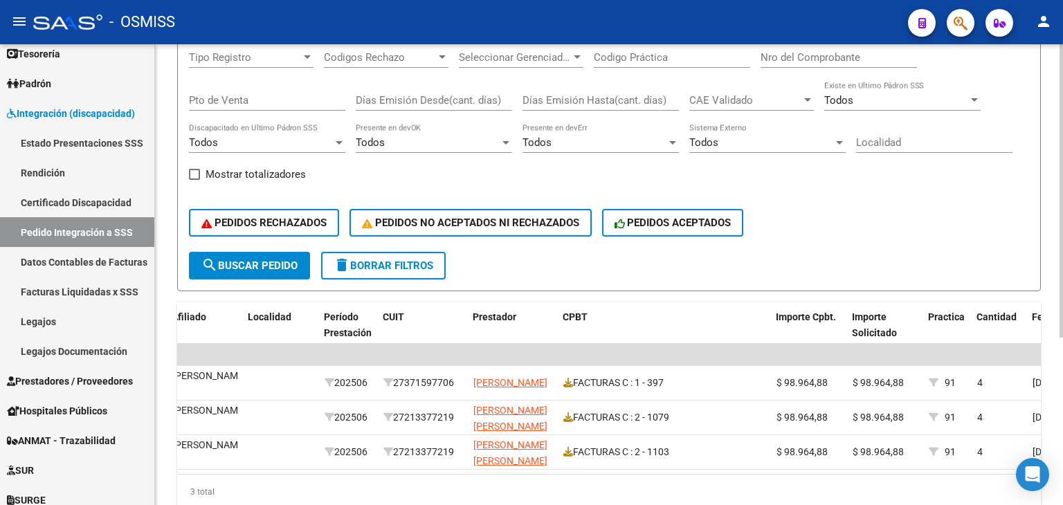
scroll to position [124, 0]
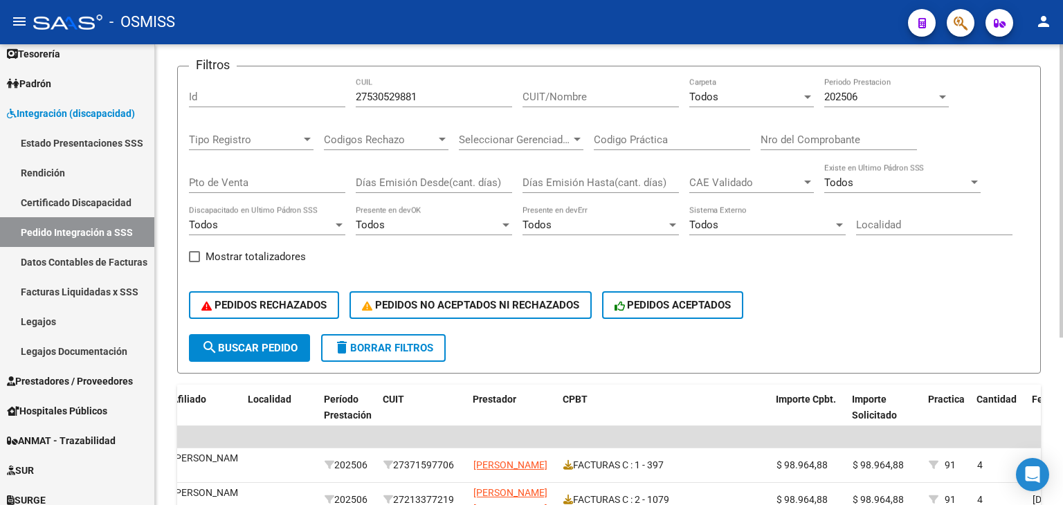
drag, startPoint x: 464, startPoint y: 102, endPoint x: 357, endPoint y: 98, distance: 107.4
click at [357, 98] on div "27530529881 CUIL" at bounding box center [434, 93] width 156 height 30
drag, startPoint x: 442, startPoint y: 94, endPoint x: 343, endPoint y: 92, distance: 98.3
click at [343, 92] on div "Filtros Id 27530529881 CUIL CUIT/Nombre Todos Carpeta 202506 Periodo Prestacion…" at bounding box center [609, 206] width 841 height 257
drag, startPoint x: 367, startPoint y: 89, endPoint x: 347, endPoint y: 125, distance: 41.2
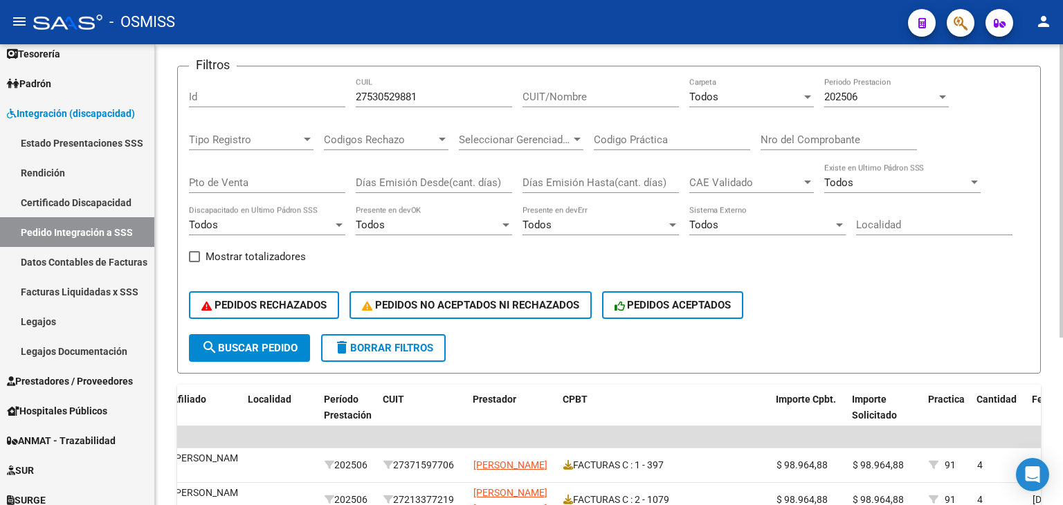
click at [347, 125] on div "Codigos Rechazo Codigos Rechazo" at bounding box center [386, 135] width 125 height 30
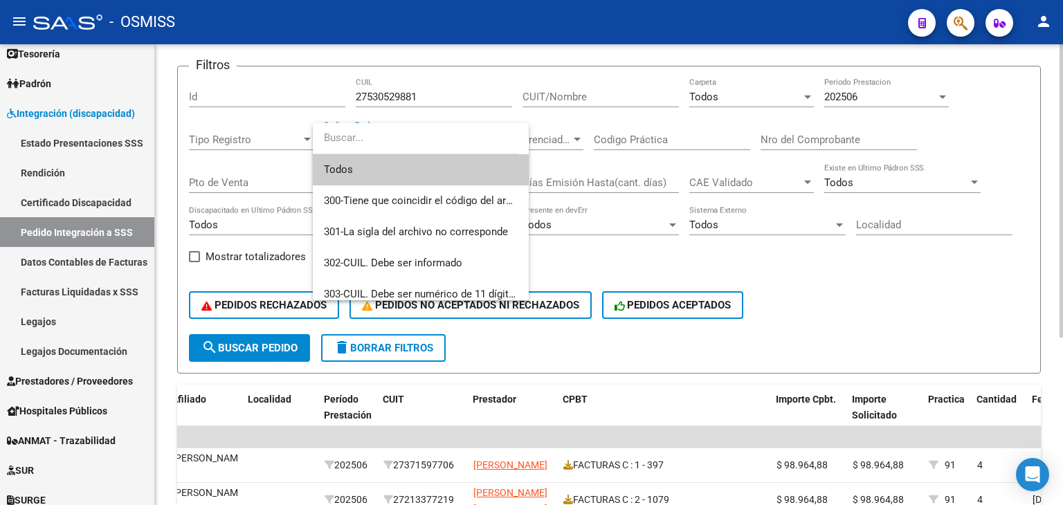
drag, startPoint x: 436, startPoint y: 100, endPoint x: 375, endPoint y: 100, distance: 60.2
click at [375, 100] on div at bounding box center [531, 252] width 1063 height 505
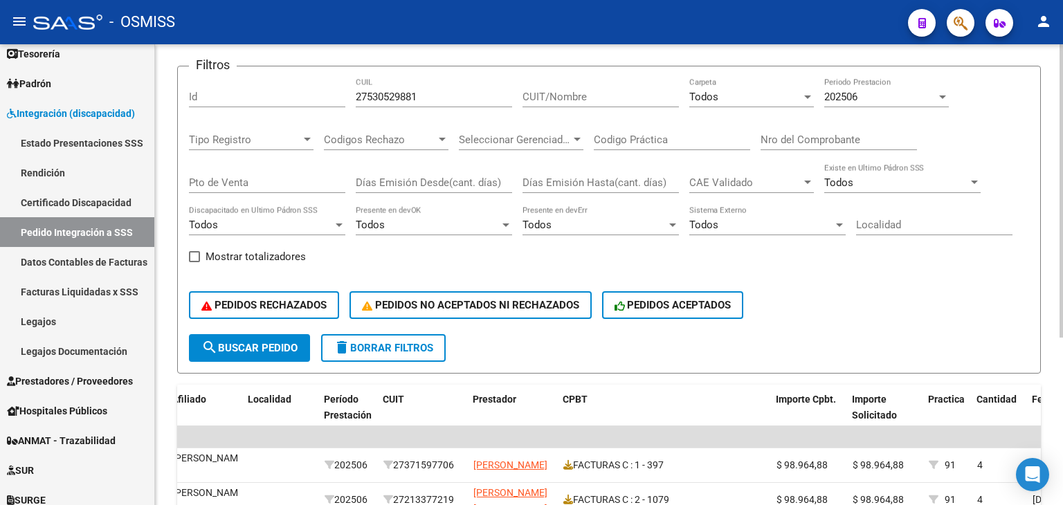
click at [458, 93] on input "27530529881" at bounding box center [434, 97] width 156 height 12
drag, startPoint x: 452, startPoint y: 96, endPoint x: 354, endPoint y: 95, distance: 97.6
click at [354, 95] on div "Filtros Id 27530529881 CUIL CUIT/Nombre Todos Carpeta 202506 Periodo Prestacion…" at bounding box center [609, 206] width 841 height 257
paste input "0568913222"
click at [234, 334] on button "search Buscar Pedido" at bounding box center [249, 348] width 121 height 28
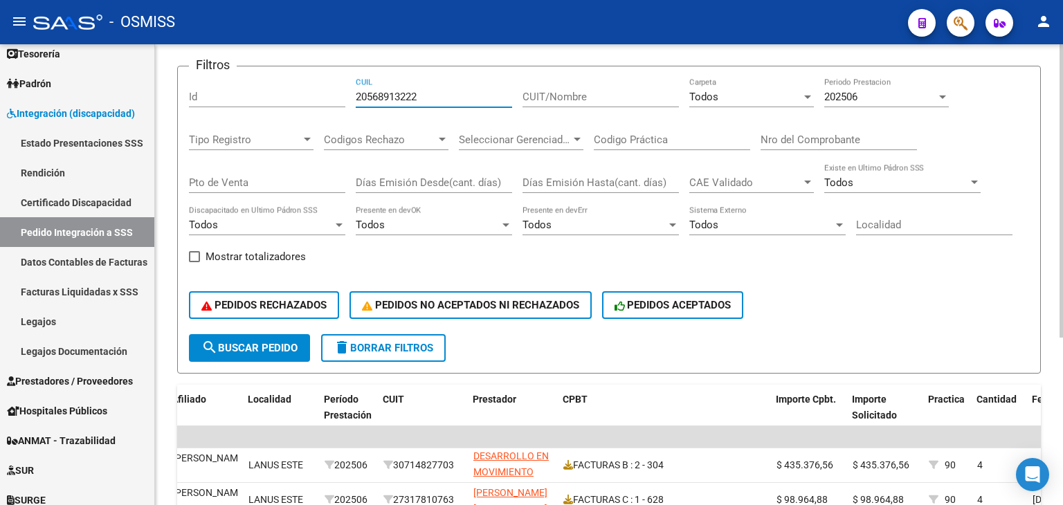
drag, startPoint x: 448, startPoint y: 96, endPoint x: 350, endPoint y: 92, distance: 98.4
click at [350, 92] on div "Filtros Id 20568913222 CUIL CUIT/Nombre Todos Carpeta 202506 Periodo Prestacion…" at bounding box center [609, 206] width 841 height 257
paste input "3196150"
click at [751, 101] on div "Todos" at bounding box center [746, 97] width 112 height 12
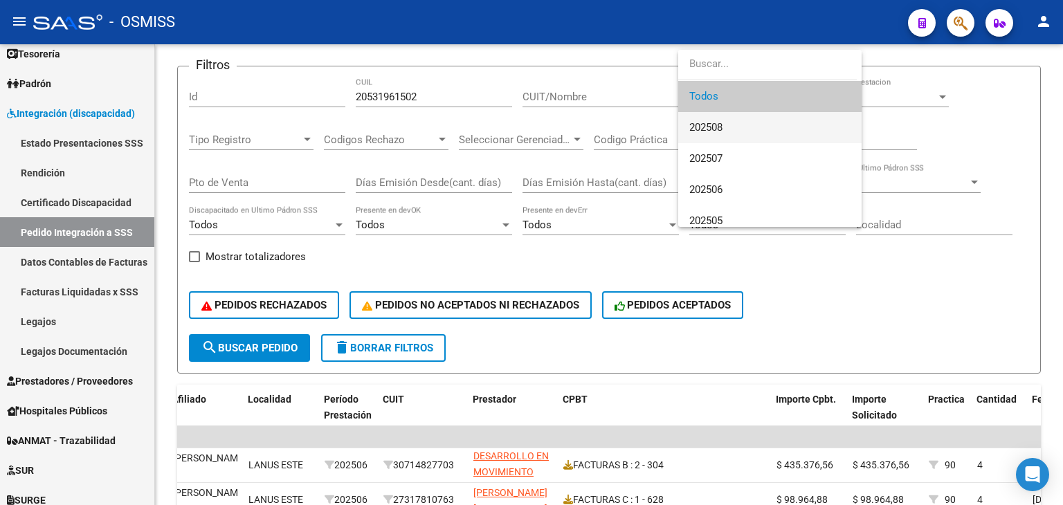
click at [752, 128] on span "202508" at bounding box center [770, 127] width 161 height 31
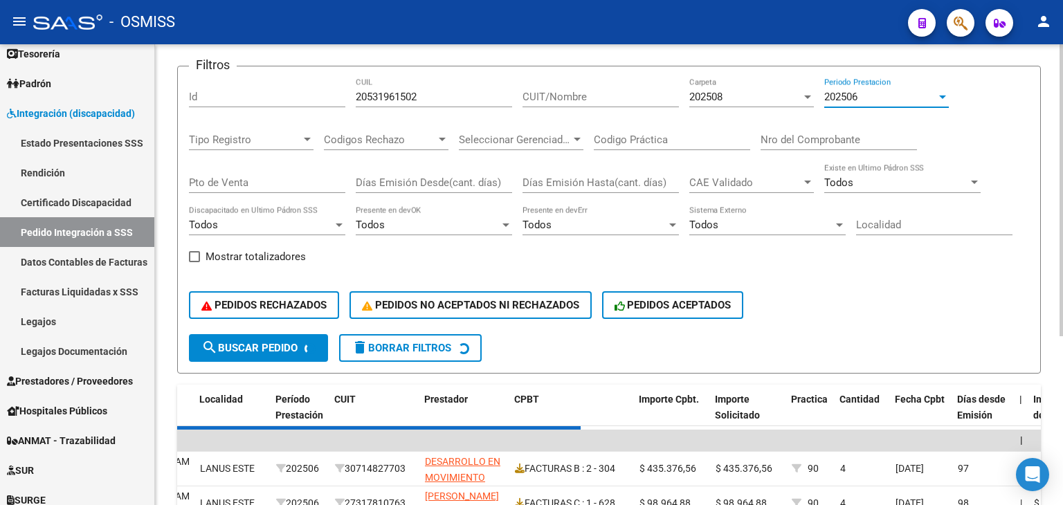
click at [827, 96] on span "202506" at bounding box center [841, 97] width 33 height 12
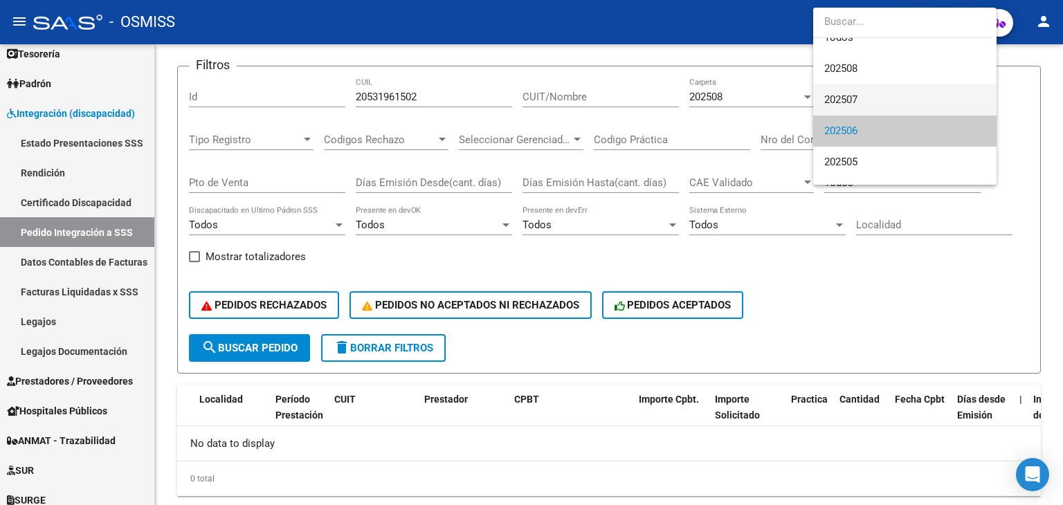
scroll to position [0, 0]
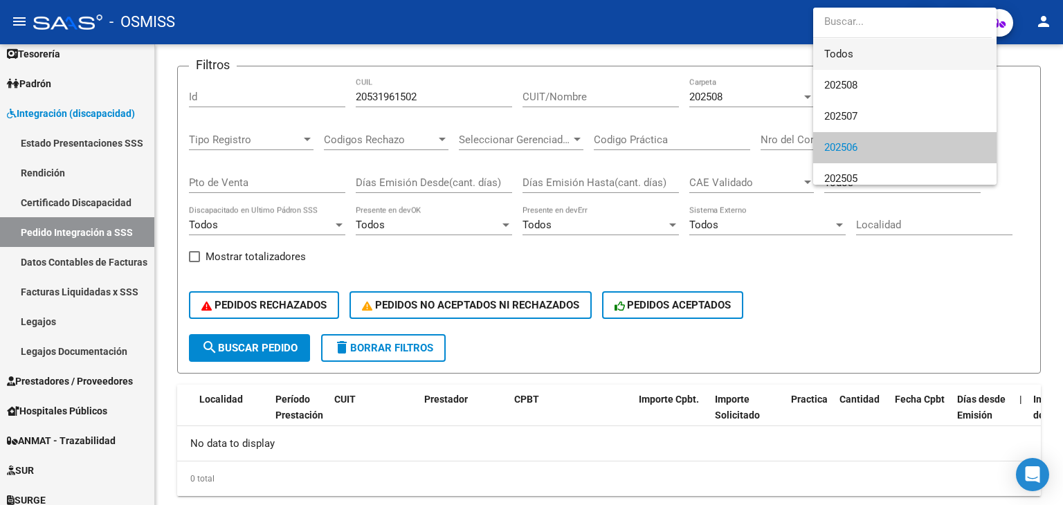
click at [850, 56] on span "Todos" at bounding box center [905, 54] width 161 height 31
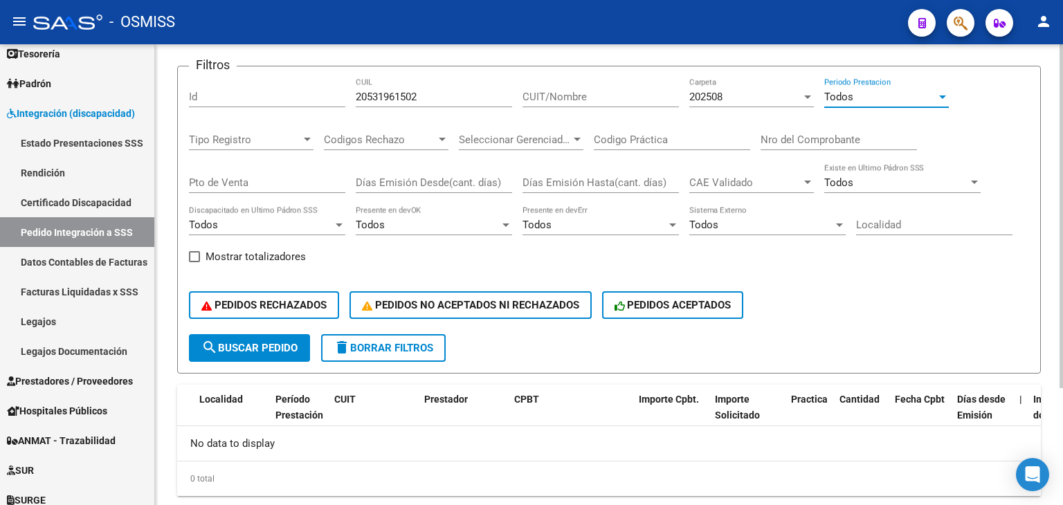
click at [262, 348] on span "search Buscar Pedido" at bounding box center [249, 348] width 96 height 12
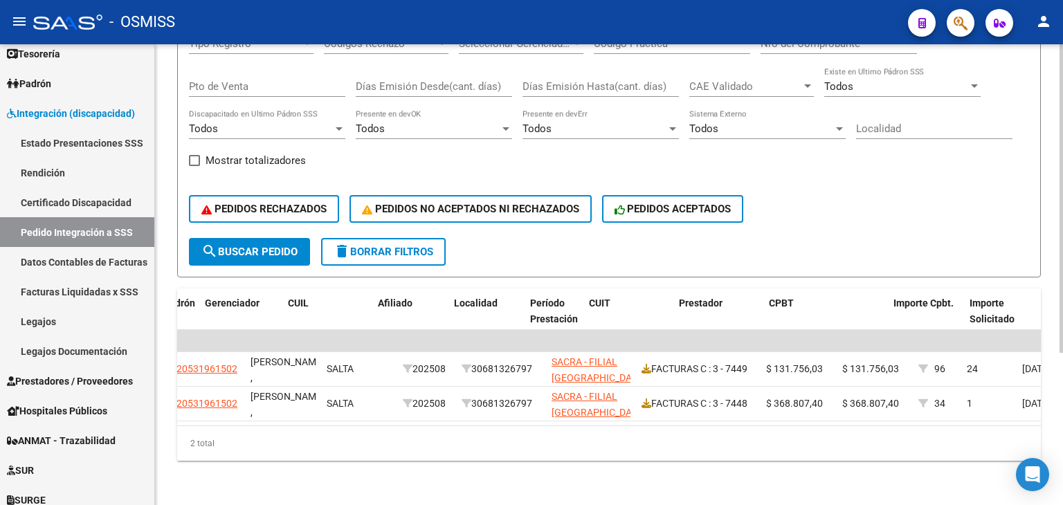
scroll to position [0, 339]
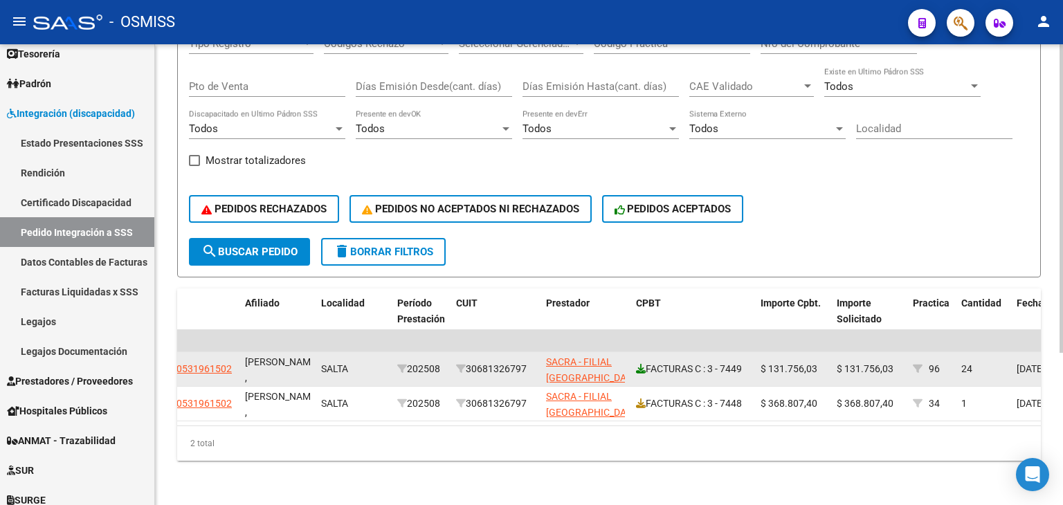
click at [640, 364] on icon at bounding box center [641, 369] width 10 height 10
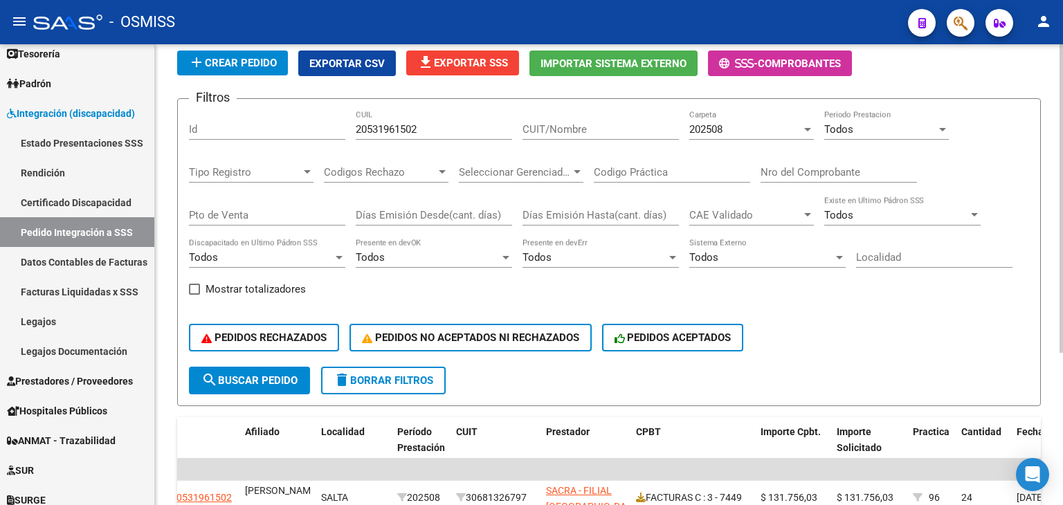
scroll to position [89, 0]
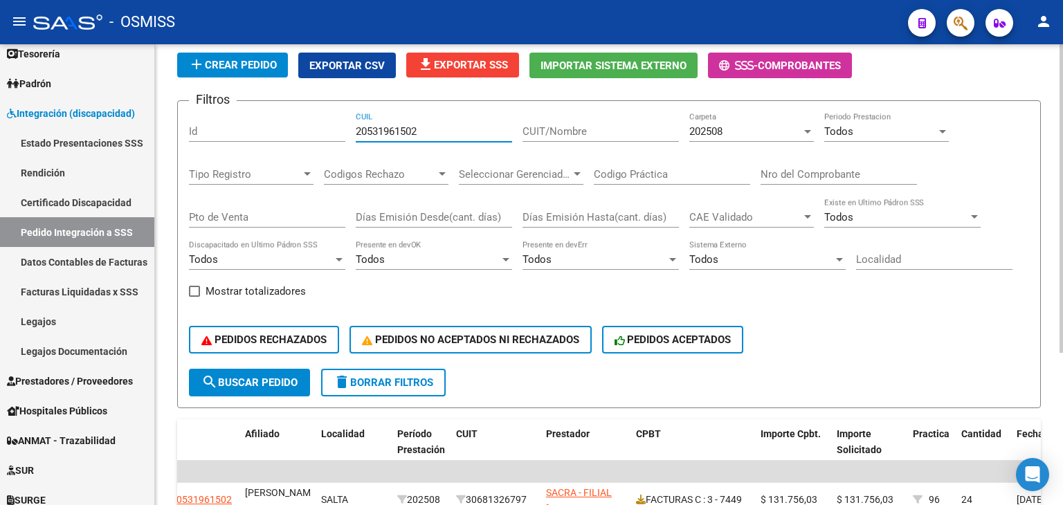
drag, startPoint x: 357, startPoint y: 138, endPoint x: 332, endPoint y: 139, distance: 24.9
click at [332, 139] on div "Filtros Id 20531961502 CUIL CUIT/Nombre 202508 Carpeta Todos Periodo Prestacion…" at bounding box center [609, 240] width 841 height 257
drag, startPoint x: 343, startPoint y: 139, endPoint x: 427, endPoint y: 134, distance: 84.0
click at [427, 134] on input "20531961502" at bounding box center [434, 131] width 156 height 12
click at [348, 131] on div "Filtros Id 20531961502 CUIL CUIT/Nombre 202508 Carpeta Todos Periodo Prestacion…" at bounding box center [609, 240] width 841 height 257
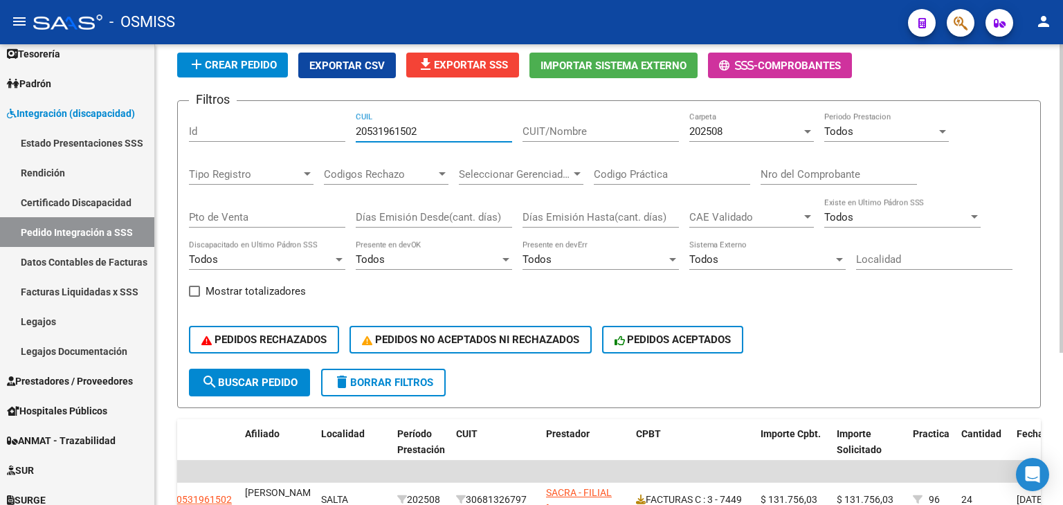
paste input "61603988"
type input "20561603988"
click at [266, 386] on span "search Buscar Pedido" at bounding box center [249, 383] width 96 height 12
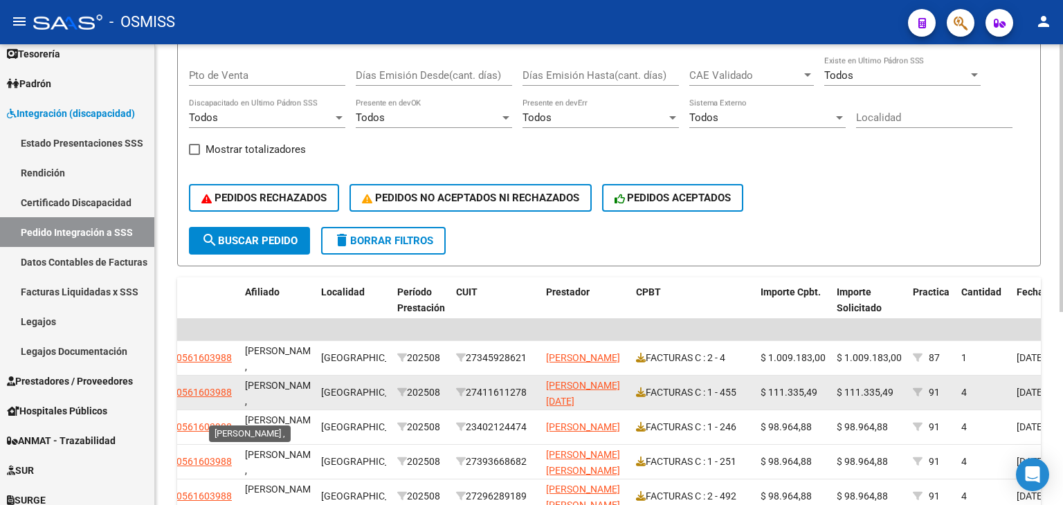
scroll to position [300, 0]
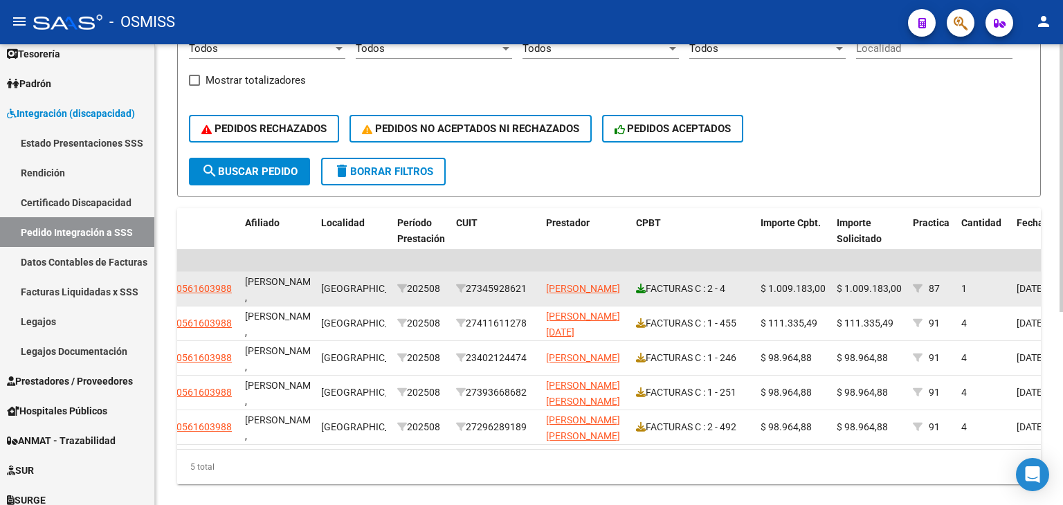
click at [640, 284] on icon at bounding box center [641, 289] width 10 height 10
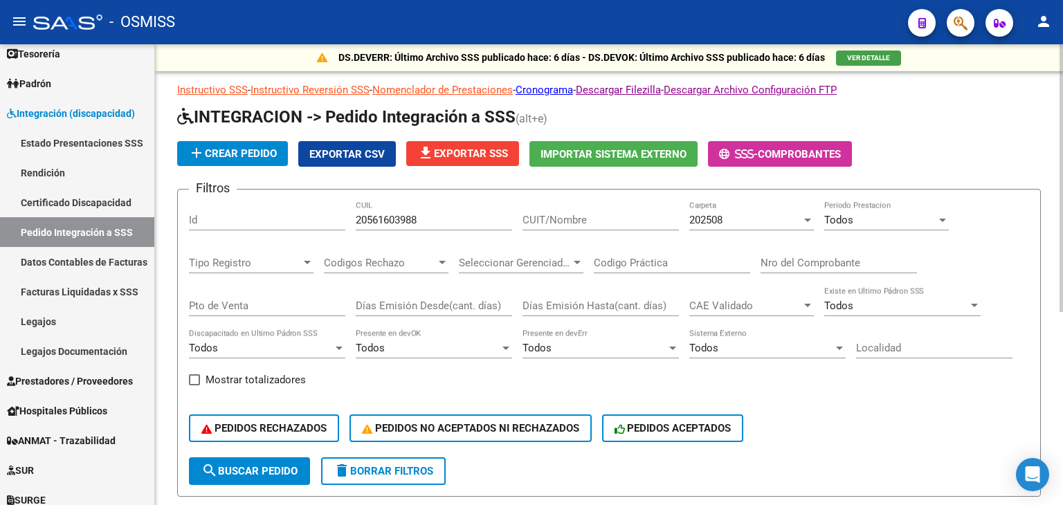
scroll to position [0, 0]
click at [421, 463] on button "delete Borrar Filtros" at bounding box center [383, 472] width 125 height 28
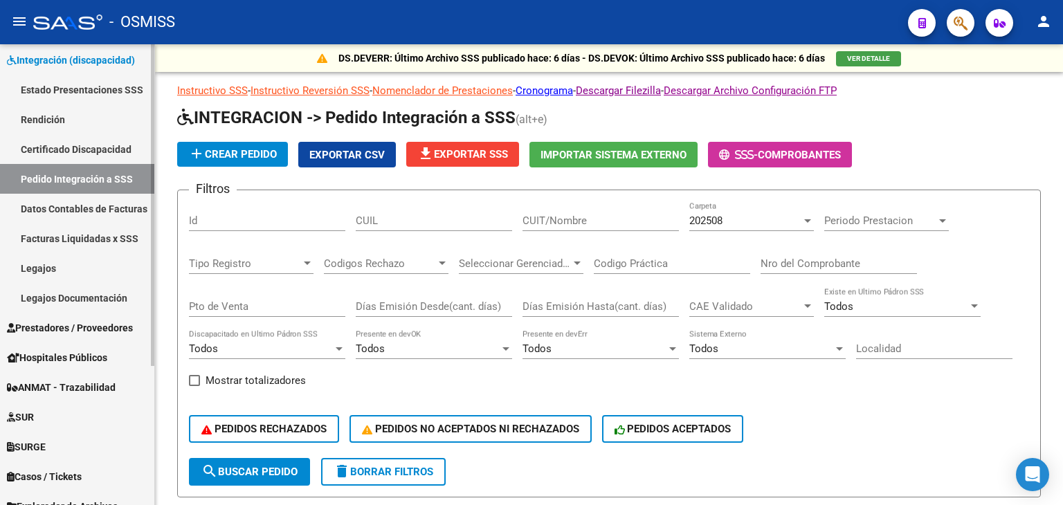
scroll to position [199, 0]
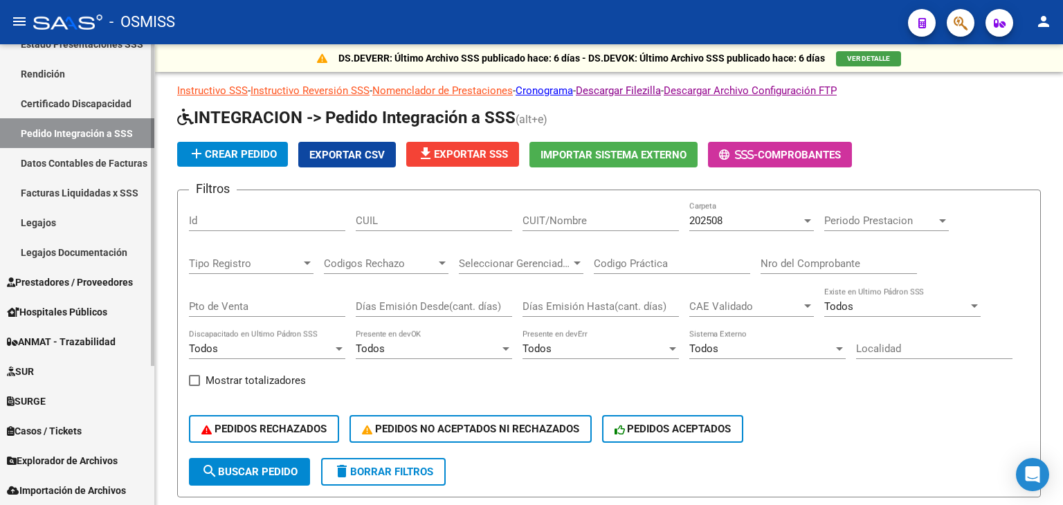
click at [89, 460] on span "Explorador de Archivos" at bounding box center [62, 461] width 111 height 15
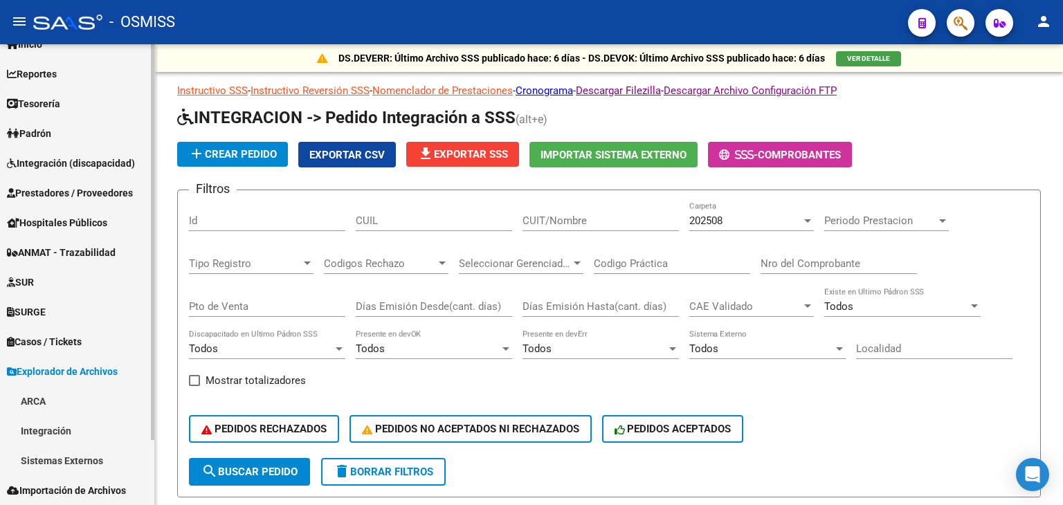
scroll to position [51, 0]
click at [94, 433] on link "Integración" at bounding box center [77, 431] width 154 height 30
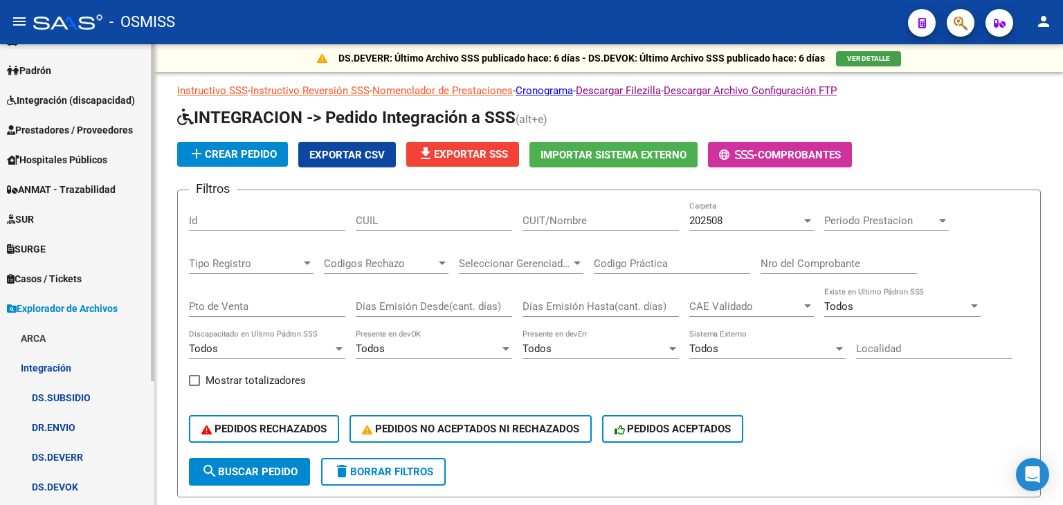
scroll to position [170, 0]
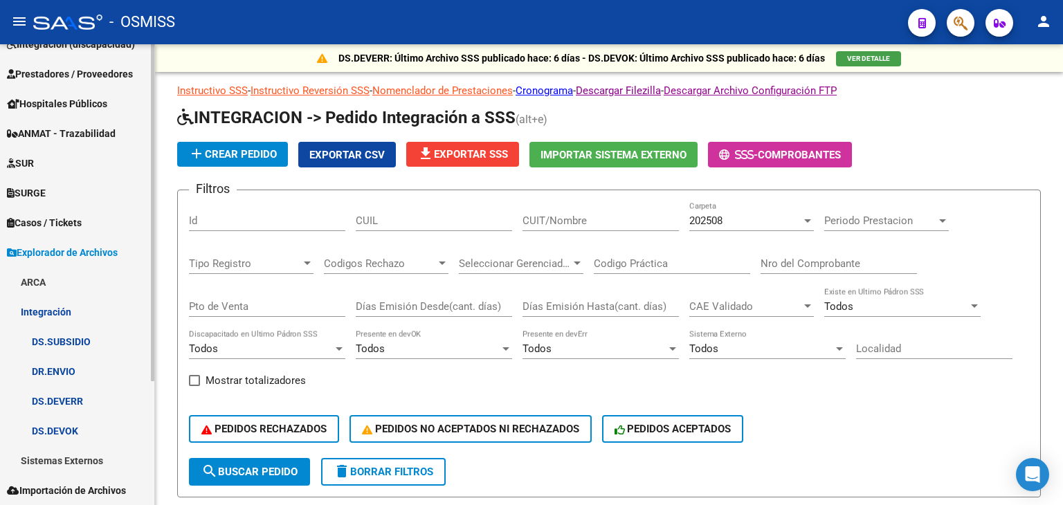
click at [99, 402] on link "DS.DEVERR" at bounding box center [77, 401] width 154 height 30
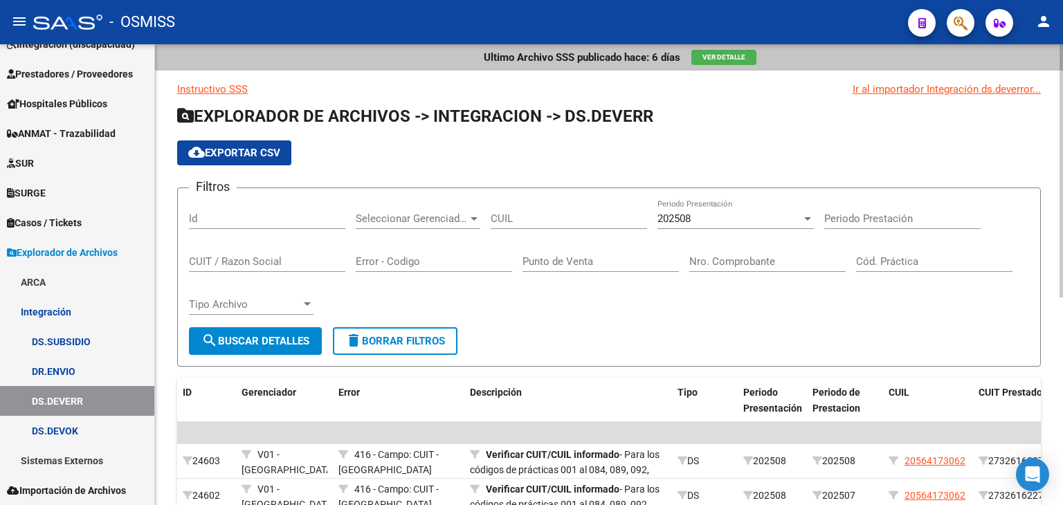
click at [273, 150] on span "cloud_download Exportar CSV" at bounding box center [234, 153] width 92 height 12
